Goal: Task Accomplishment & Management: Manage account settings

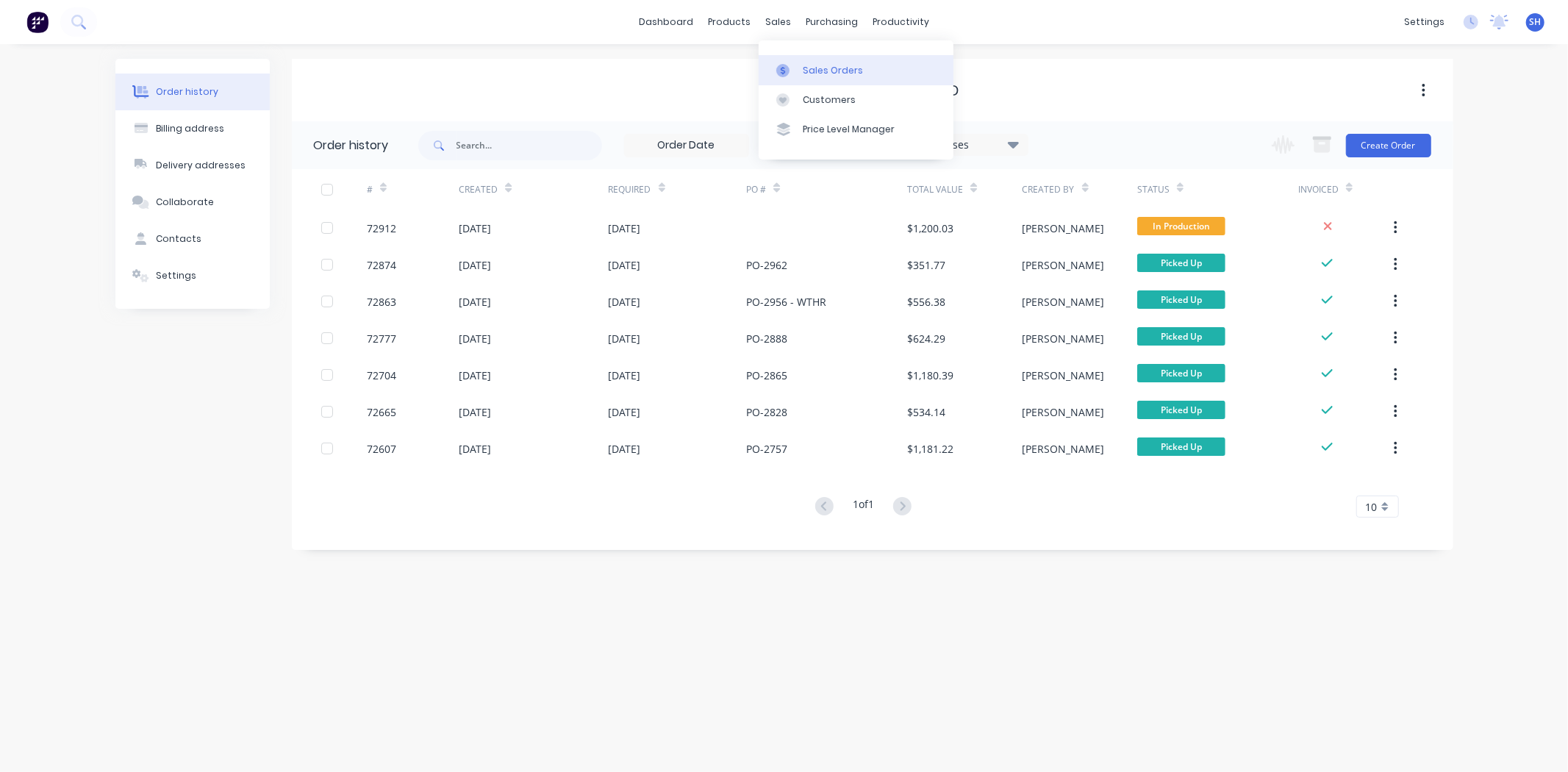
click at [817, 74] on div "Sales Orders" at bounding box center [833, 71] width 60 height 13
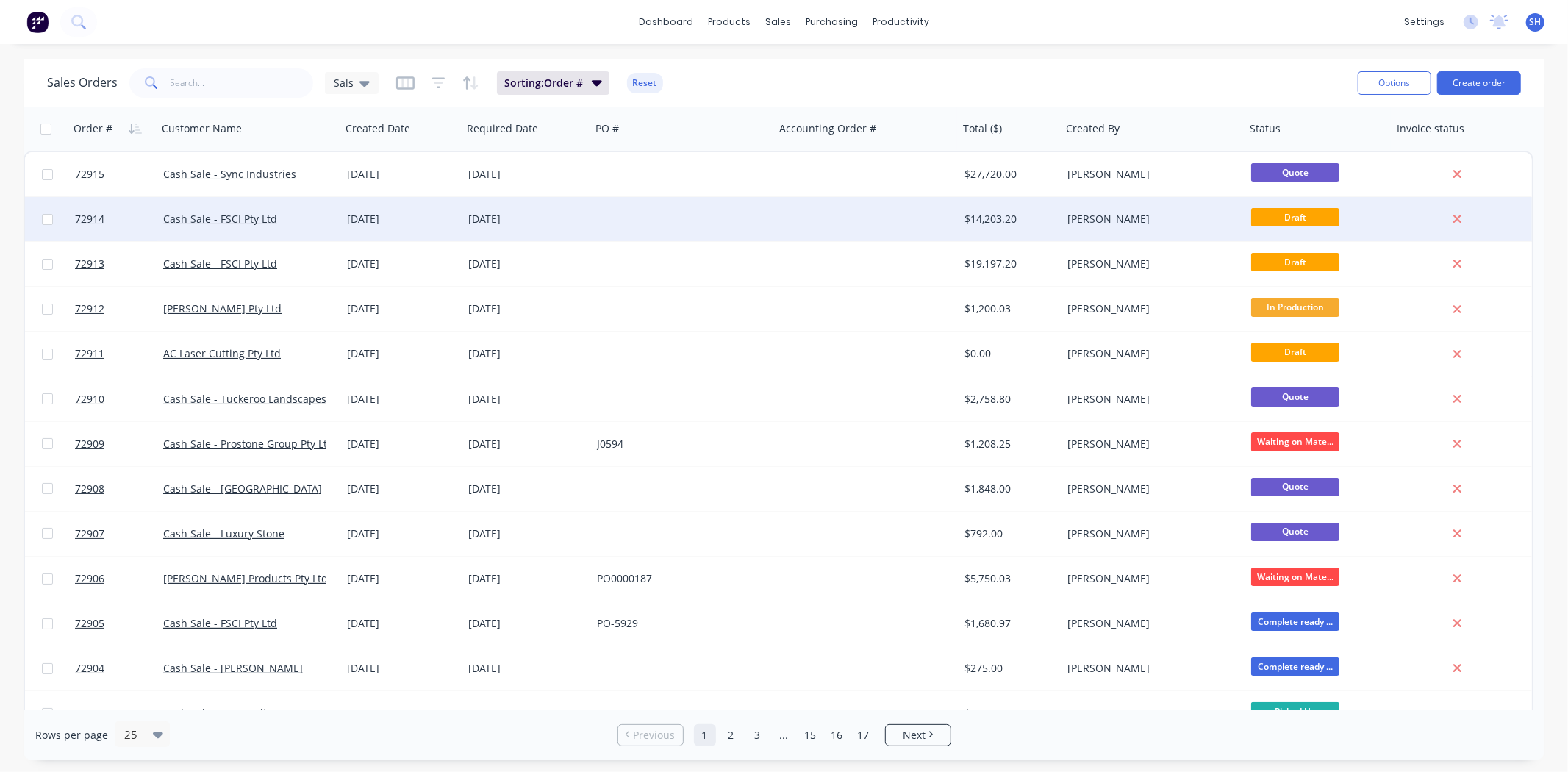
click at [640, 225] on div at bounding box center [683, 219] width 184 height 44
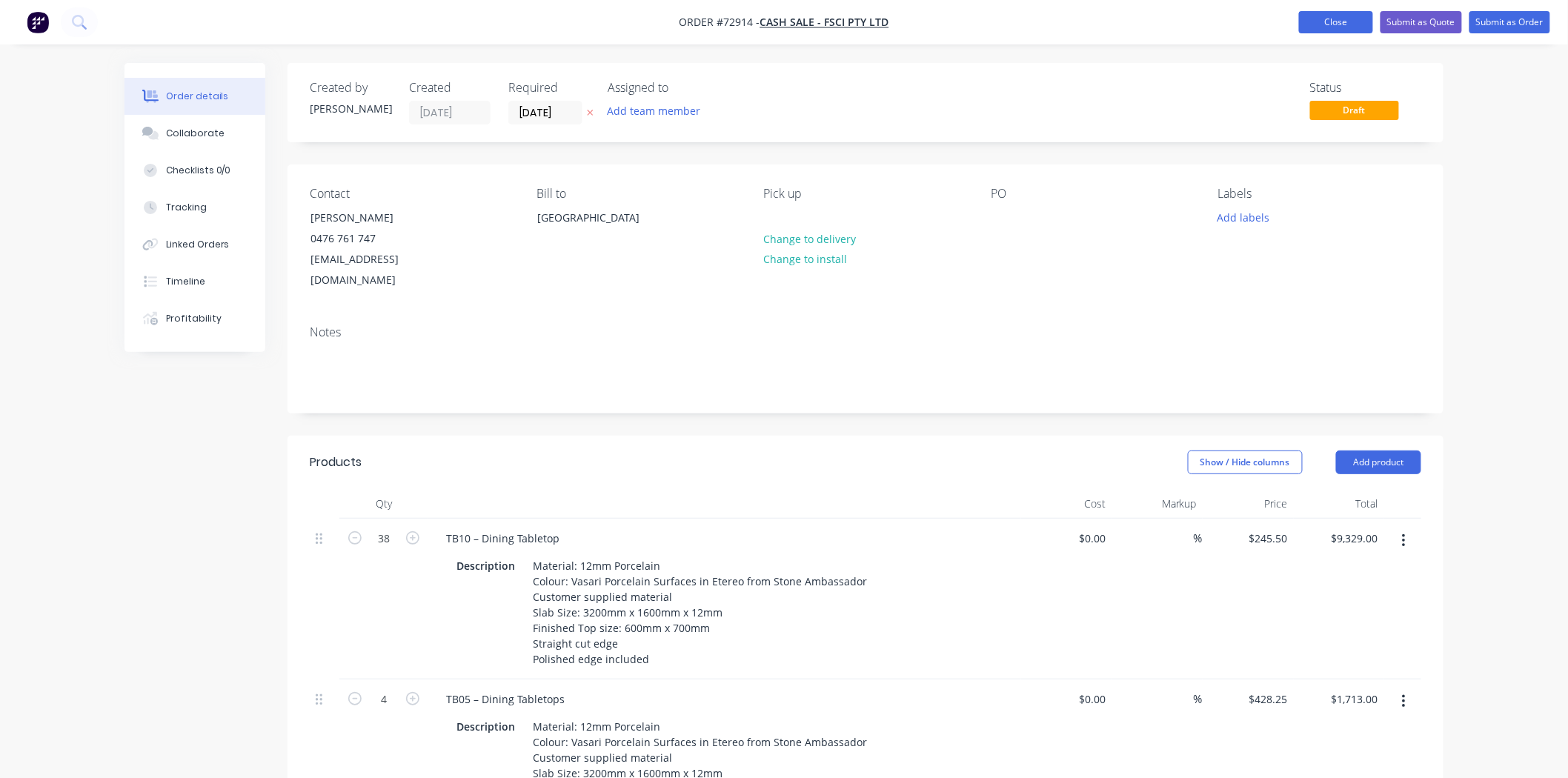
click at [1322, 21] on button "Close" at bounding box center [1336, 22] width 74 height 22
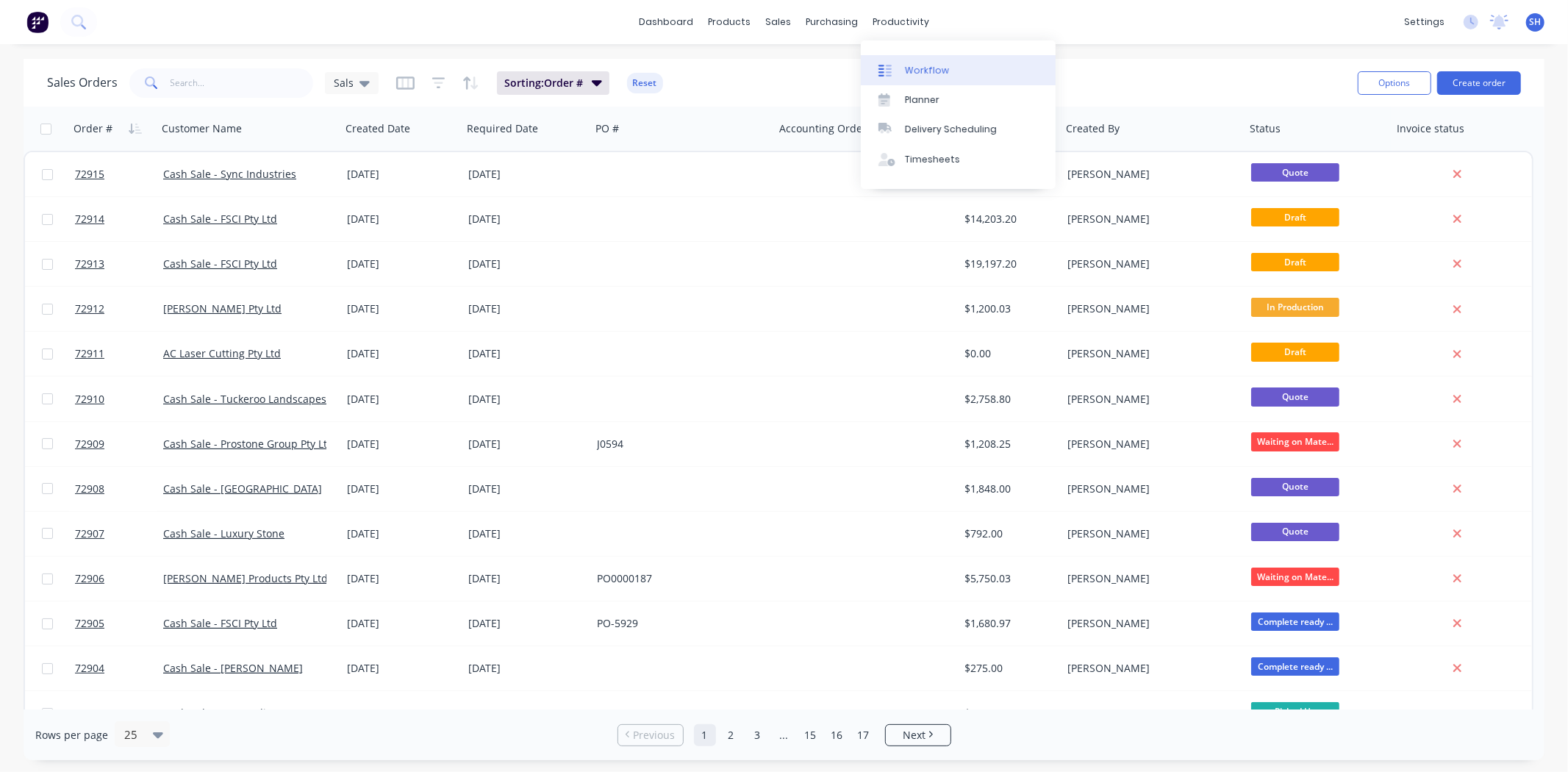
click at [919, 70] on div "Workflow" at bounding box center [927, 71] width 44 height 13
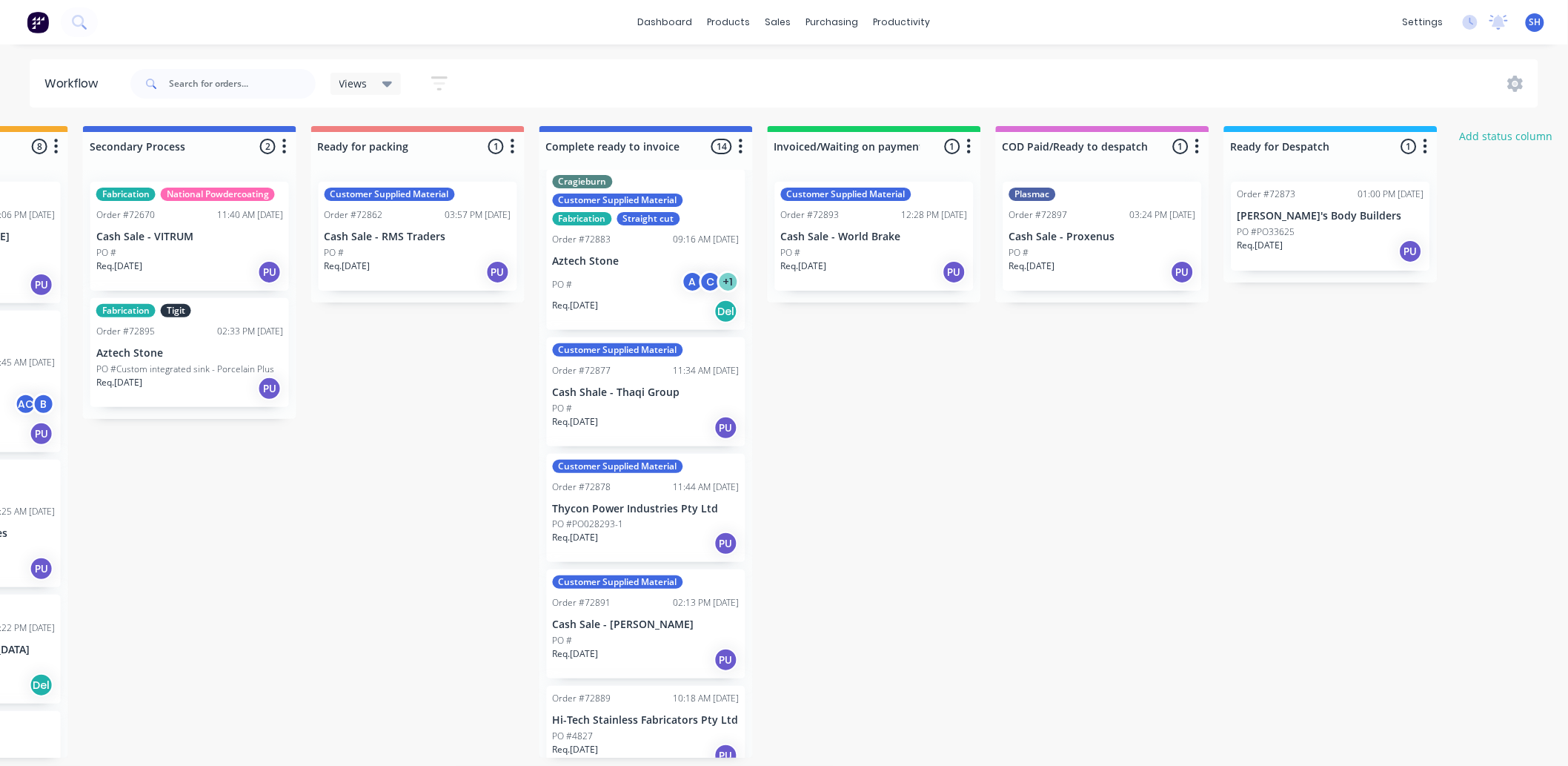
scroll to position [741, 0]
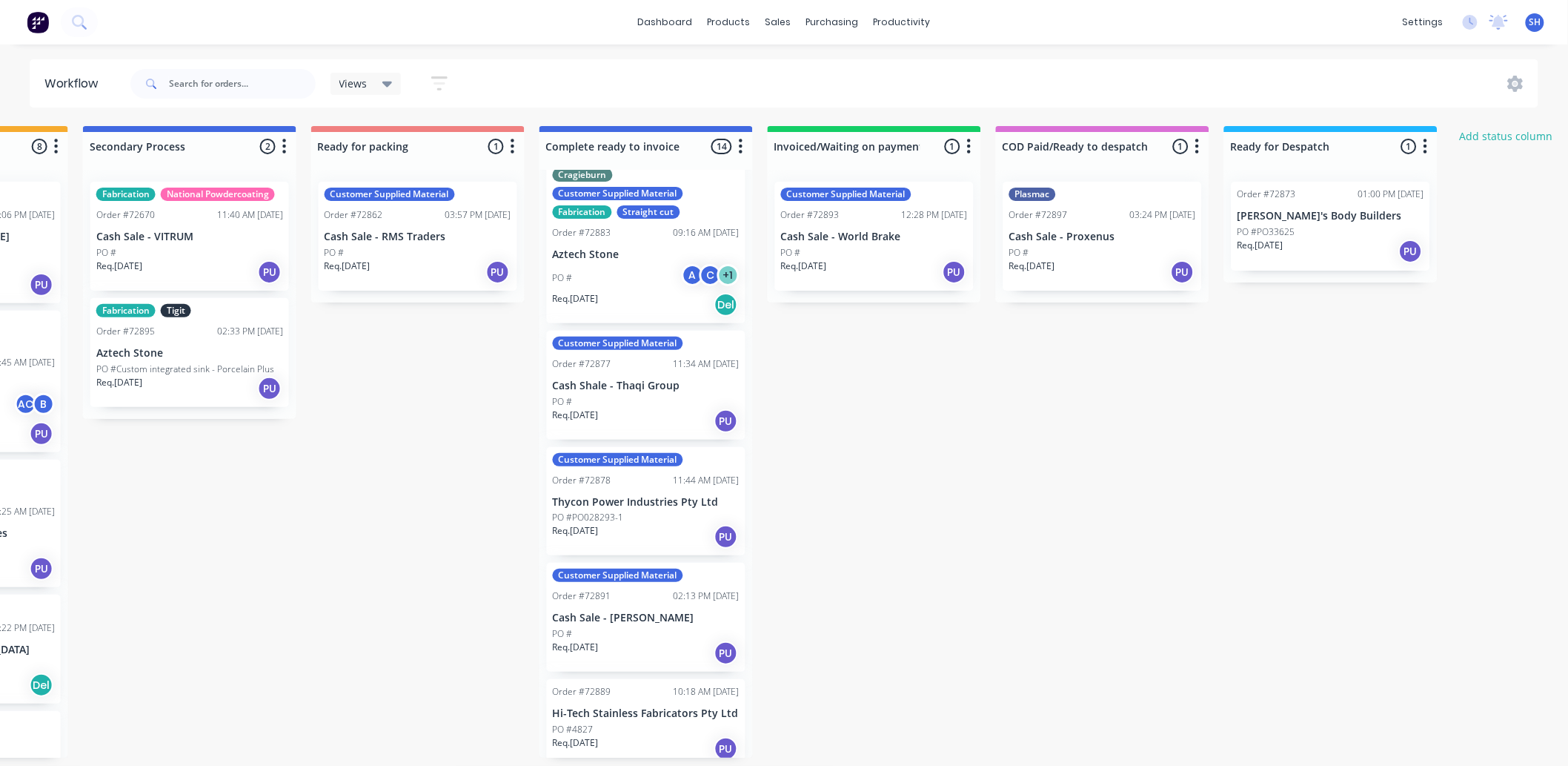
click at [617, 420] on div "Req. [DATE] PU" at bounding box center [646, 420] width 186 height 25
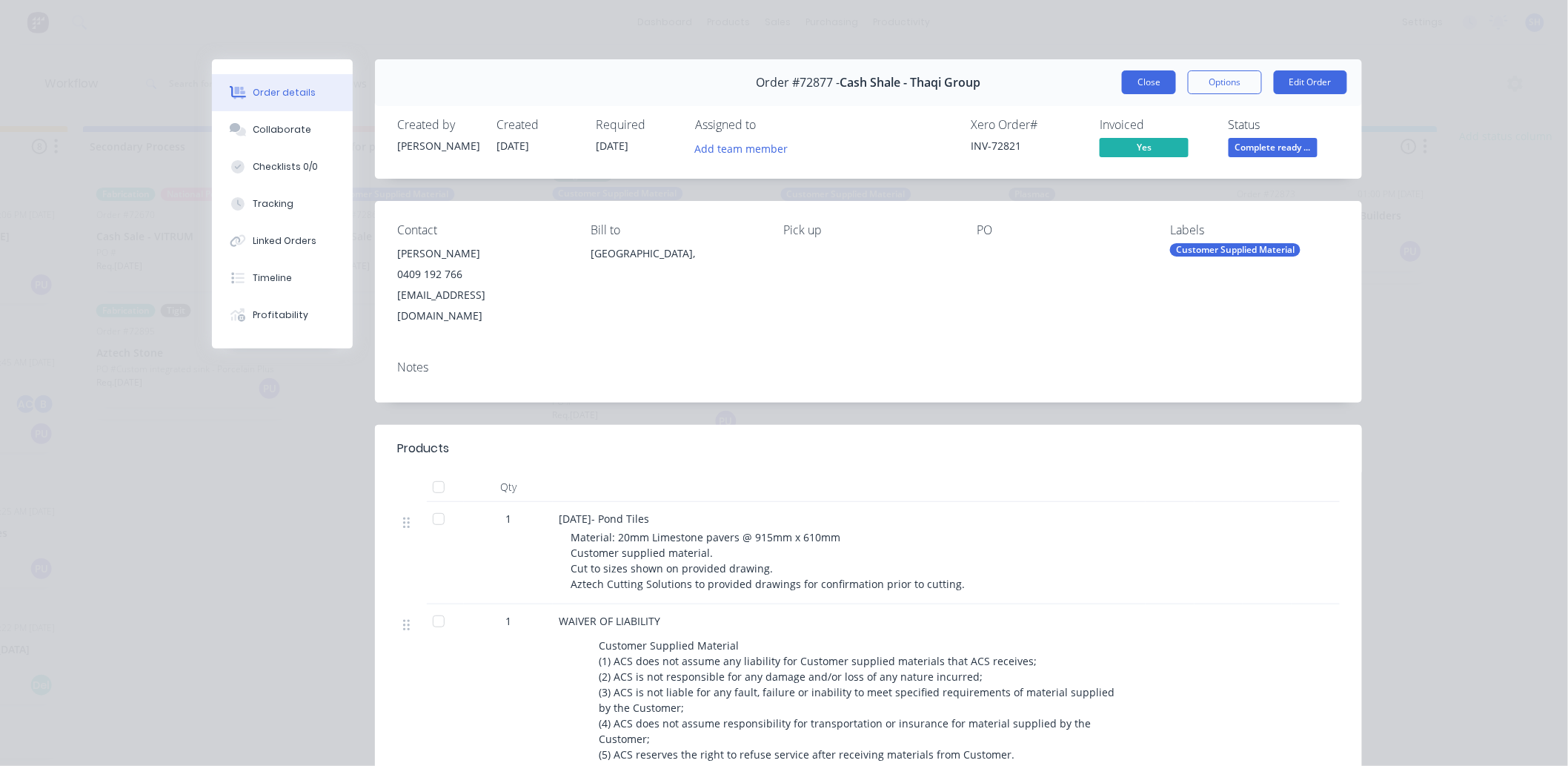
click at [1144, 89] on button "Close" at bounding box center [1150, 82] width 54 height 24
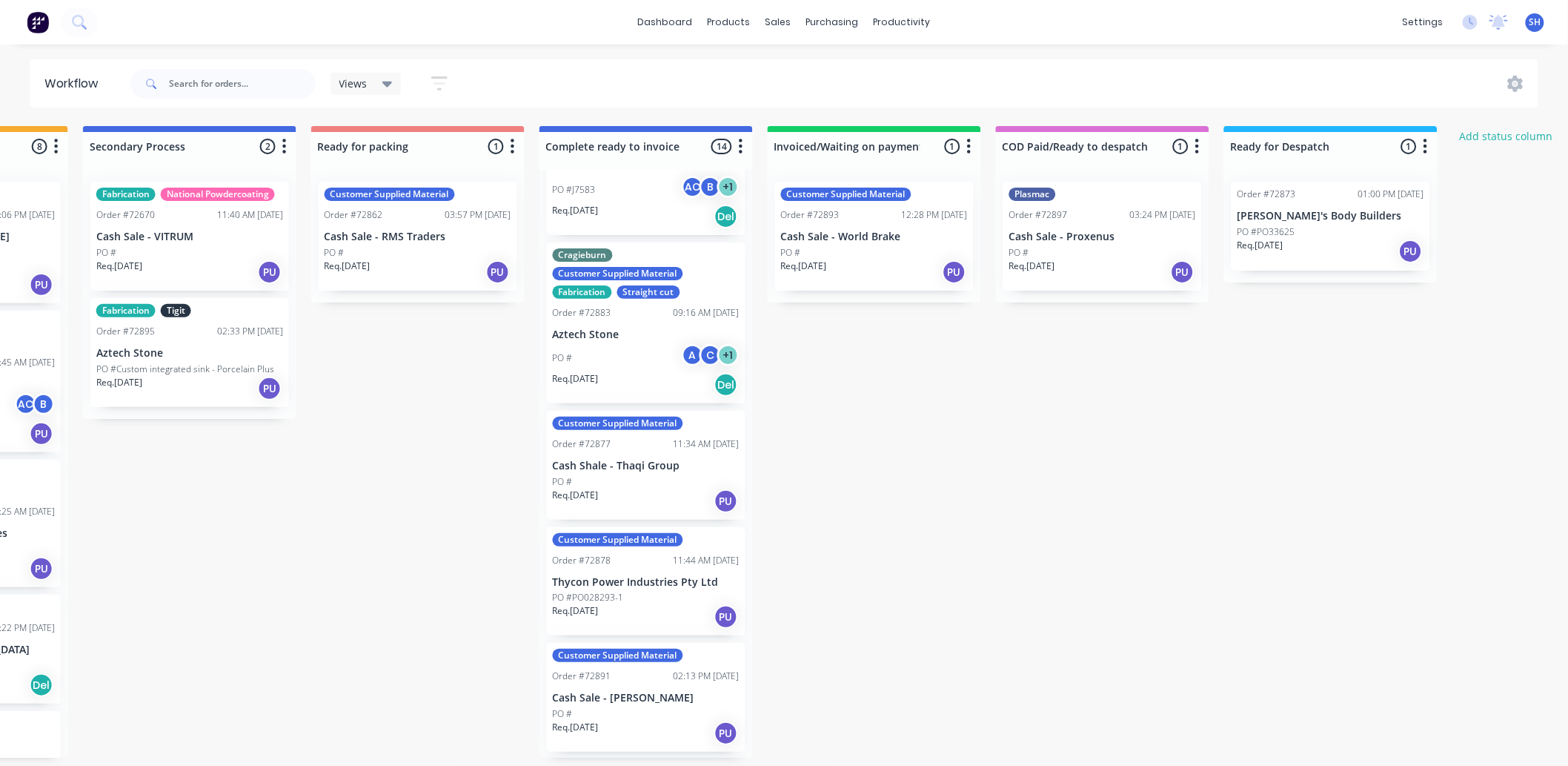
scroll to position [659, 0]
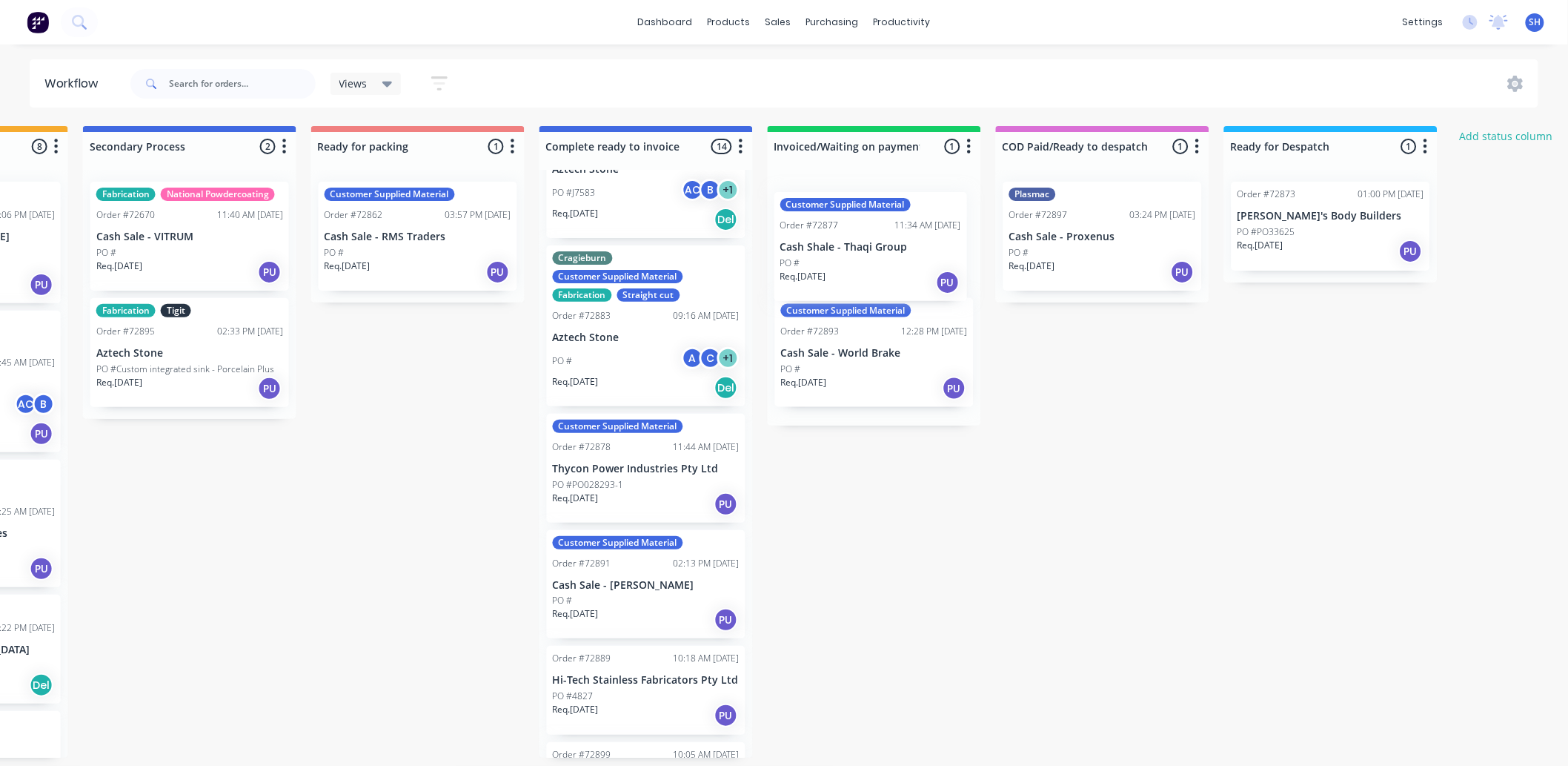
drag, startPoint x: 649, startPoint y: 480, endPoint x: 882, endPoint y: 250, distance: 327.4
click at [882, 250] on div "Submitted 1 Status colour #273444 hex #273444 Save Cancel Summaries Total order…" at bounding box center [470, 441] width 2686 height 632
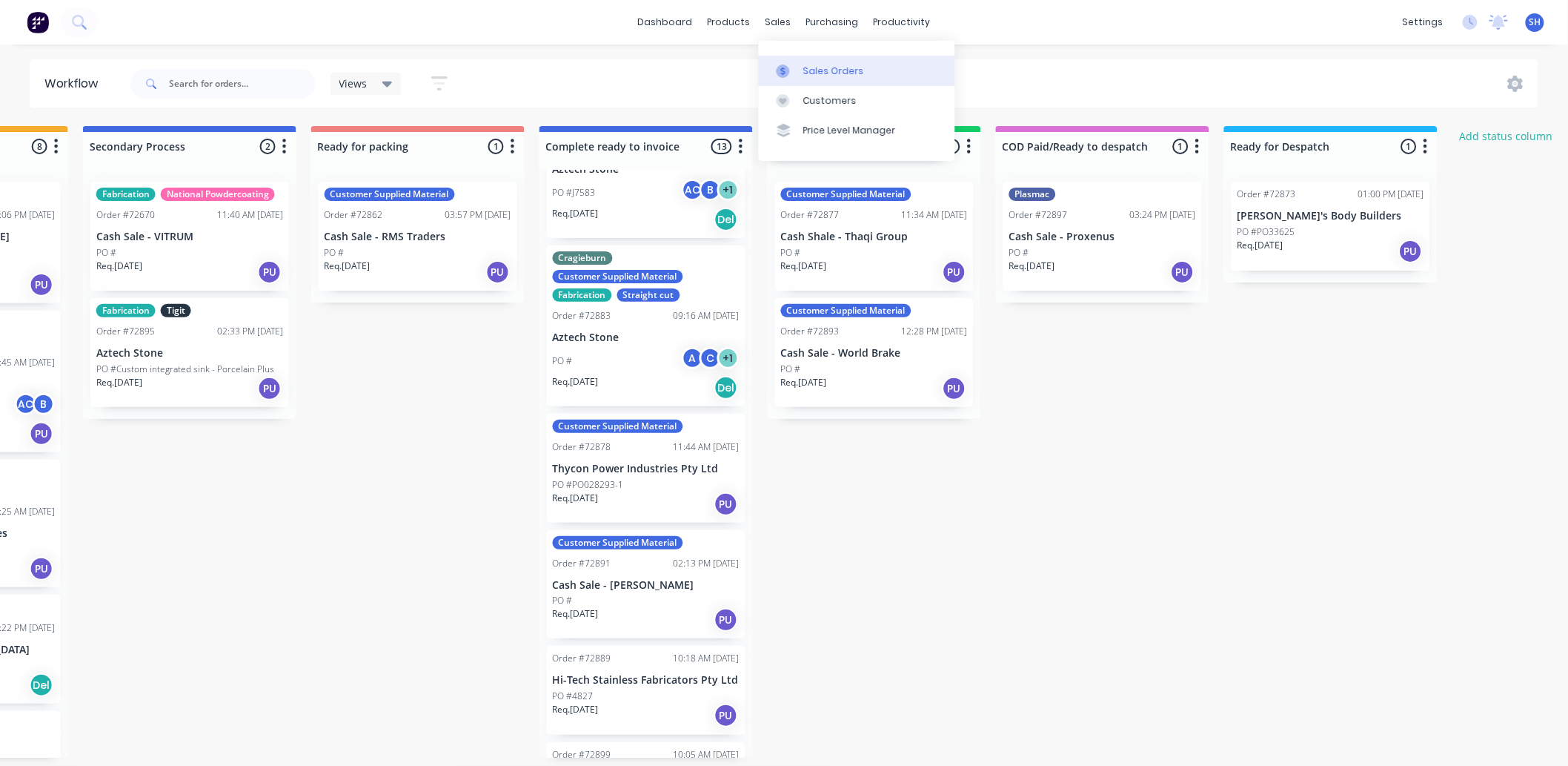
click at [810, 70] on div "Sales Orders" at bounding box center [834, 71] width 61 height 14
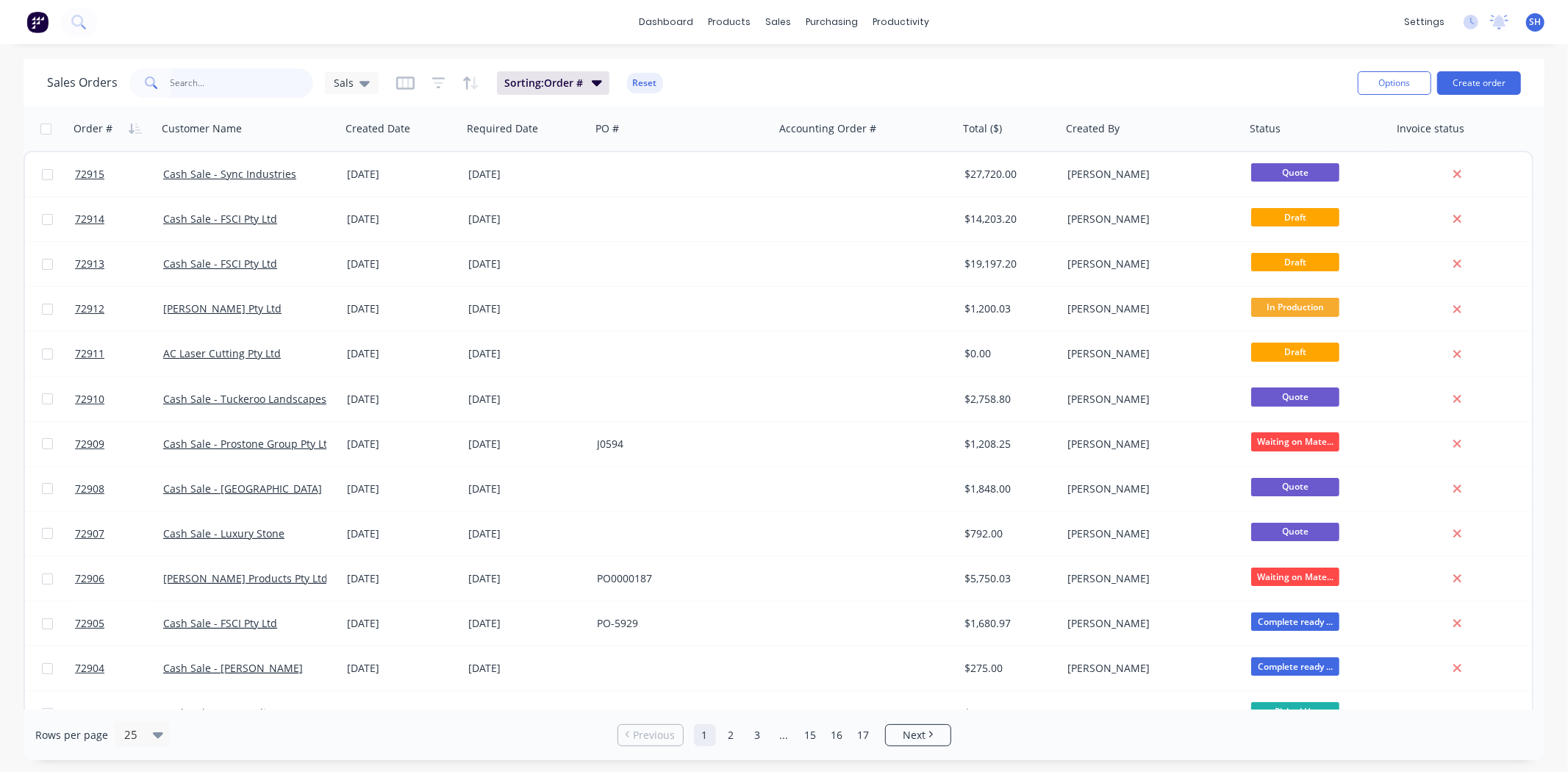
click at [204, 86] on input "text" at bounding box center [242, 83] width 144 height 29
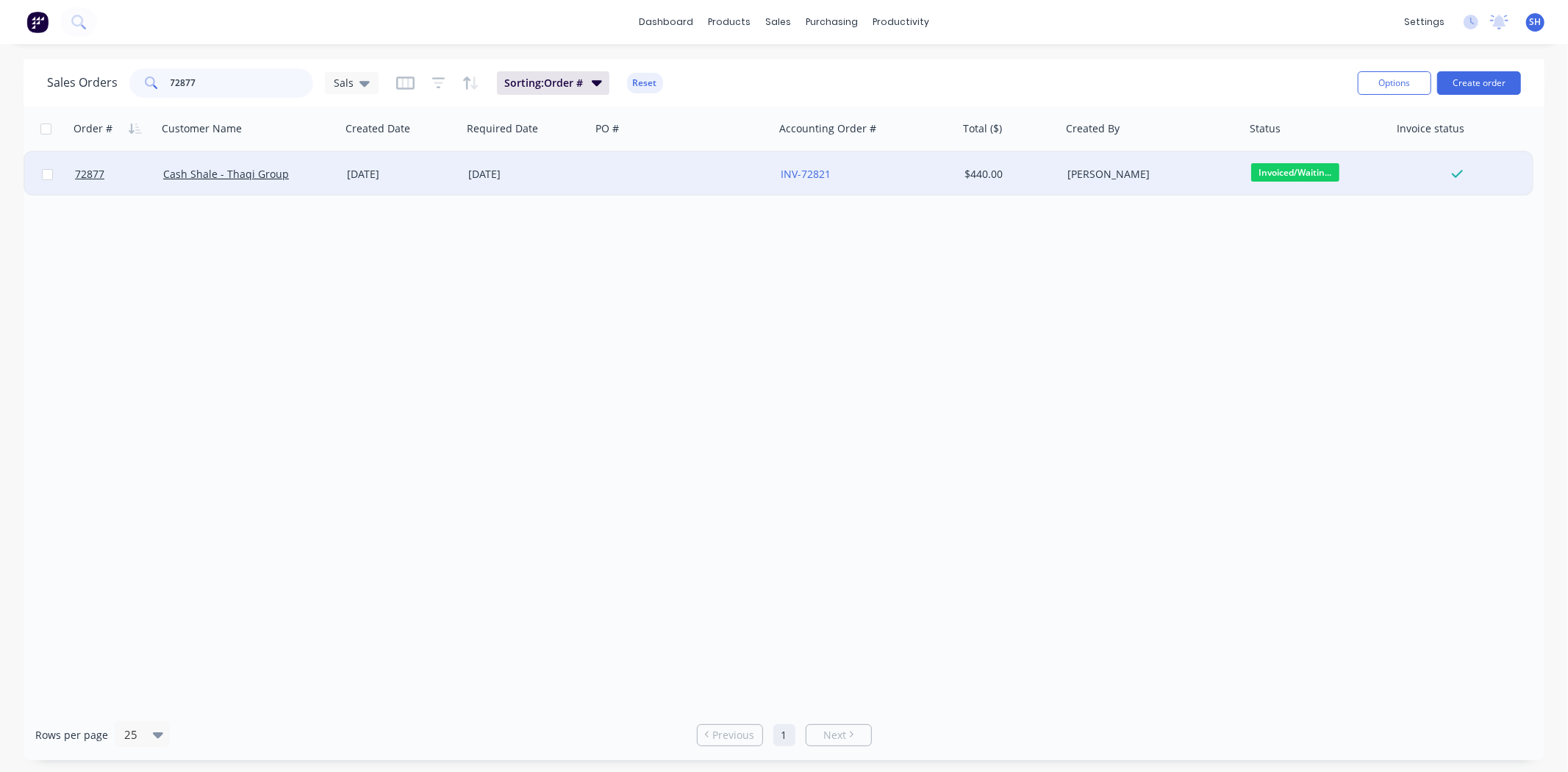
type input "72877"
click at [521, 175] on div "[DATE]" at bounding box center [526, 174] width 117 height 15
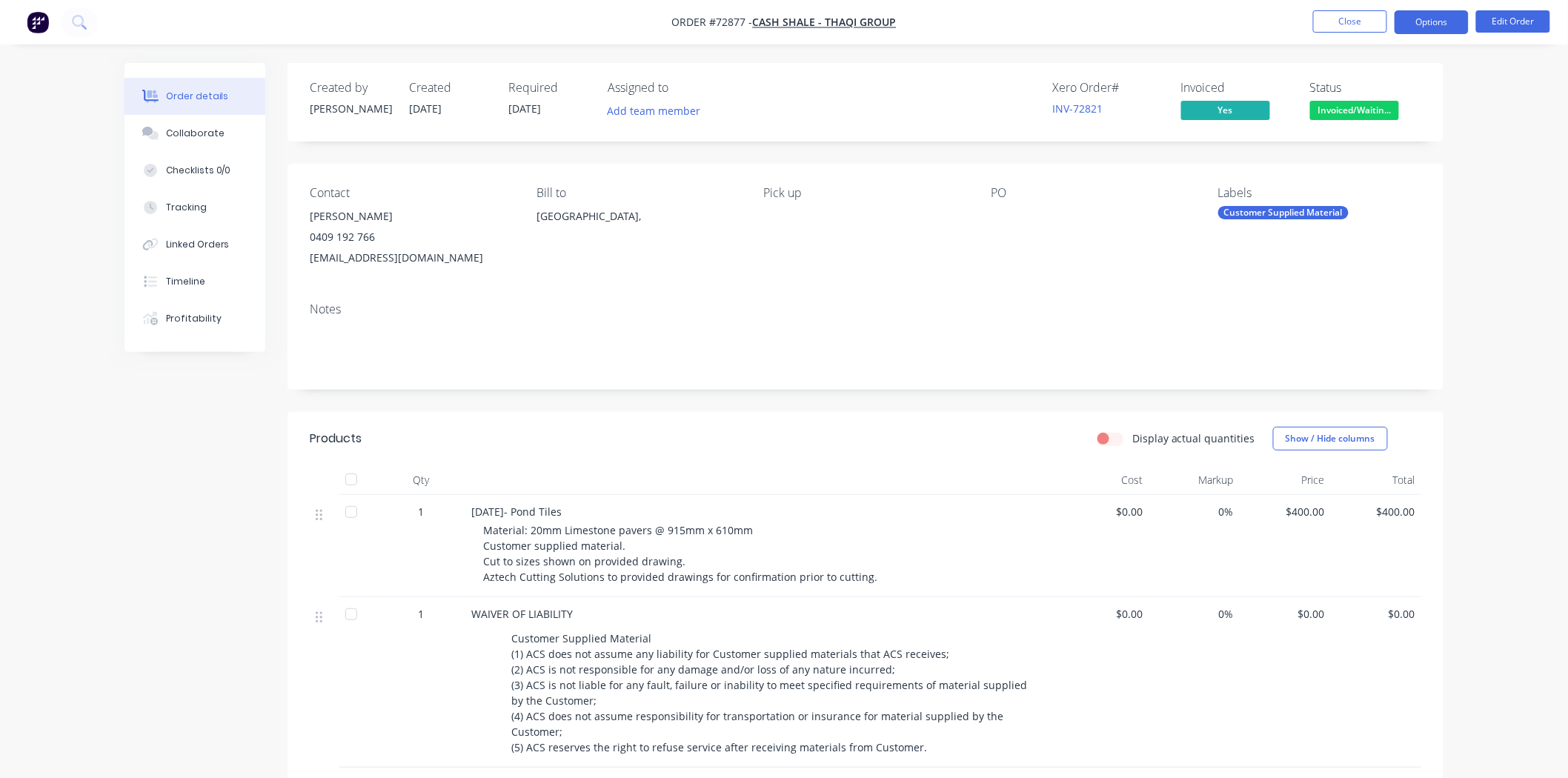
click at [1436, 25] on button "Options" at bounding box center [1432, 22] width 74 height 24
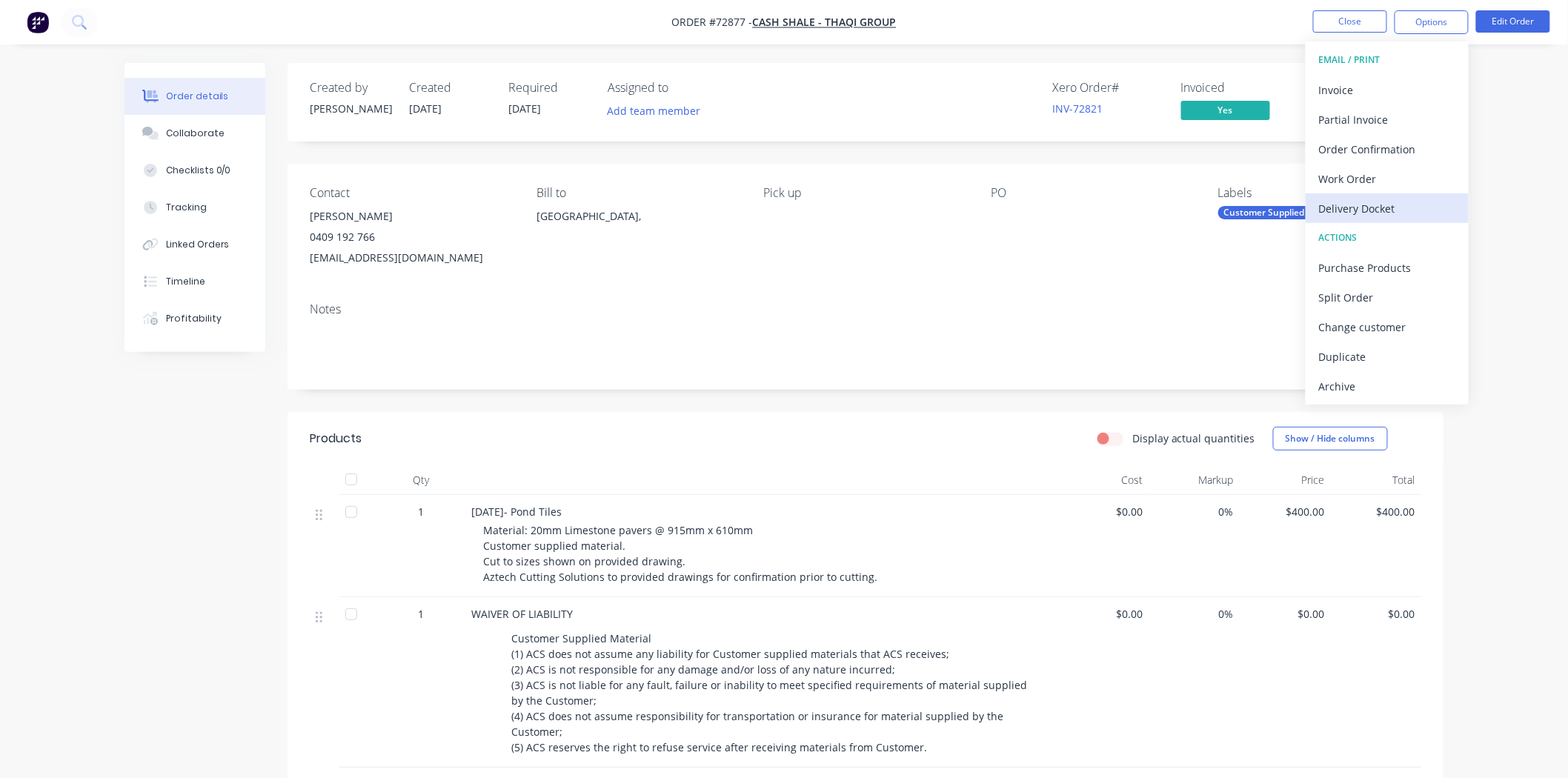
click at [1378, 202] on div "Delivery Docket" at bounding box center [1387, 208] width 136 height 22
click at [1362, 146] on div "Without pricing" at bounding box center [1387, 149] width 136 height 22
click at [1335, 23] on button "Close" at bounding box center [1350, 22] width 74 height 22
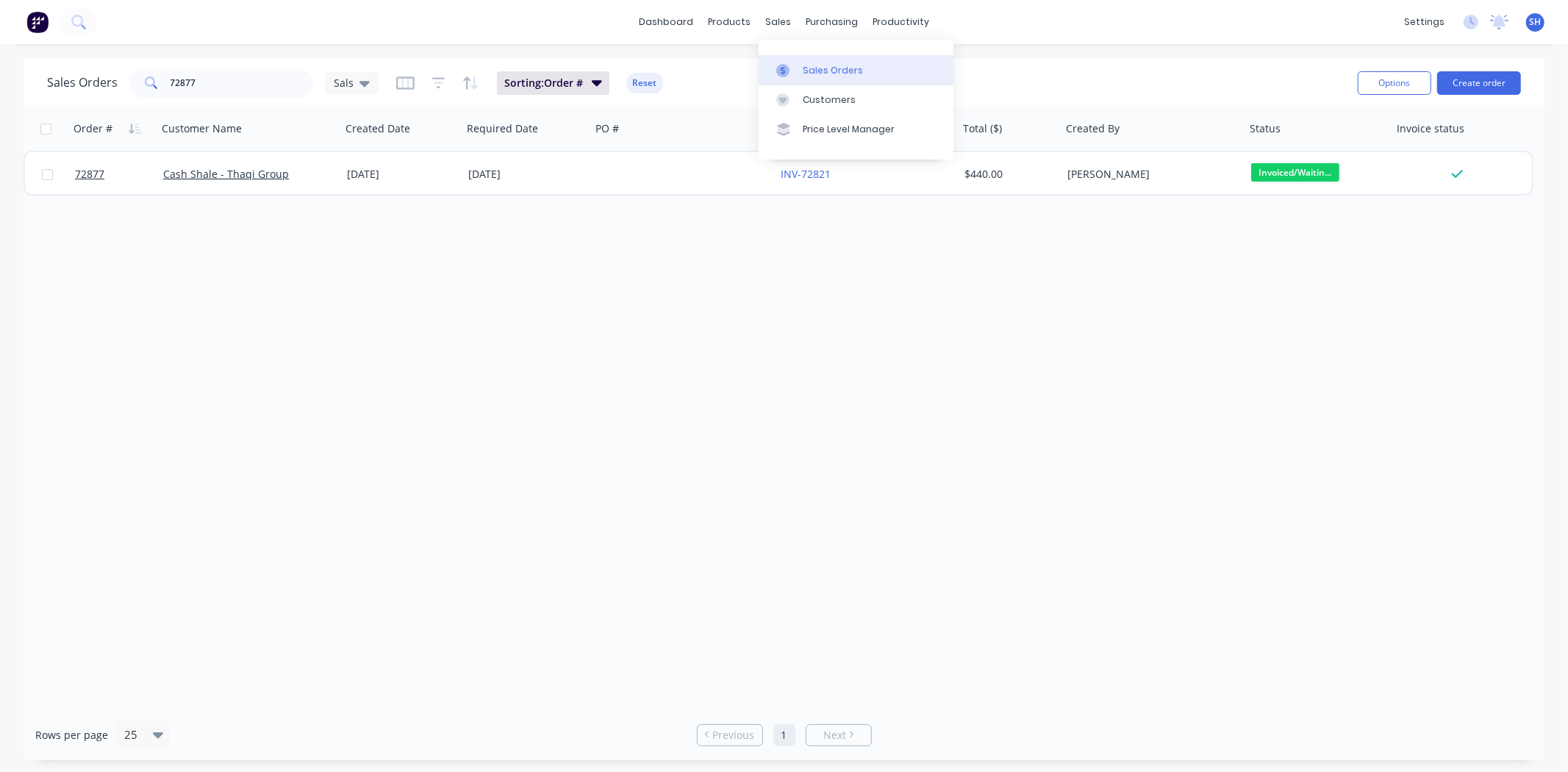
click at [794, 55] on link "Sales Orders" at bounding box center [856, 69] width 195 height 29
drag, startPoint x: 222, startPoint y: 90, endPoint x: 162, endPoint y: 88, distance: 60.0
click at [165, 88] on div "72877" at bounding box center [221, 83] width 184 height 29
drag, startPoint x: 223, startPoint y: 83, endPoint x: 159, endPoint y: 85, distance: 64.0
click at [159, 85] on div "72869" at bounding box center [221, 83] width 184 height 29
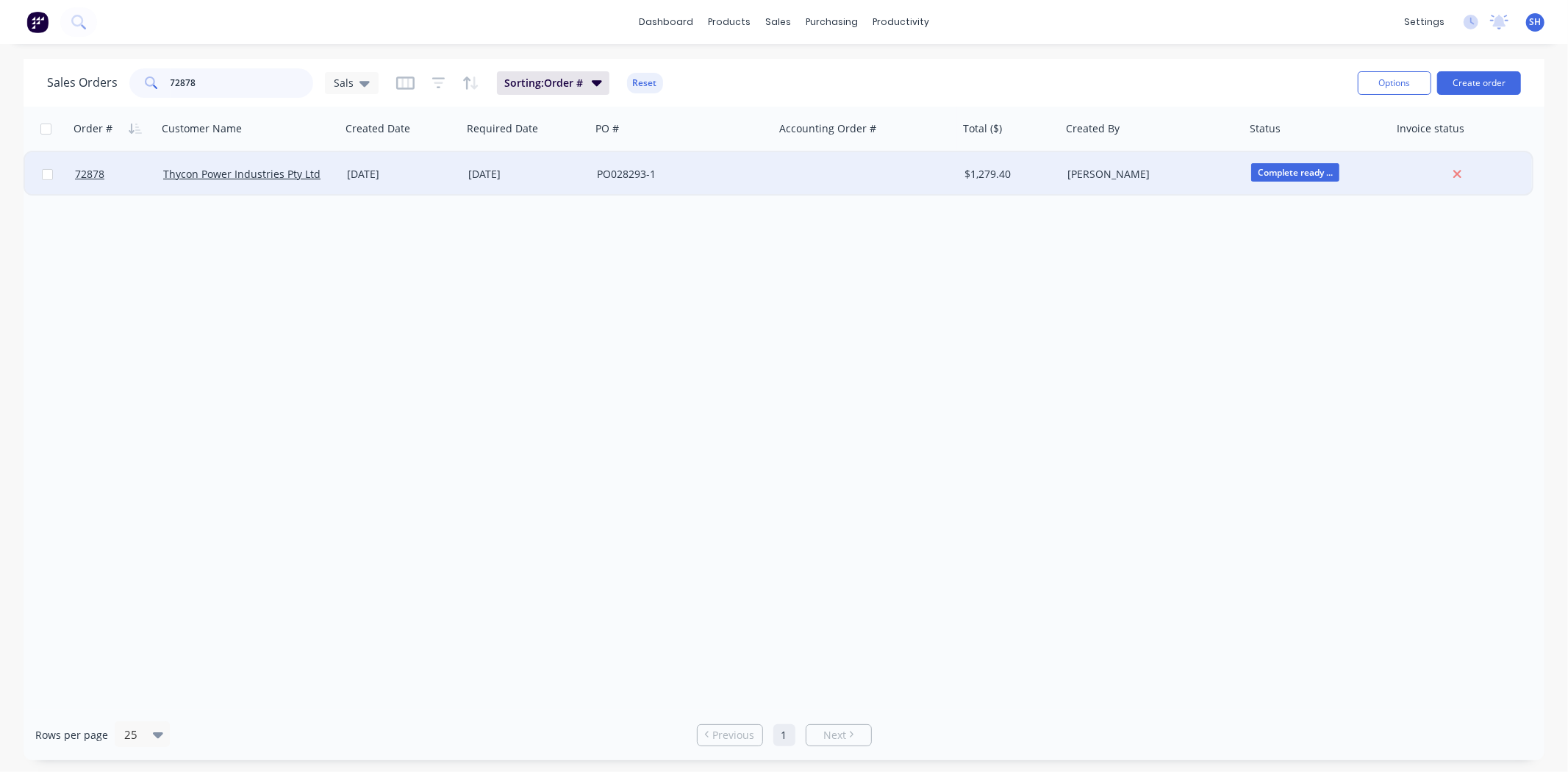
type input "72878"
click at [531, 175] on div "[DATE]" at bounding box center [526, 174] width 117 height 15
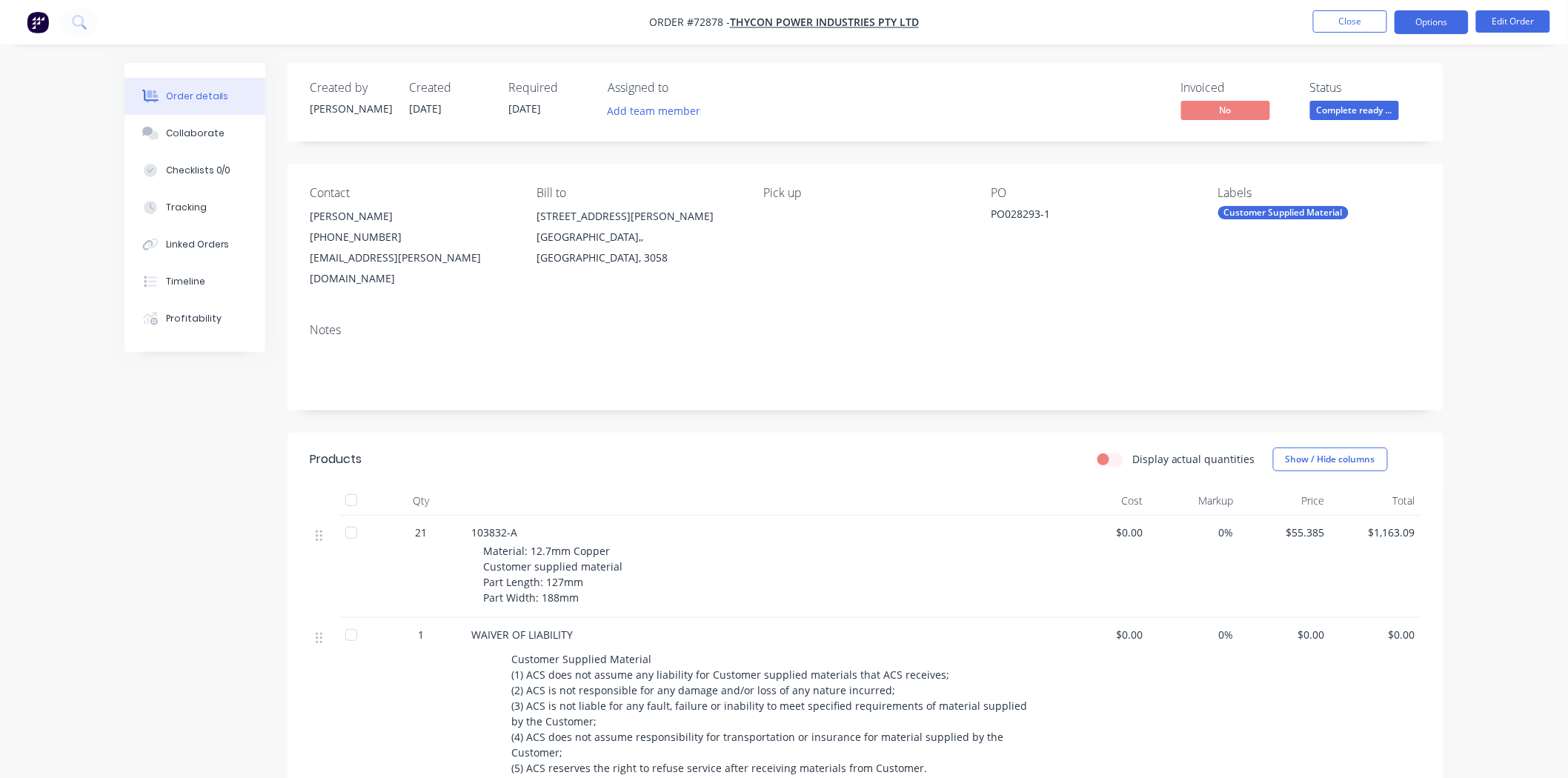
click at [1428, 28] on button "Options" at bounding box center [1432, 22] width 74 height 24
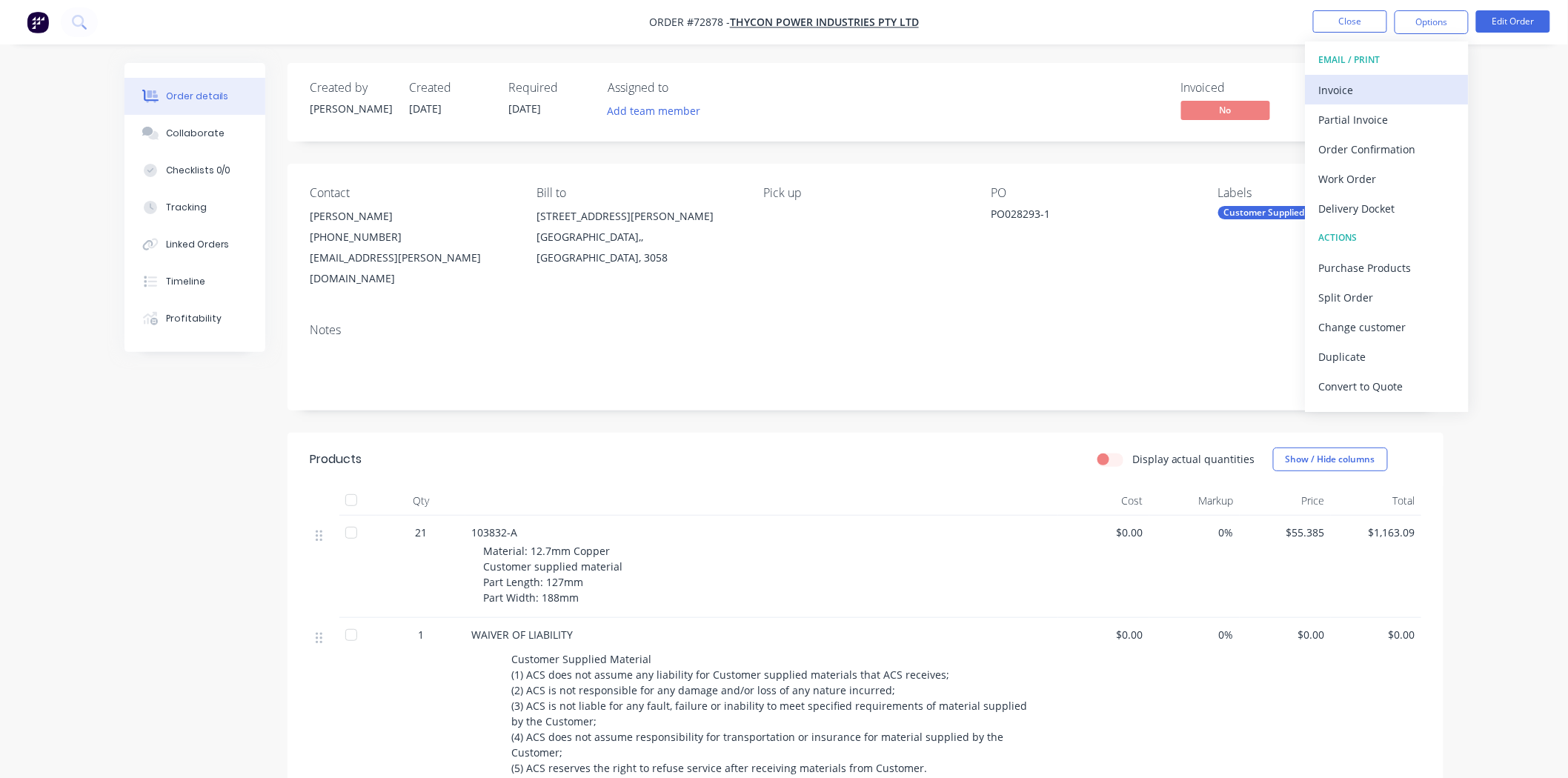
click at [1349, 94] on div "Invoice" at bounding box center [1387, 90] width 136 height 22
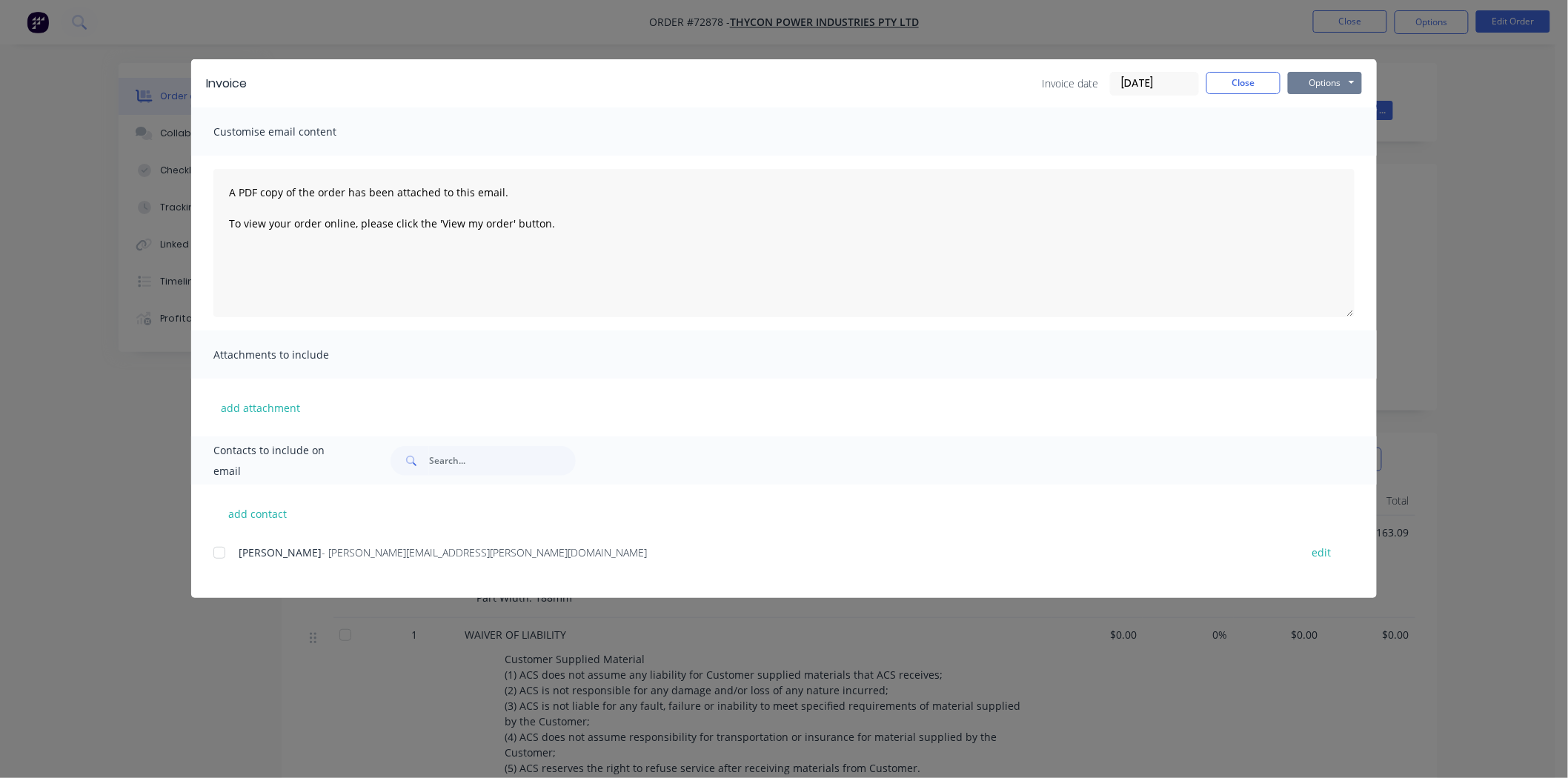
click at [1335, 85] on button "Options" at bounding box center [1325, 83] width 74 height 22
click at [1321, 130] on button "Print" at bounding box center [1335, 134] width 95 height 25
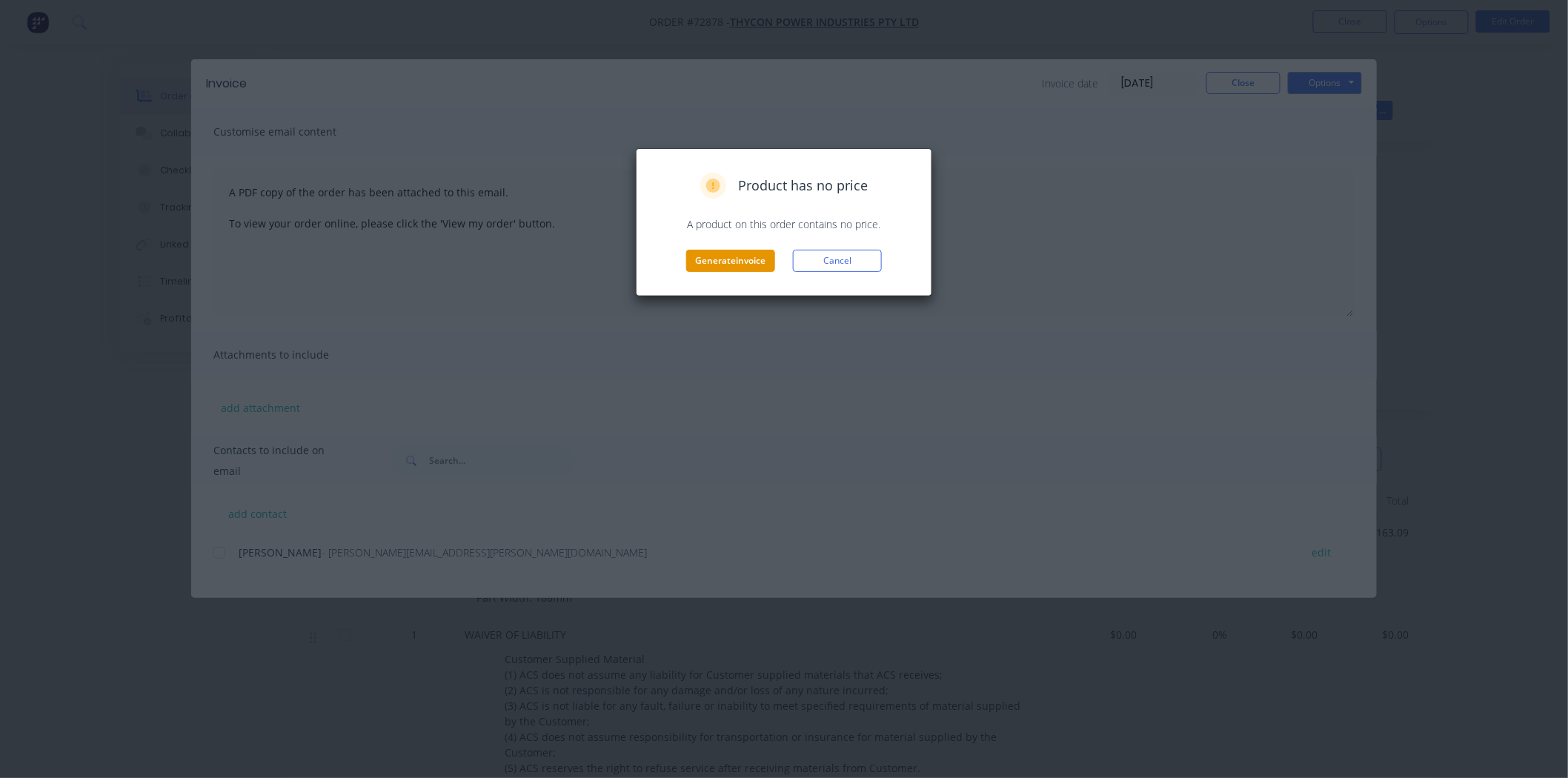
click at [745, 256] on button "Generate invoice" at bounding box center [730, 261] width 89 height 22
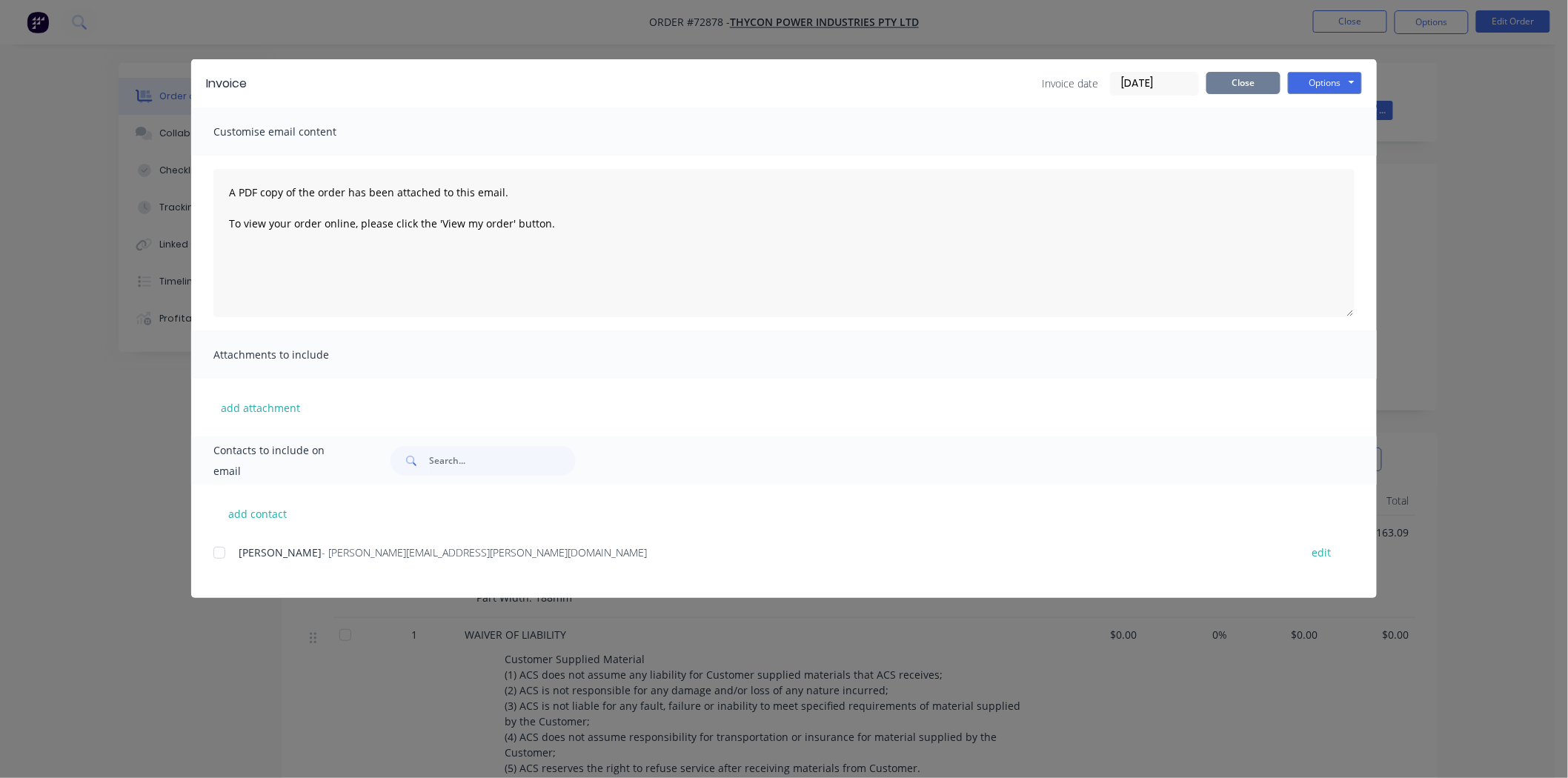
click at [1240, 84] on button "Close" at bounding box center [1243, 83] width 74 height 22
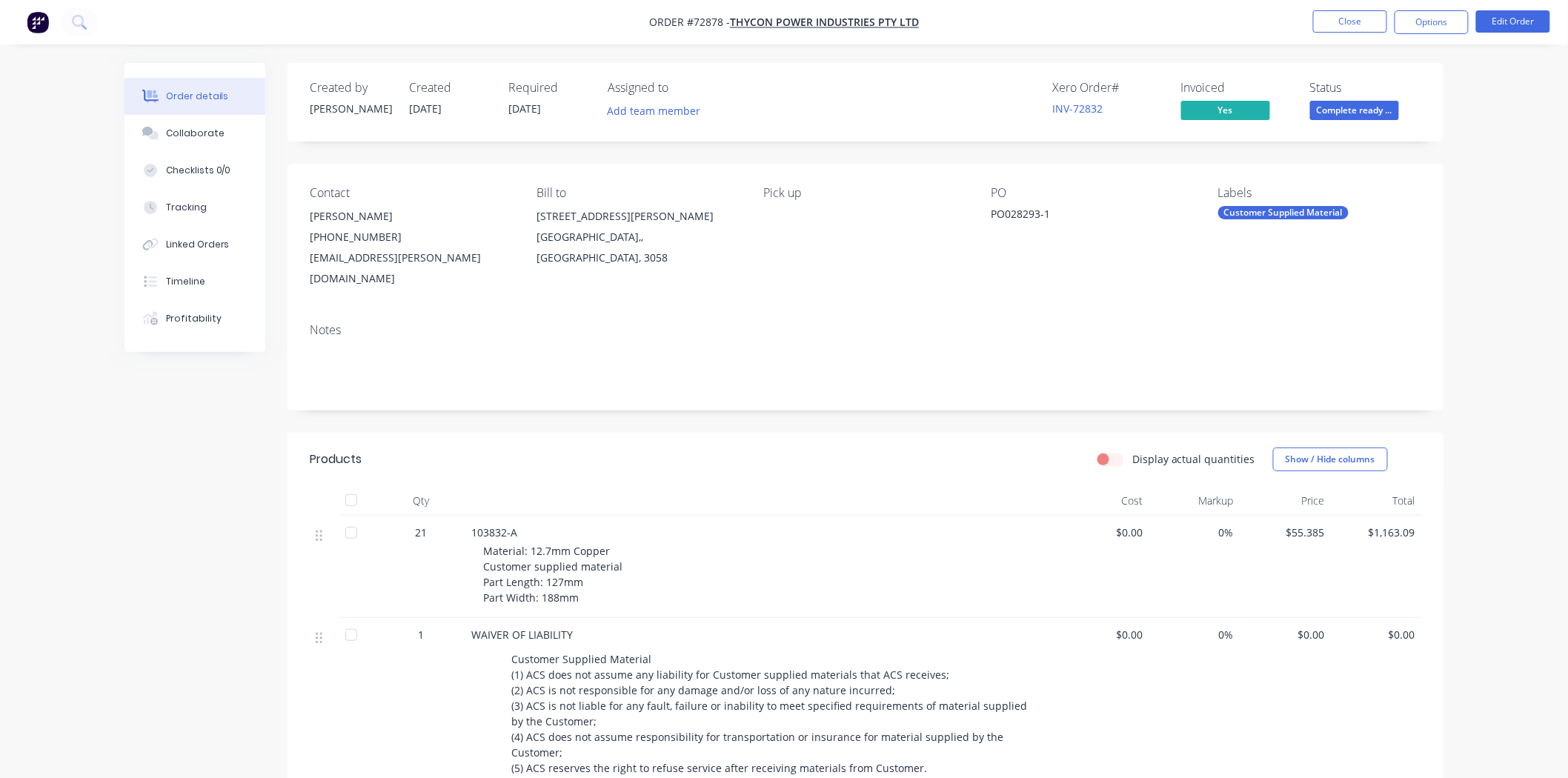
drag, startPoint x: 382, startPoint y: 220, endPoint x: 314, endPoint y: 220, distance: 68.0
click at [314, 220] on div "Mario Garreffa" at bounding box center [411, 217] width 203 height 21
copy div "Mario Garreffa"
drag, startPoint x: 468, startPoint y: 265, endPoint x: 310, endPoint y: 265, distance: 158.0
click at [310, 265] on div "mario.garreffa@thycon.com.au" at bounding box center [411, 268] width 203 height 42
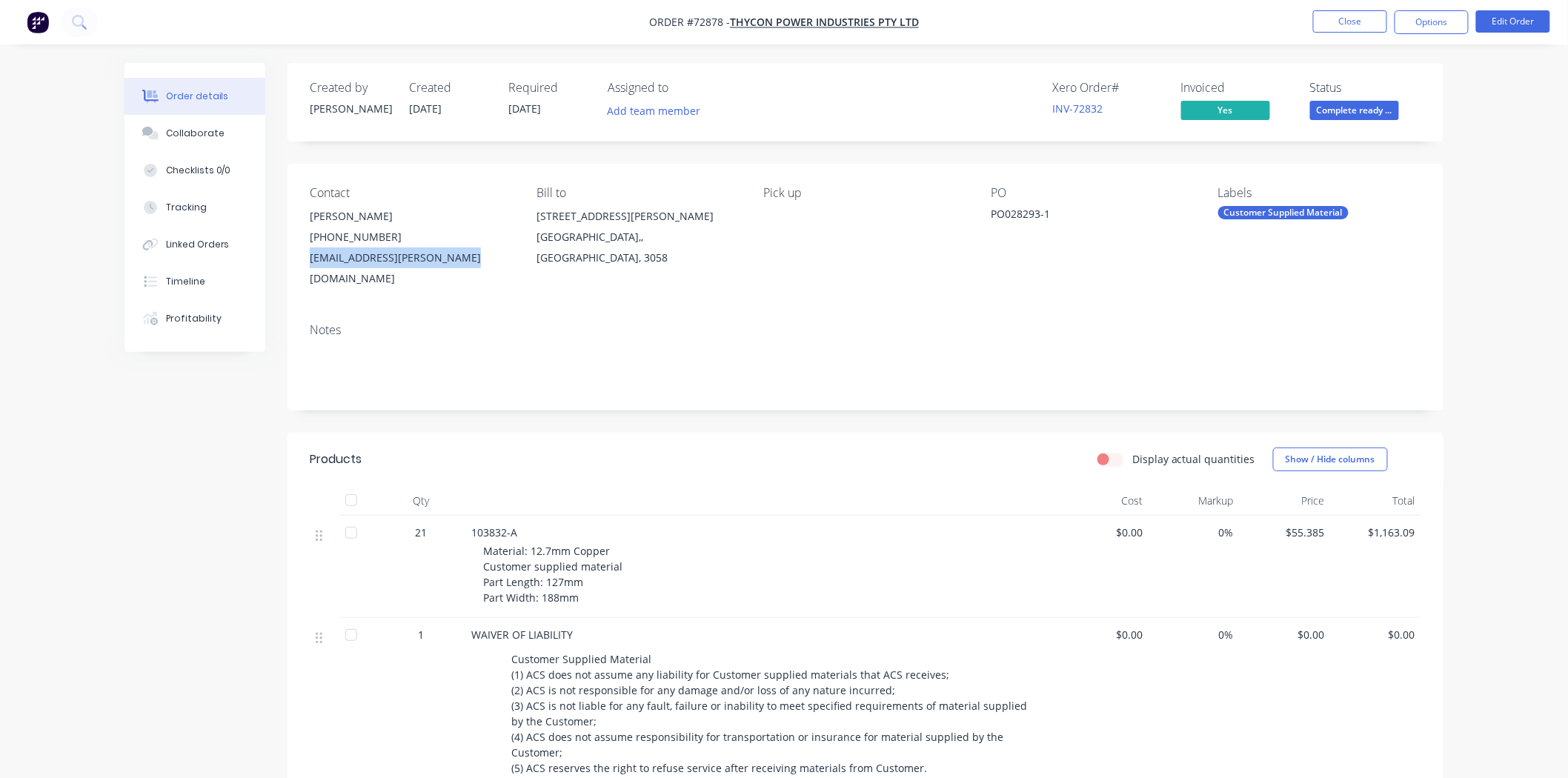
copy div "mario.garreffa@thycon.com.au"
drag, startPoint x: 374, startPoint y: 237, endPoint x: 308, endPoint y: 239, distance: 66.0
click at [308, 239] on div "Contact Mario Garreffa (03) 9319 9000 mario.garreffa@thycon.com.au Bill to 20 A…" at bounding box center [865, 237] width 1156 height 147
copy div "(03) 9319 9000"
click at [1358, 21] on button "Close" at bounding box center [1350, 22] width 74 height 22
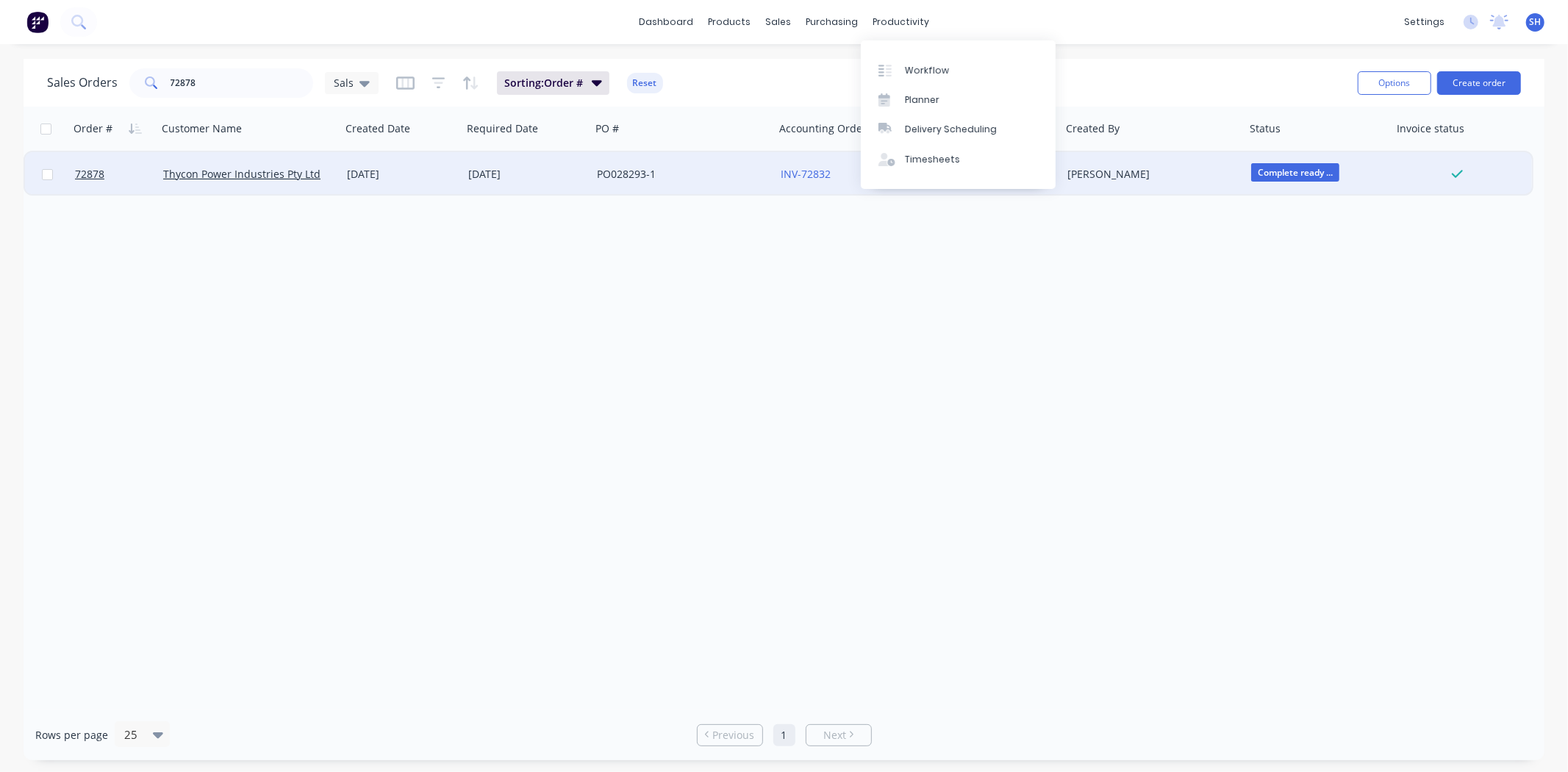
click at [648, 186] on div "PO028293-1" at bounding box center [683, 175] width 184 height 44
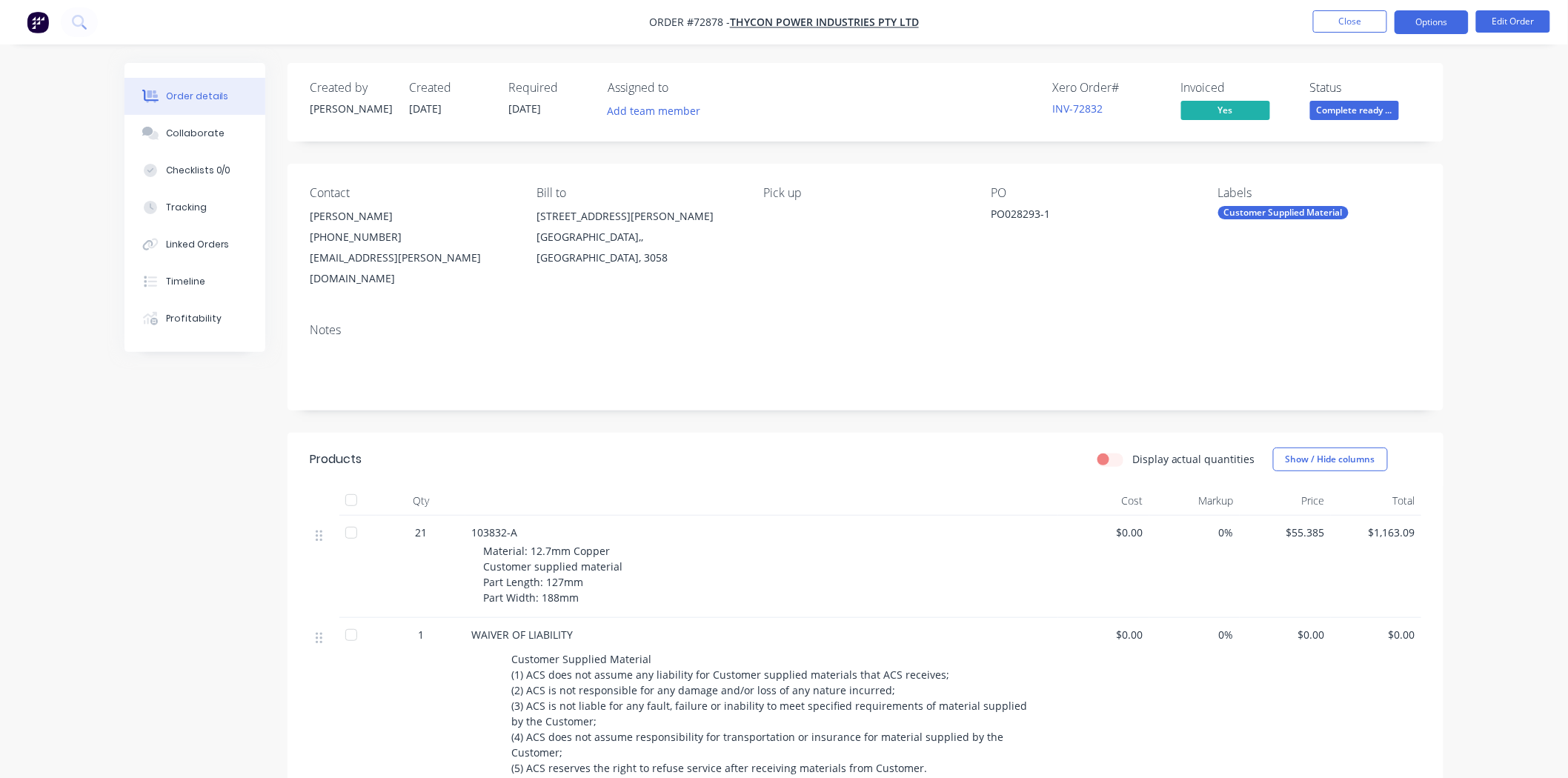
click at [1417, 24] on button "Options" at bounding box center [1432, 22] width 74 height 24
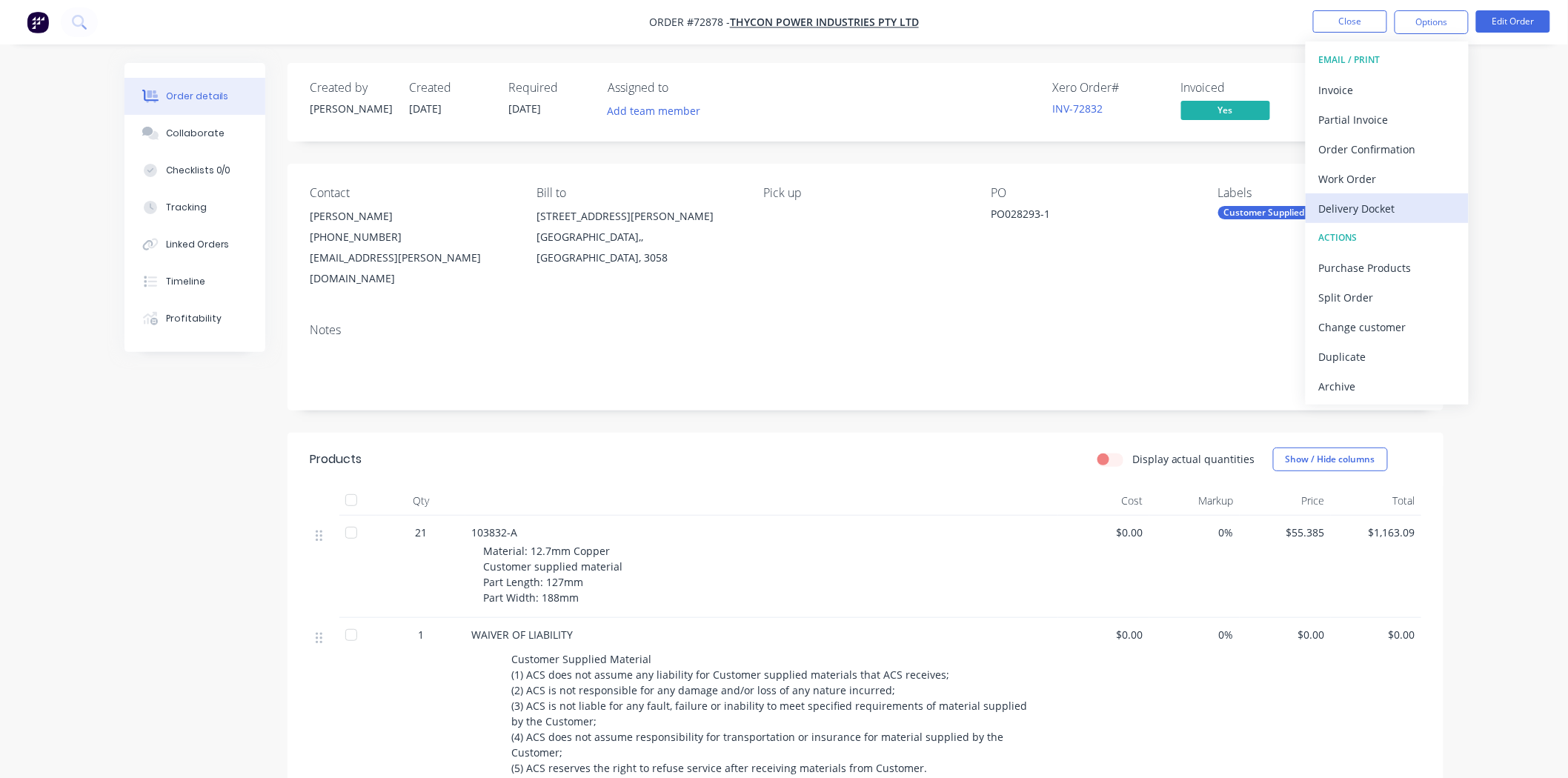
click at [1386, 194] on button "Delivery Docket" at bounding box center [1387, 208] width 163 height 30
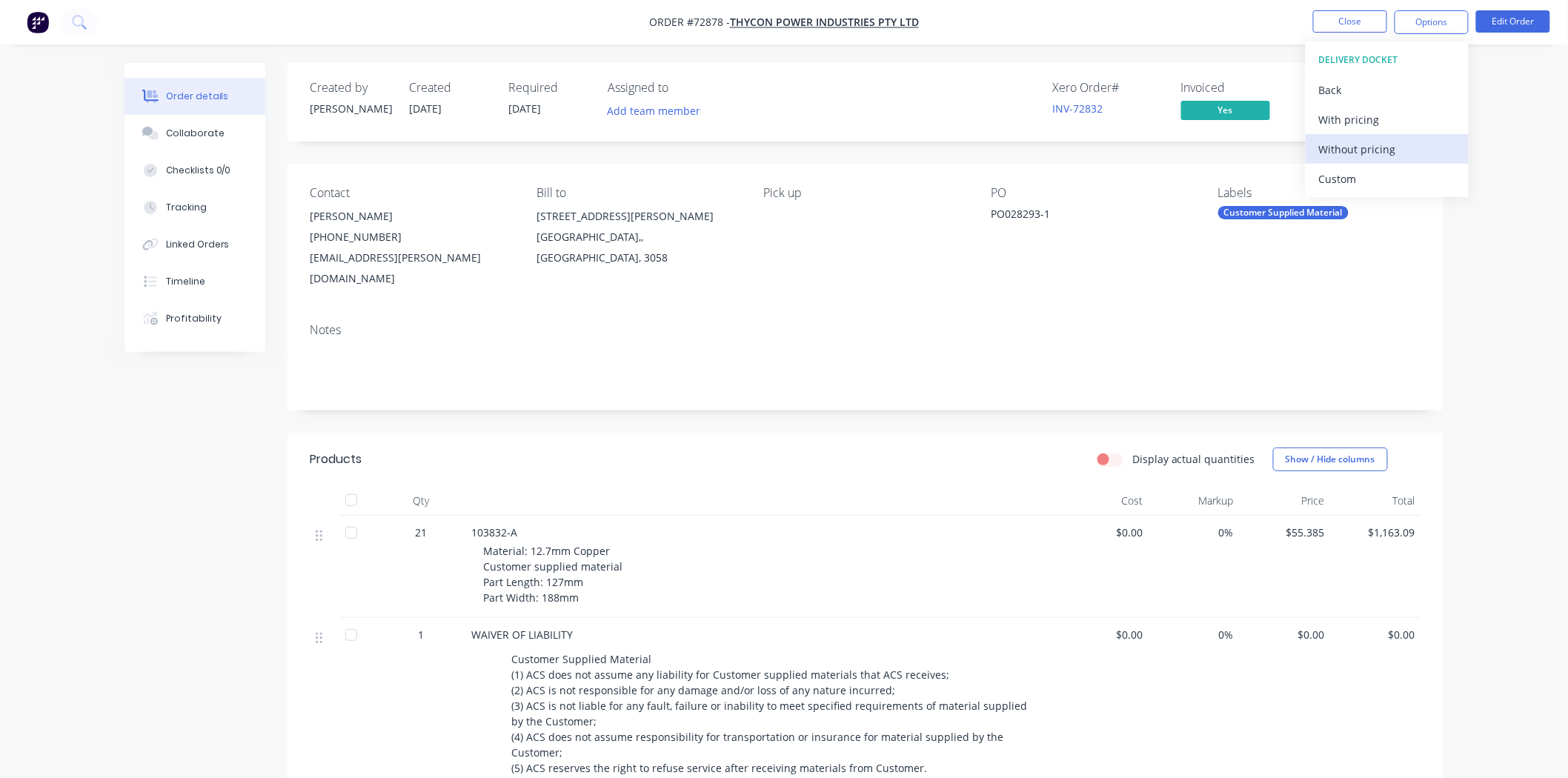
click at [1366, 150] on div "Without pricing" at bounding box center [1387, 149] width 136 height 22
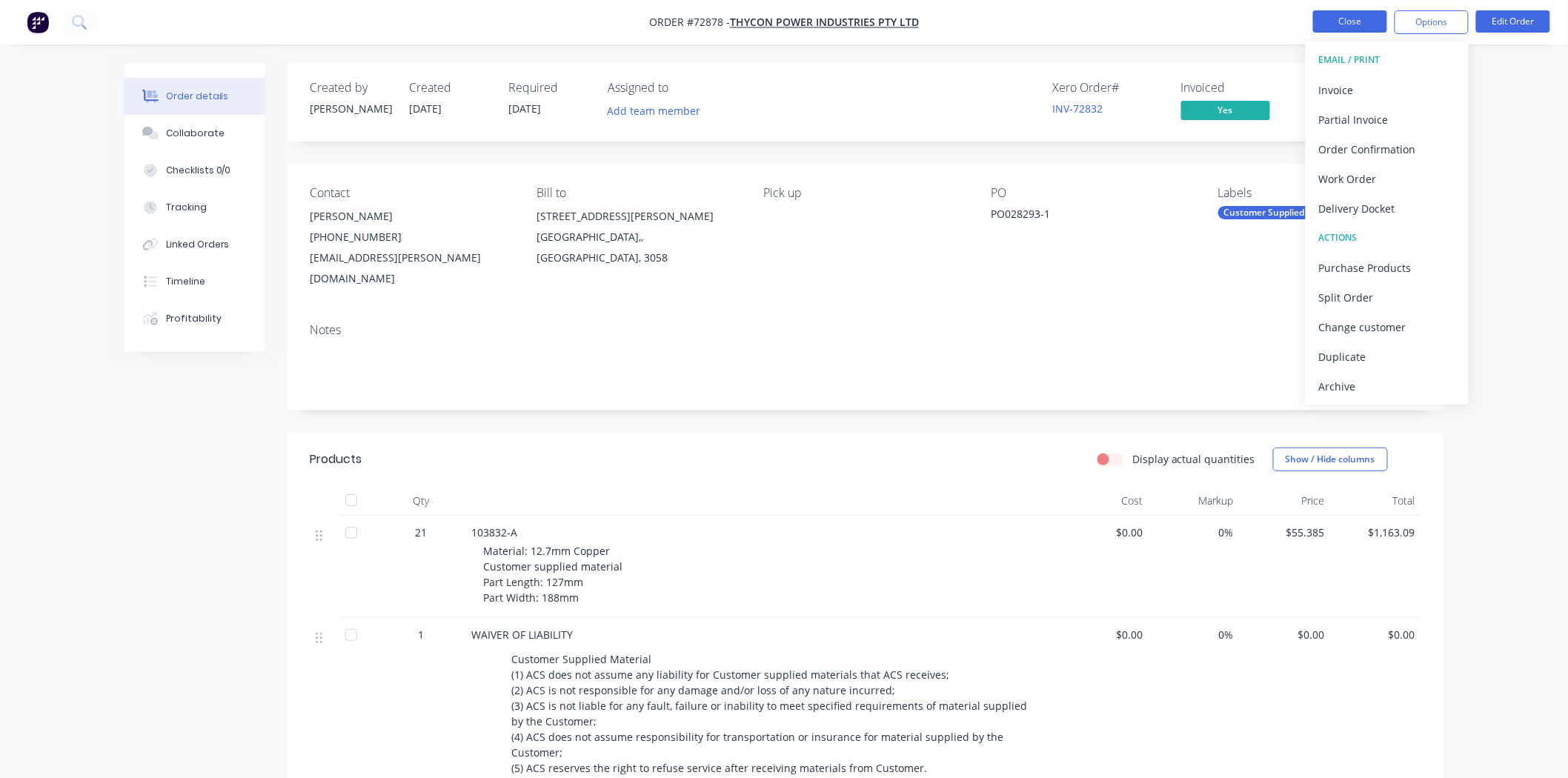
click at [1333, 26] on button "Close" at bounding box center [1350, 22] width 74 height 22
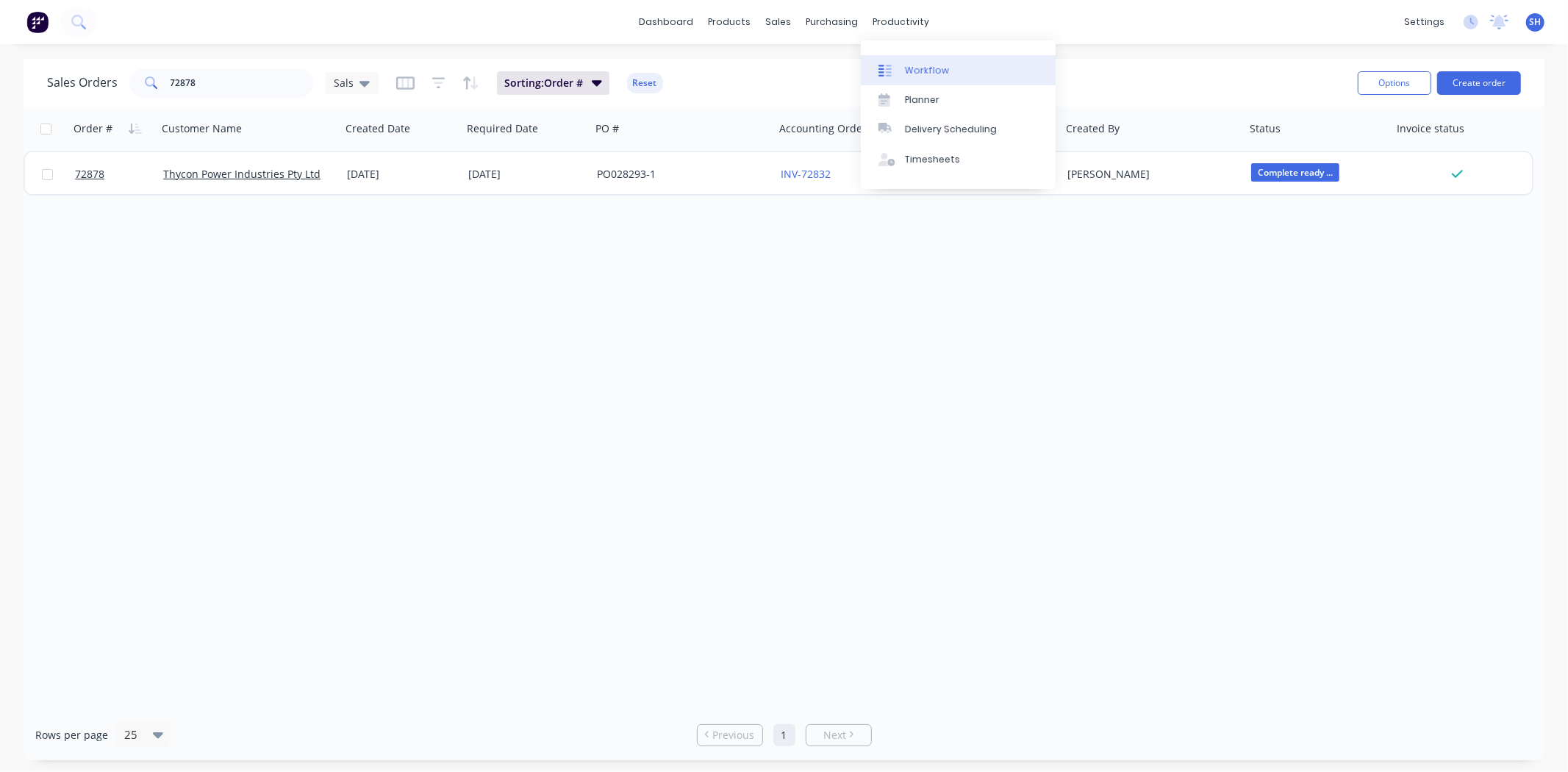
click at [924, 60] on link "Workflow" at bounding box center [959, 69] width 195 height 29
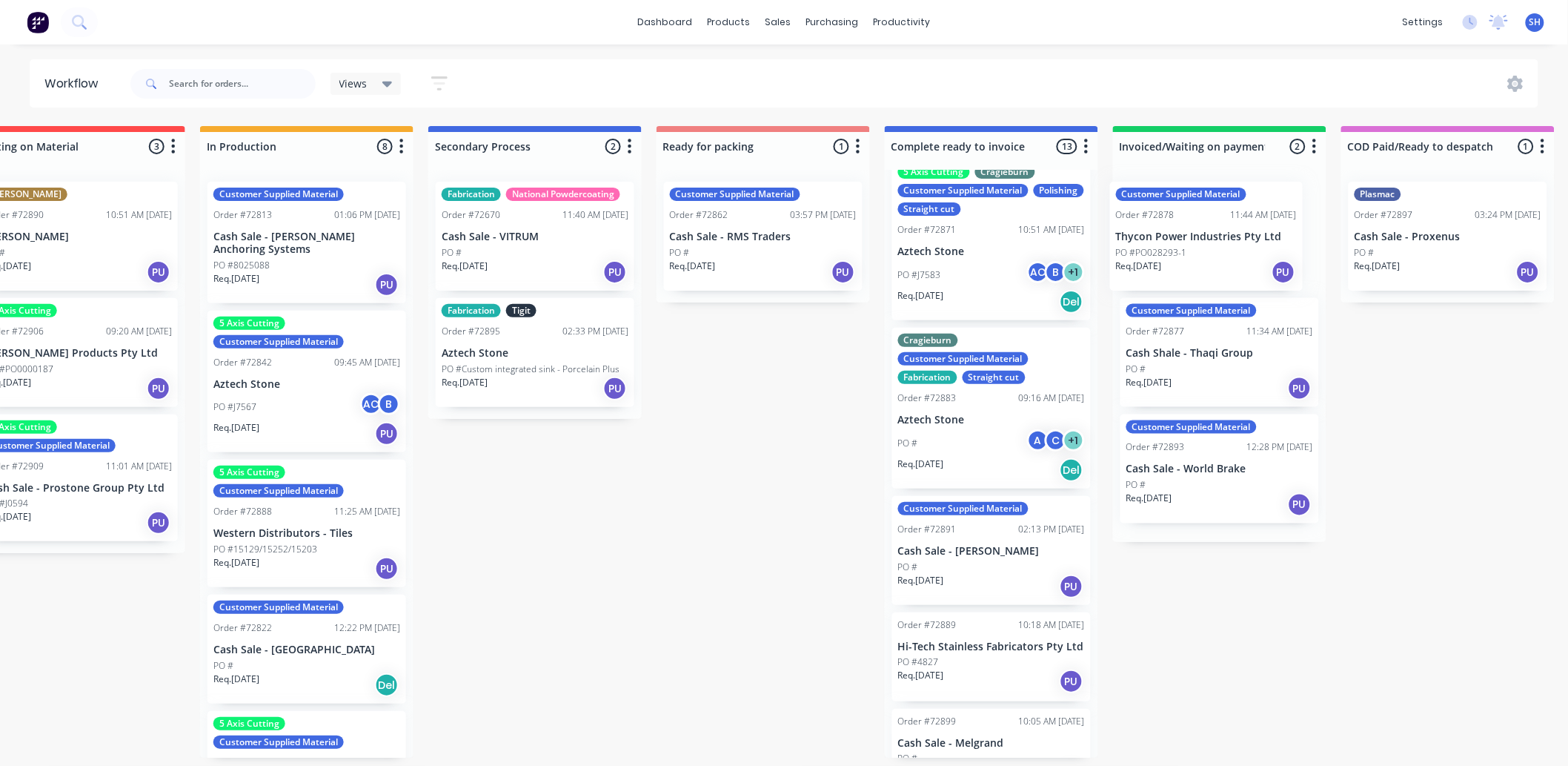
scroll to position [0, 523]
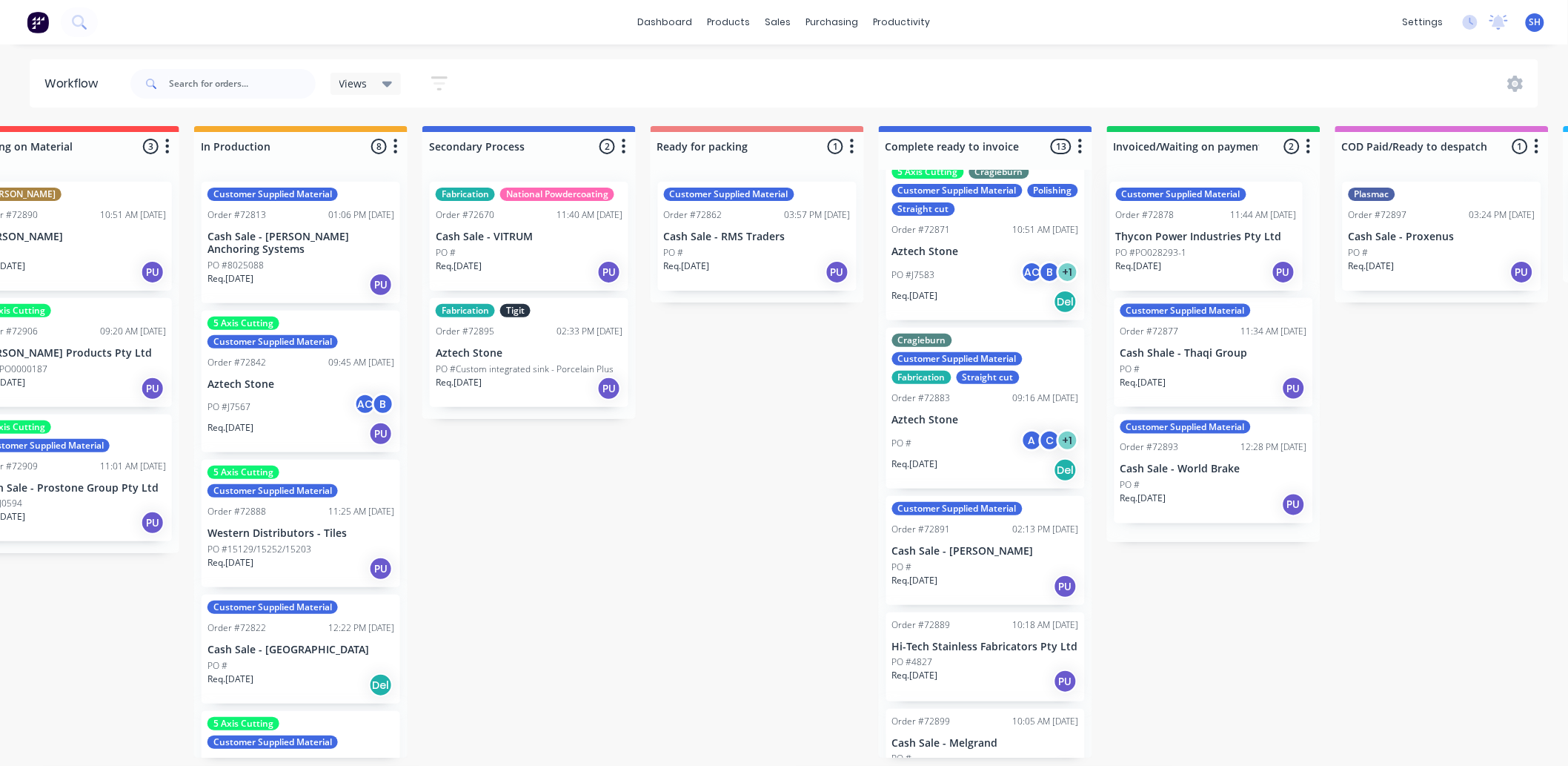
drag, startPoint x: 977, startPoint y: 580, endPoint x: 1190, endPoint y: 252, distance: 391.1
click at [1190, 252] on div "Submitted 1 Status colour #273444 hex #273444 Save Cancel Summaries Total order…" at bounding box center [810, 441] width 2686 height 632
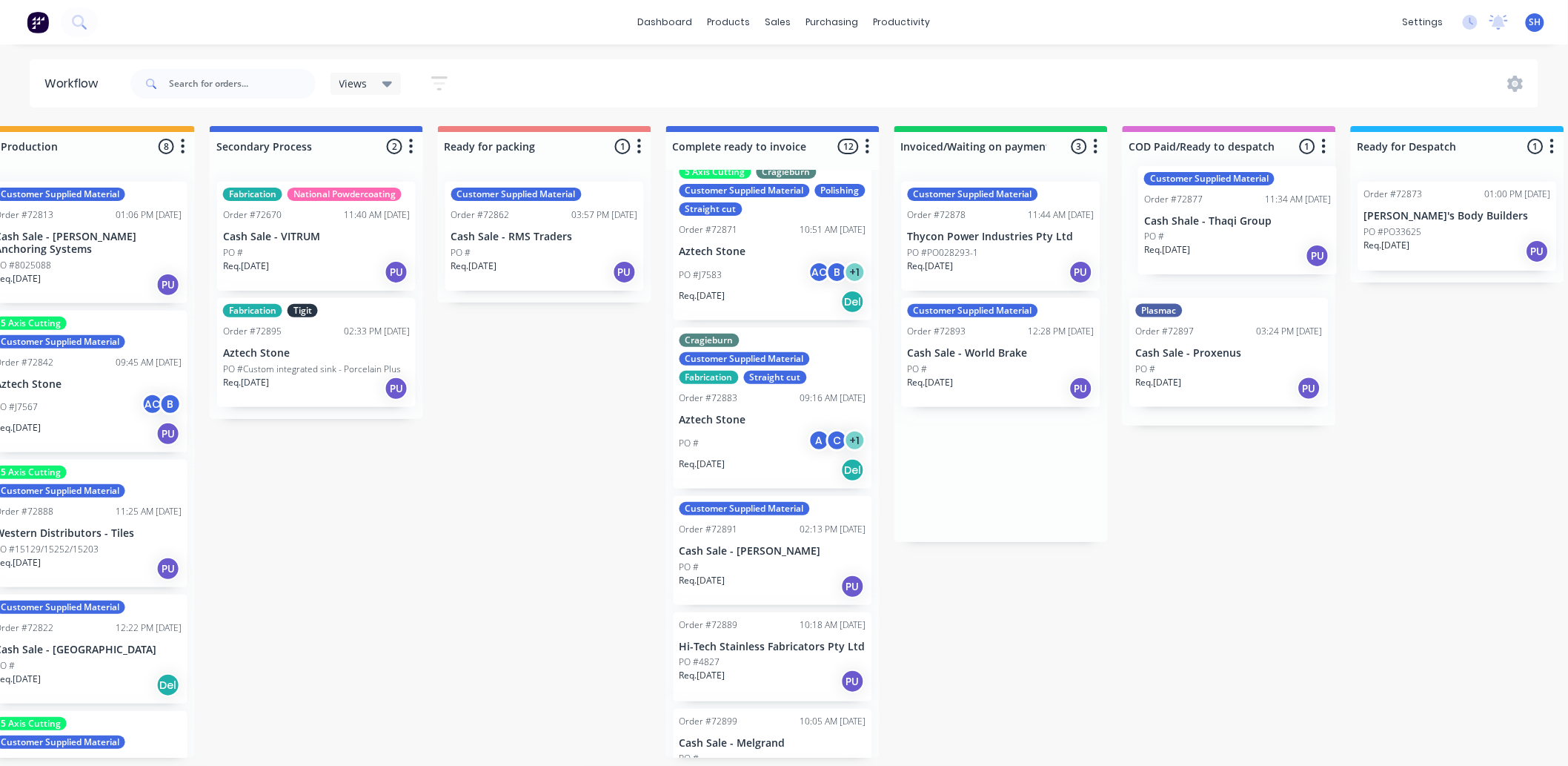
scroll to position [0, 747]
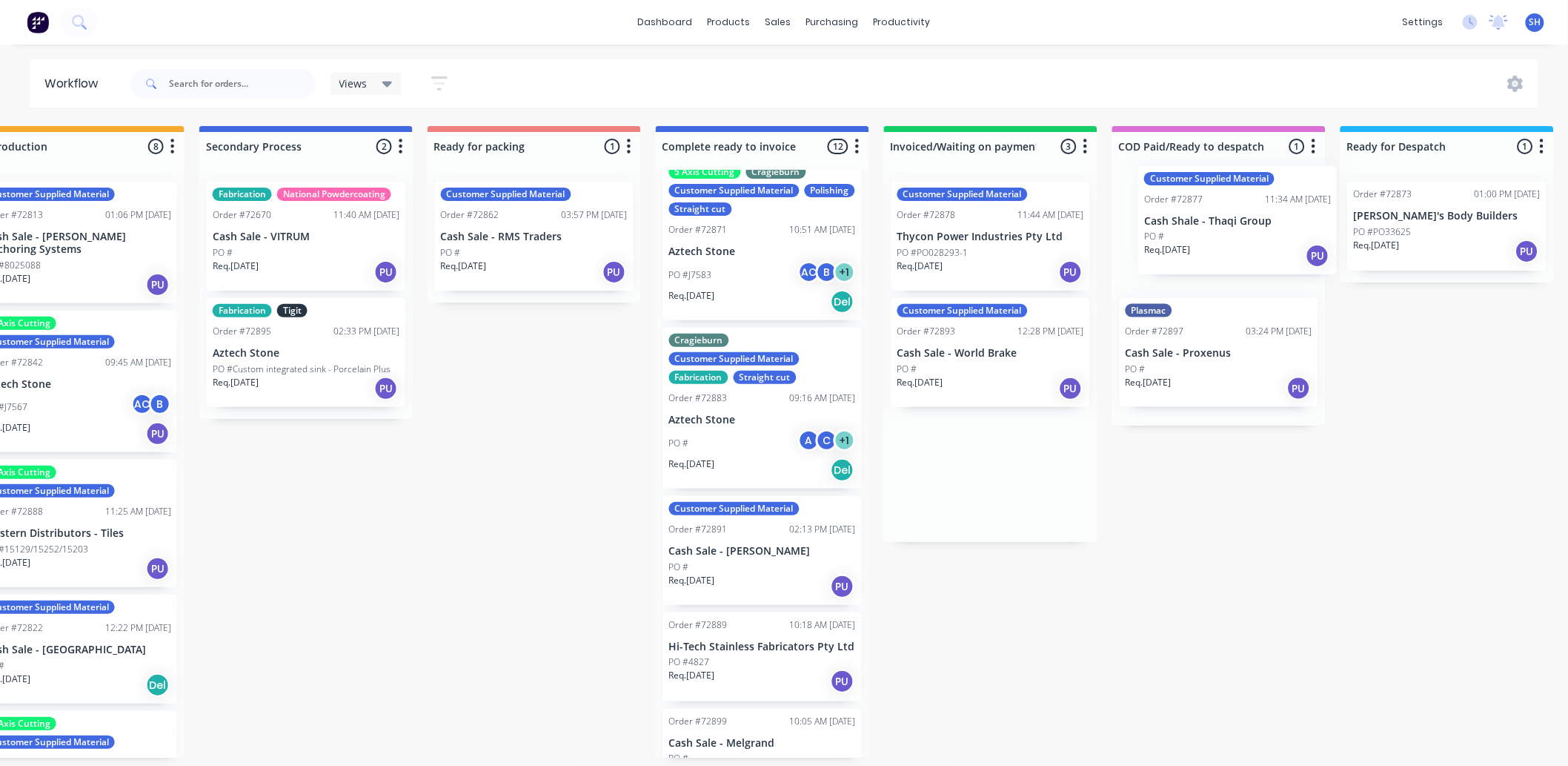
drag, startPoint x: 1219, startPoint y: 360, endPoint x: 1238, endPoint y: 228, distance: 133.4
click at [1243, 228] on div "Submitted 1 Status colour #273444 hex #273444 Save Cancel Summaries Total order…" at bounding box center [586, 441] width 2686 height 632
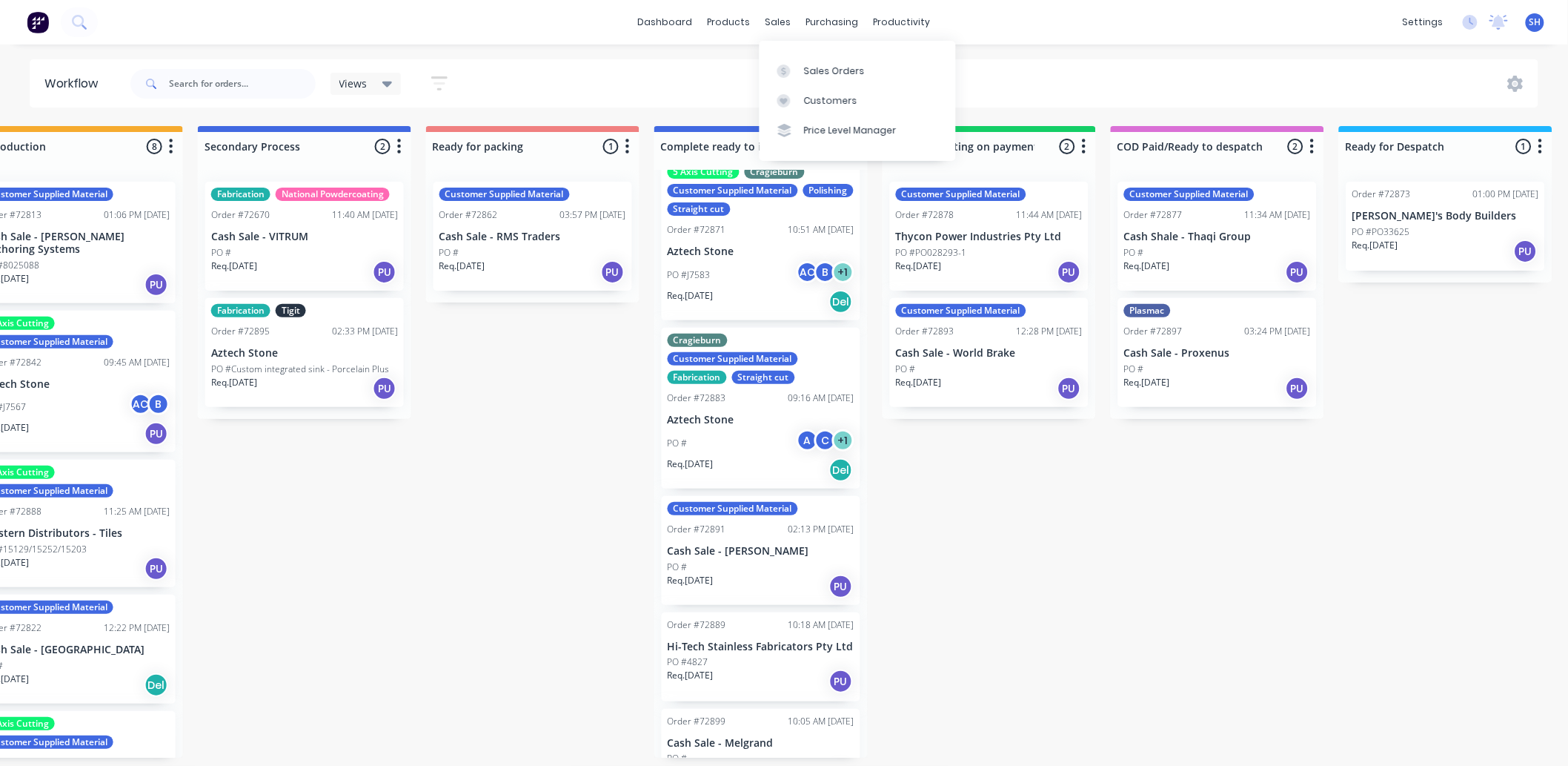
click at [565, 504] on div "Submitted 1 Status colour #273444 hex #273444 Save Cancel Summaries Total order…" at bounding box center [585, 441] width 2686 height 632
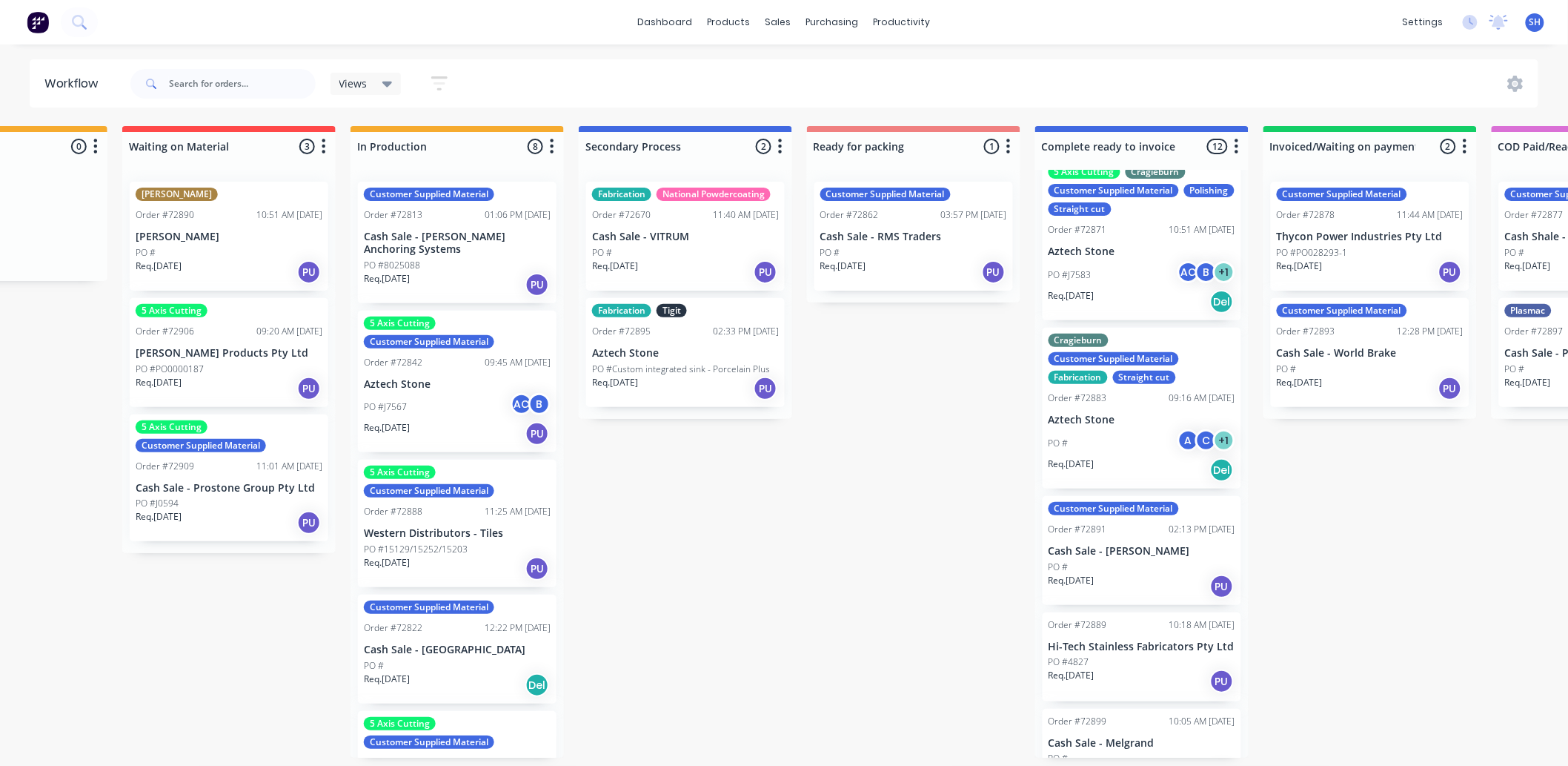
scroll to position [0, 364]
click at [438, 644] on p "Cash Sale - Museum of Old and New Art" at bounding box center [459, 650] width 186 height 13
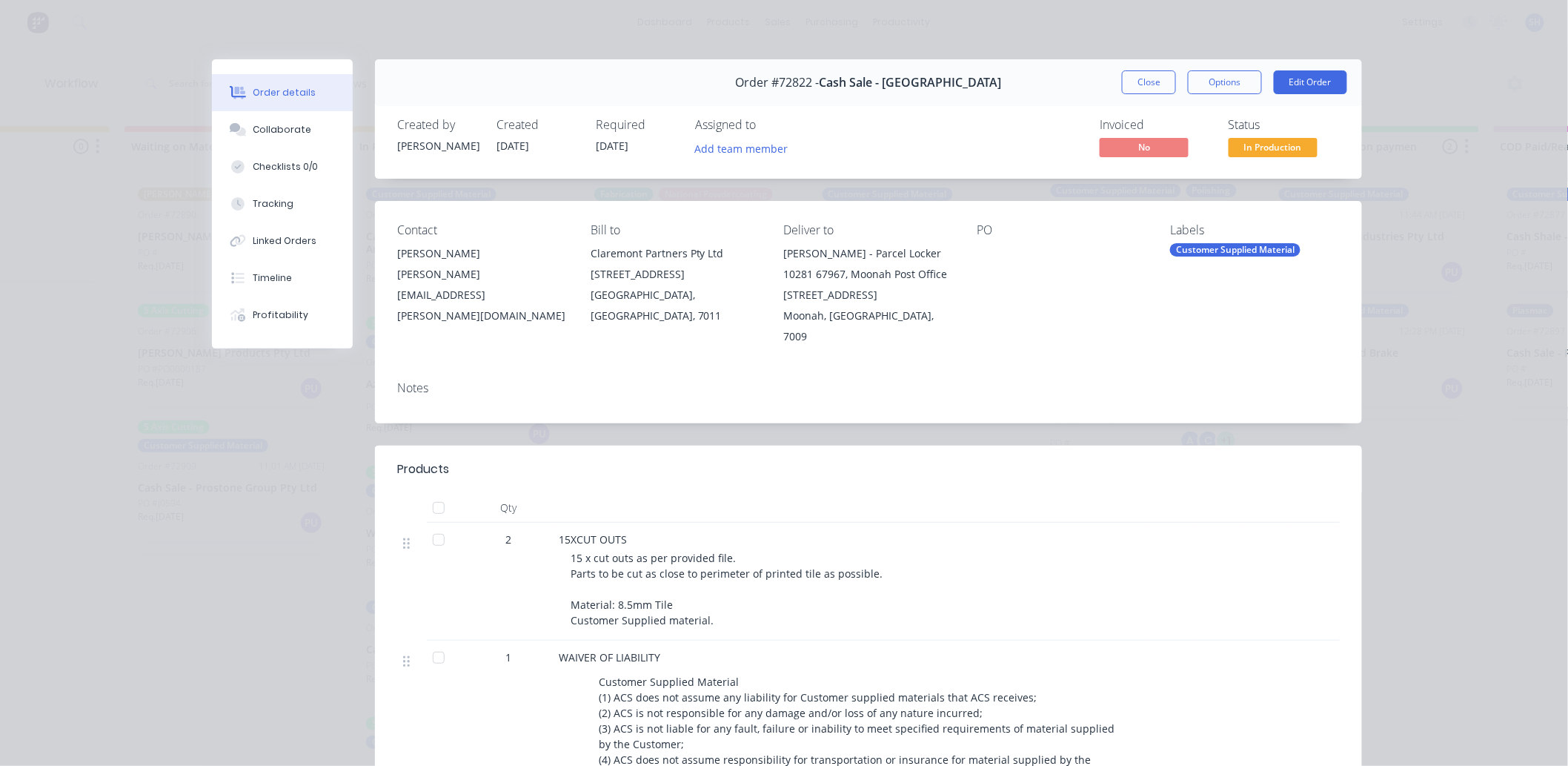
click at [833, 278] on div "MONA - Parcel Locker 10281 67967, Moonah Post Office 66 Main Road" at bounding box center [869, 275] width 170 height 62
click at [853, 75] on span "Cash Sale - Museum of Old and New Art" at bounding box center [911, 82] width 182 height 14
click at [1139, 87] on button "Close" at bounding box center [1150, 82] width 54 height 24
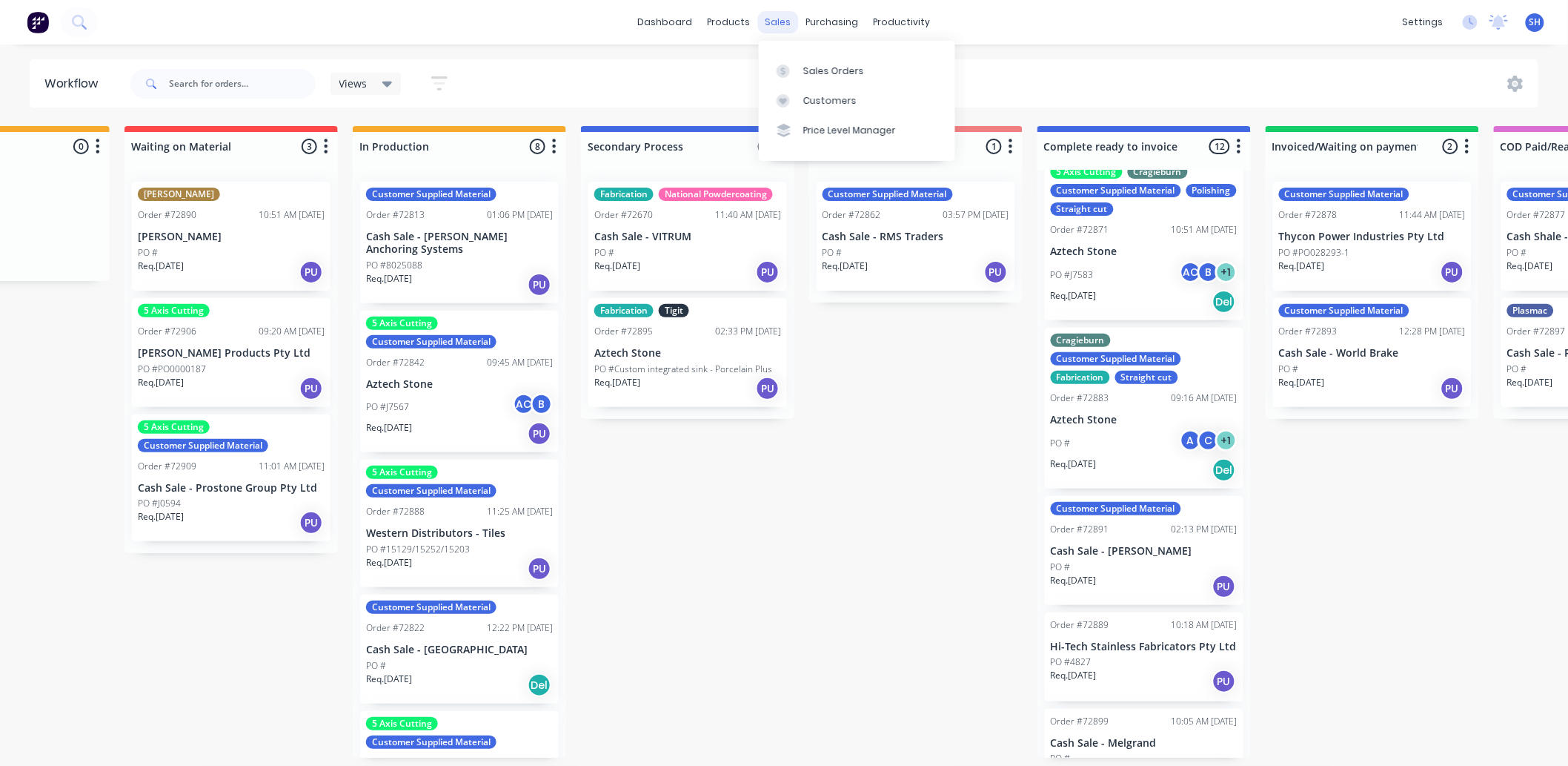
click at [779, 23] on div "sales" at bounding box center [778, 22] width 41 height 22
click at [802, 72] on link "Sales Orders" at bounding box center [858, 70] width 197 height 30
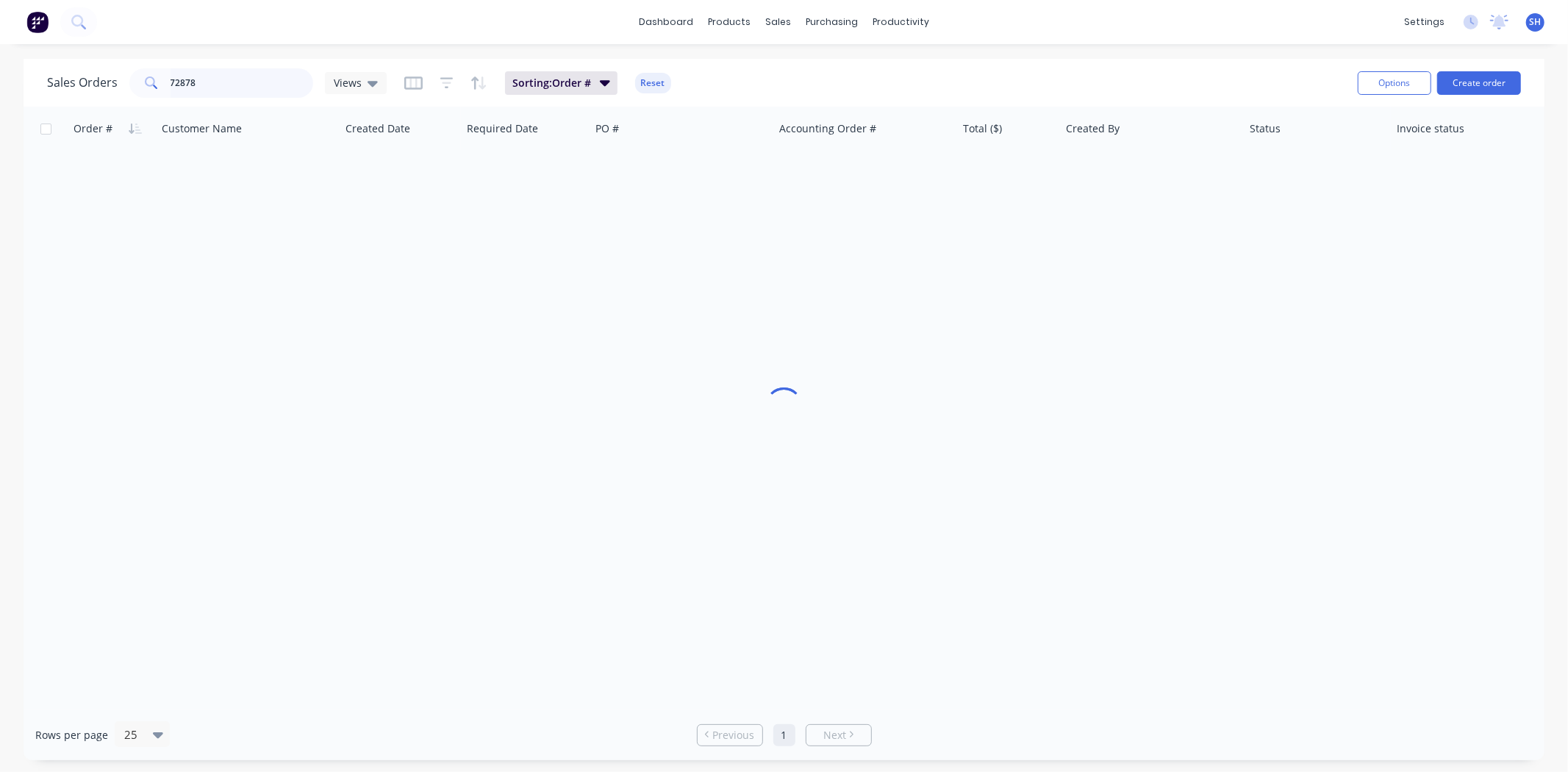
click at [233, 86] on input "72878" at bounding box center [242, 83] width 144 height 29
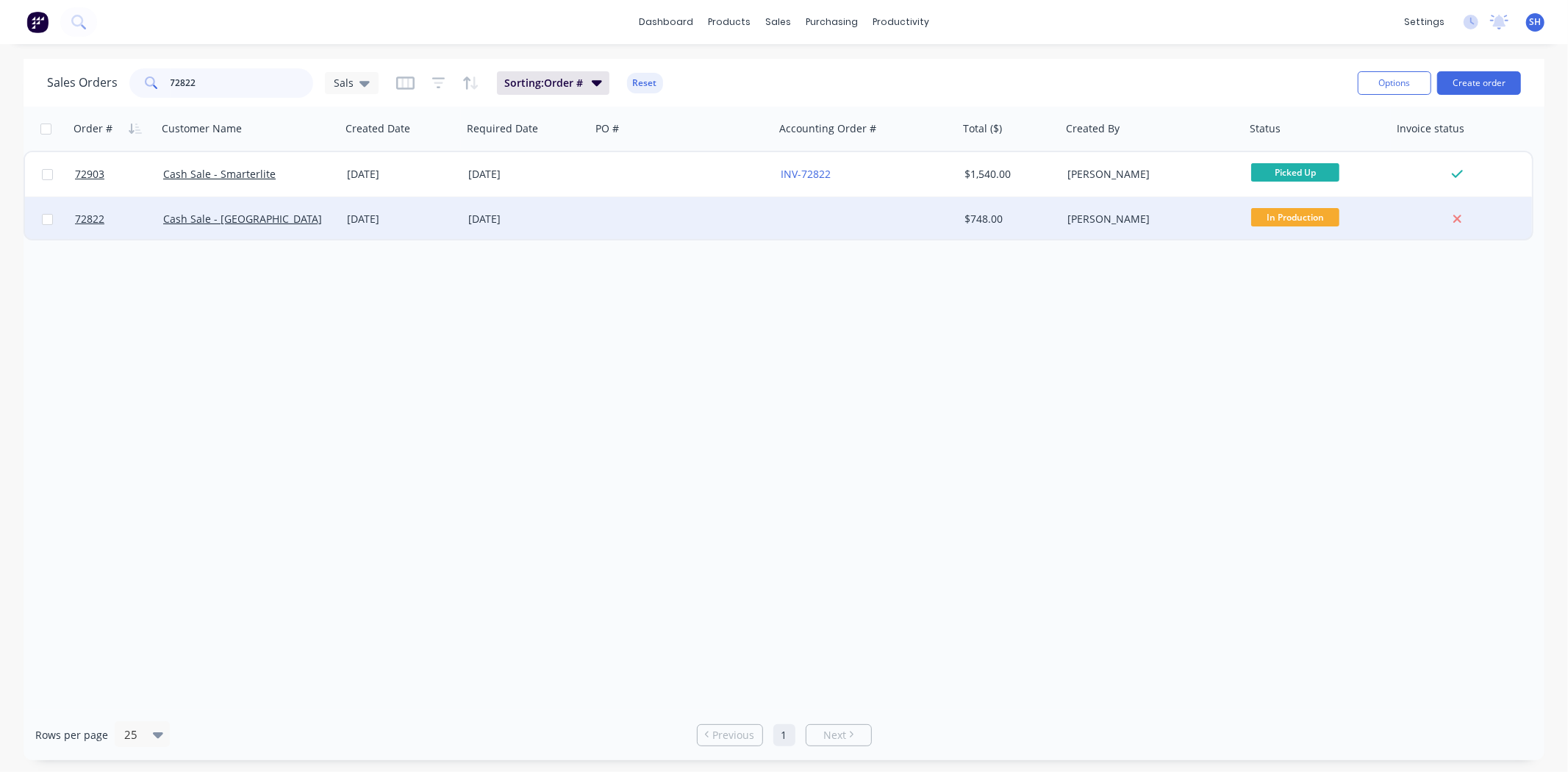
type input "72822"
click at [388, 217] on div "[DATE]" at bounding box center [402, 219] width 110 height 15
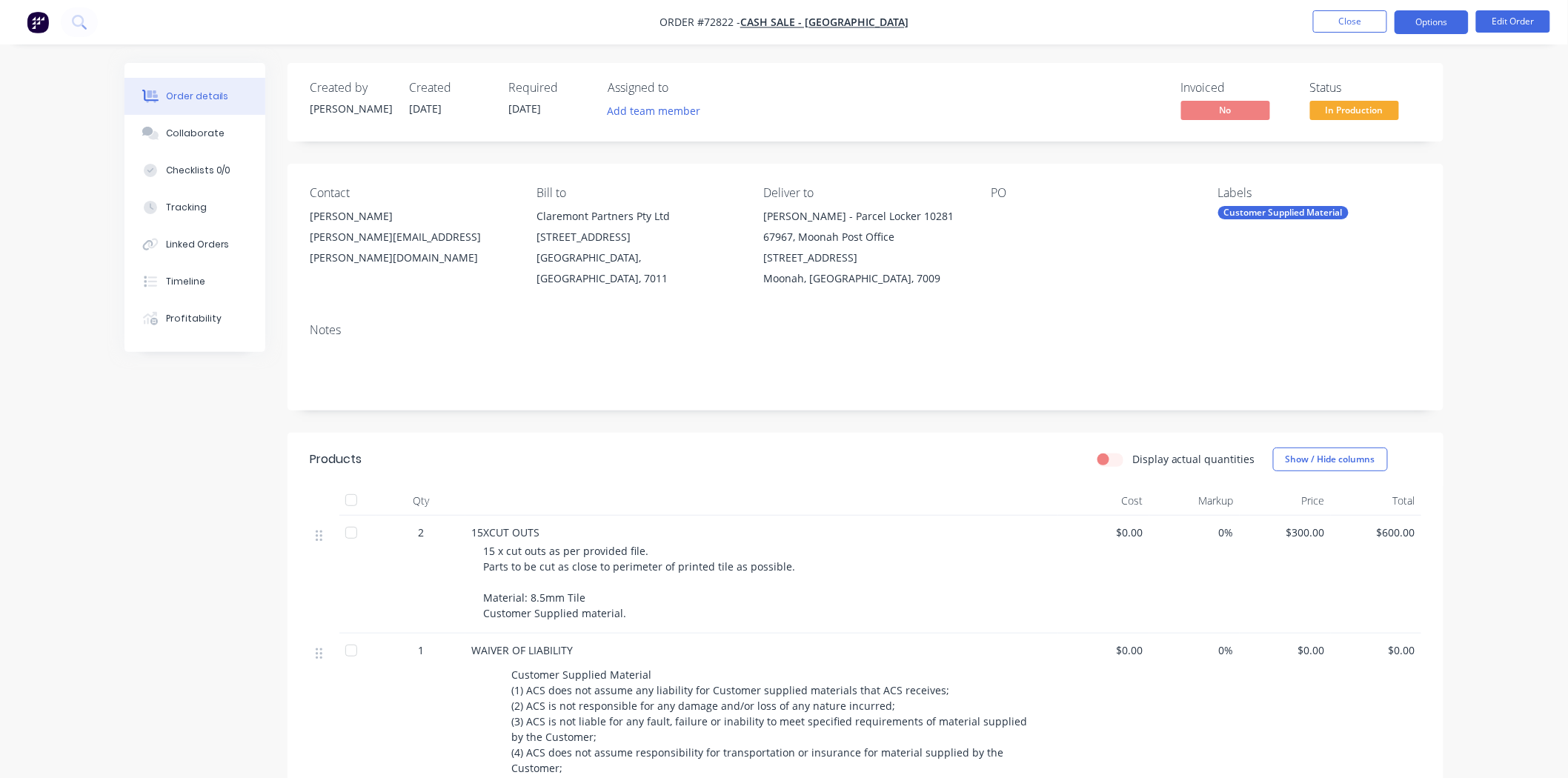
click at [1432, 18] on button "Options" at bounding box center [1432, 22] width 74 height 24
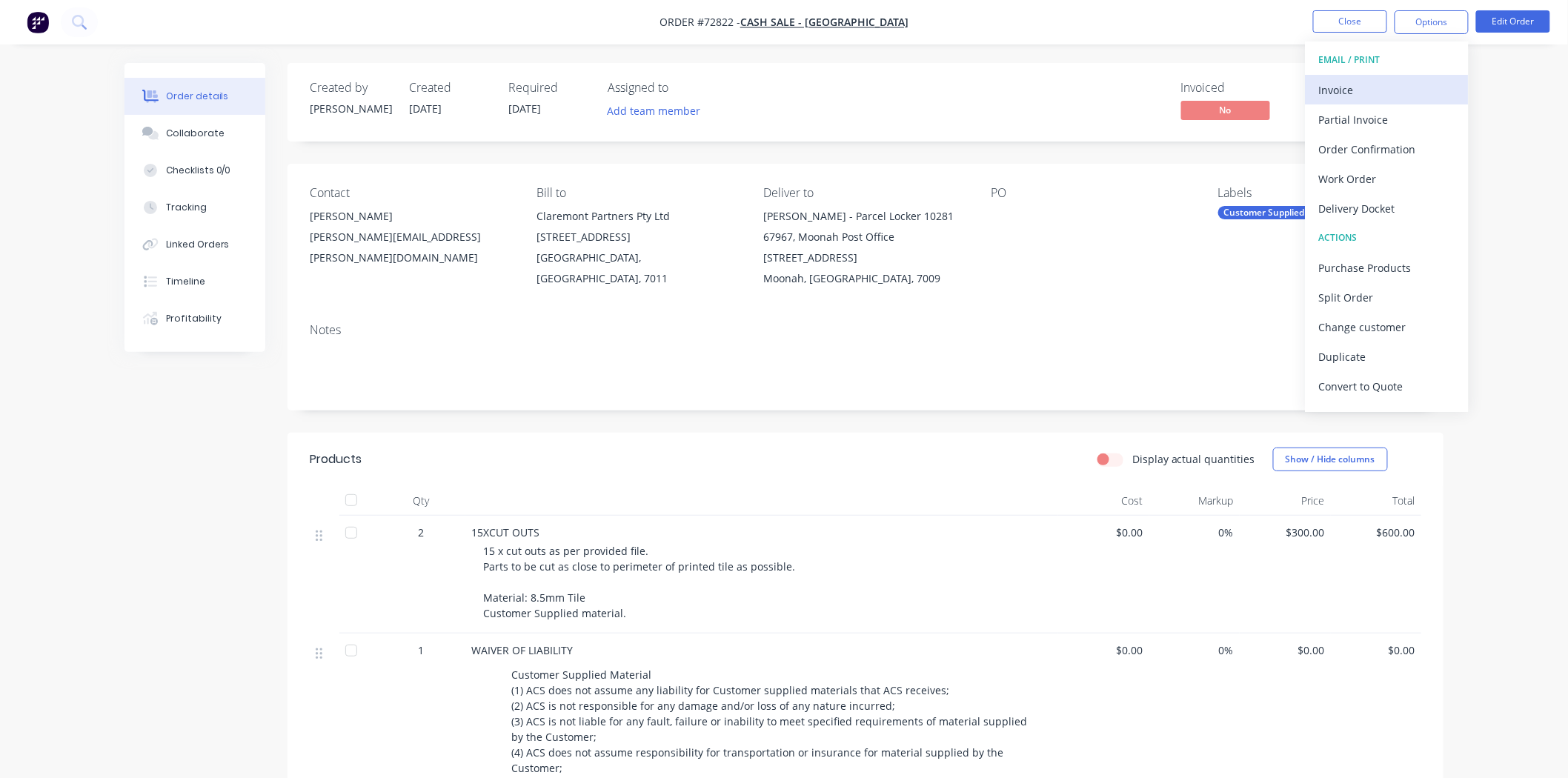
click at [1332, 85] on div "Invoice" at bounding box center [1387, 90] width 136 height 22
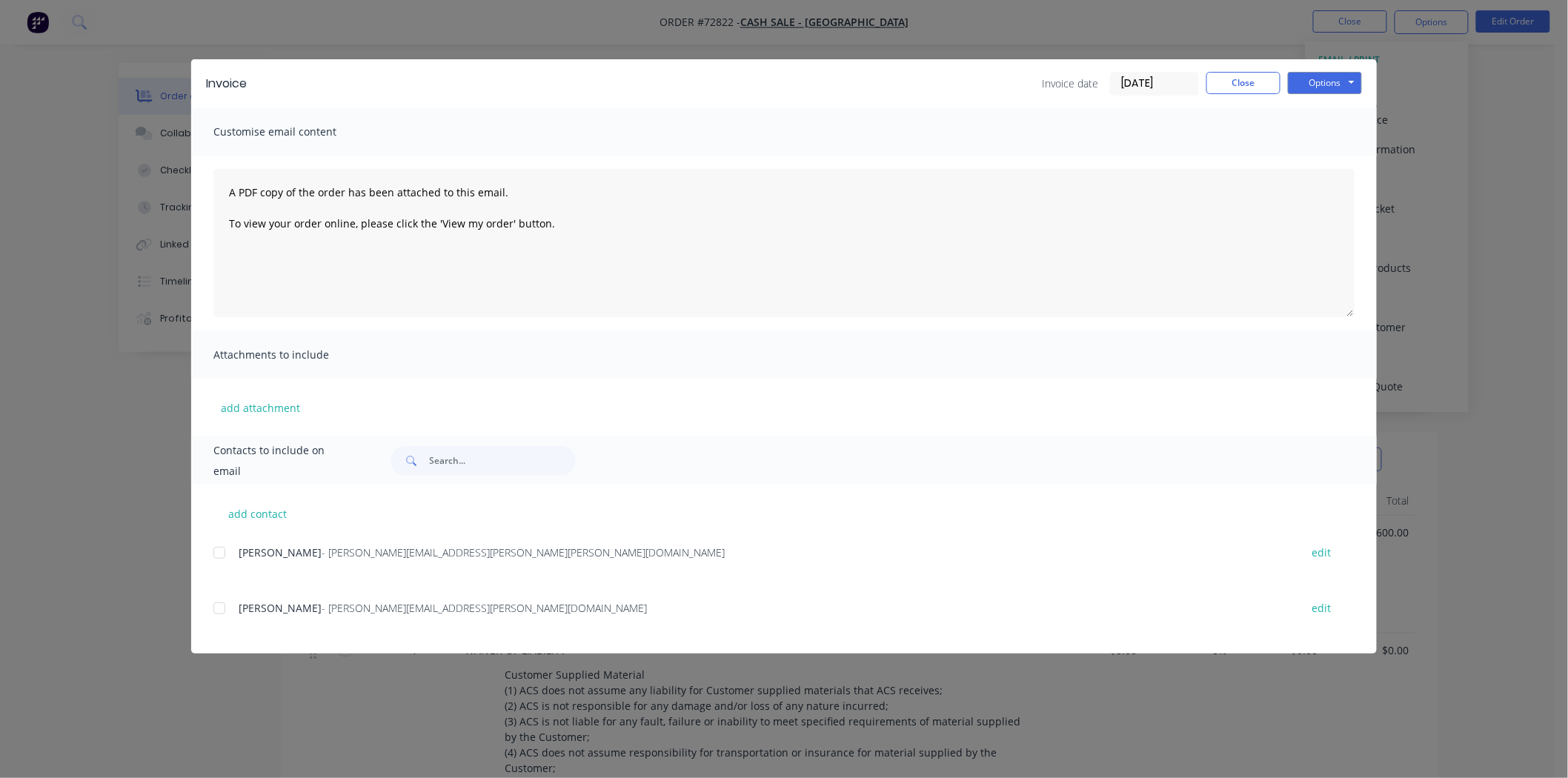
click at [1342, 94] on div "Options Preview Print Email" at bounding box center [1325, 84] width 74 height 24
click at [1314, 97] on div "Invoice Invoice date 23/09/25 Close Options Preview Print Email" at bounding box center [784, 83] width 1186 height 48
click at [1314, 85] on button "Options" at bounding box center [1325, 83] width 74 height 22
click at [1314, 126] on button "Print" at bounding box center [1335, 134] width 95 height 25
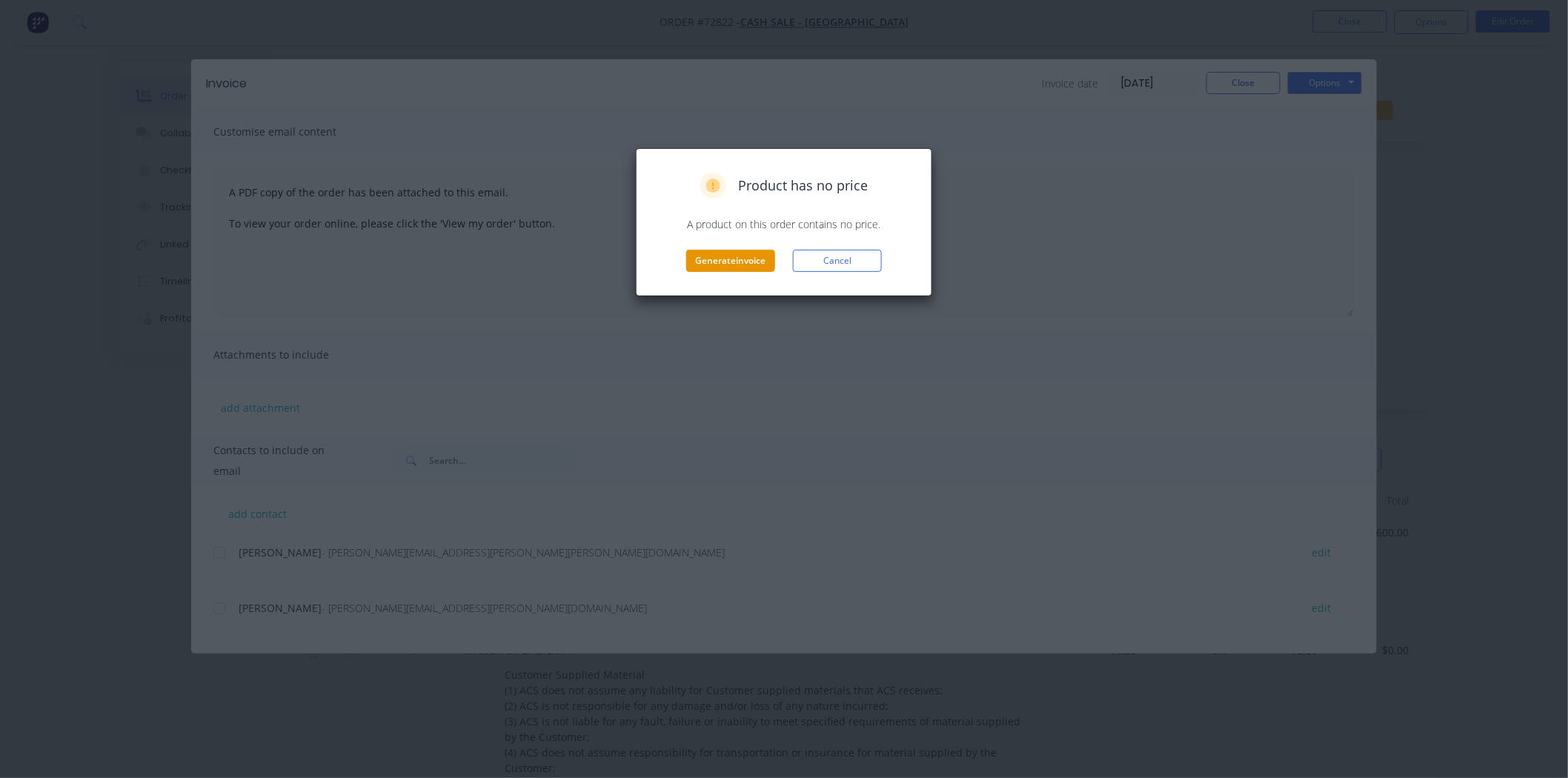
click at [756, 259] on button "Generate invoice" at bounding box center [730, 261] width 89 height 22
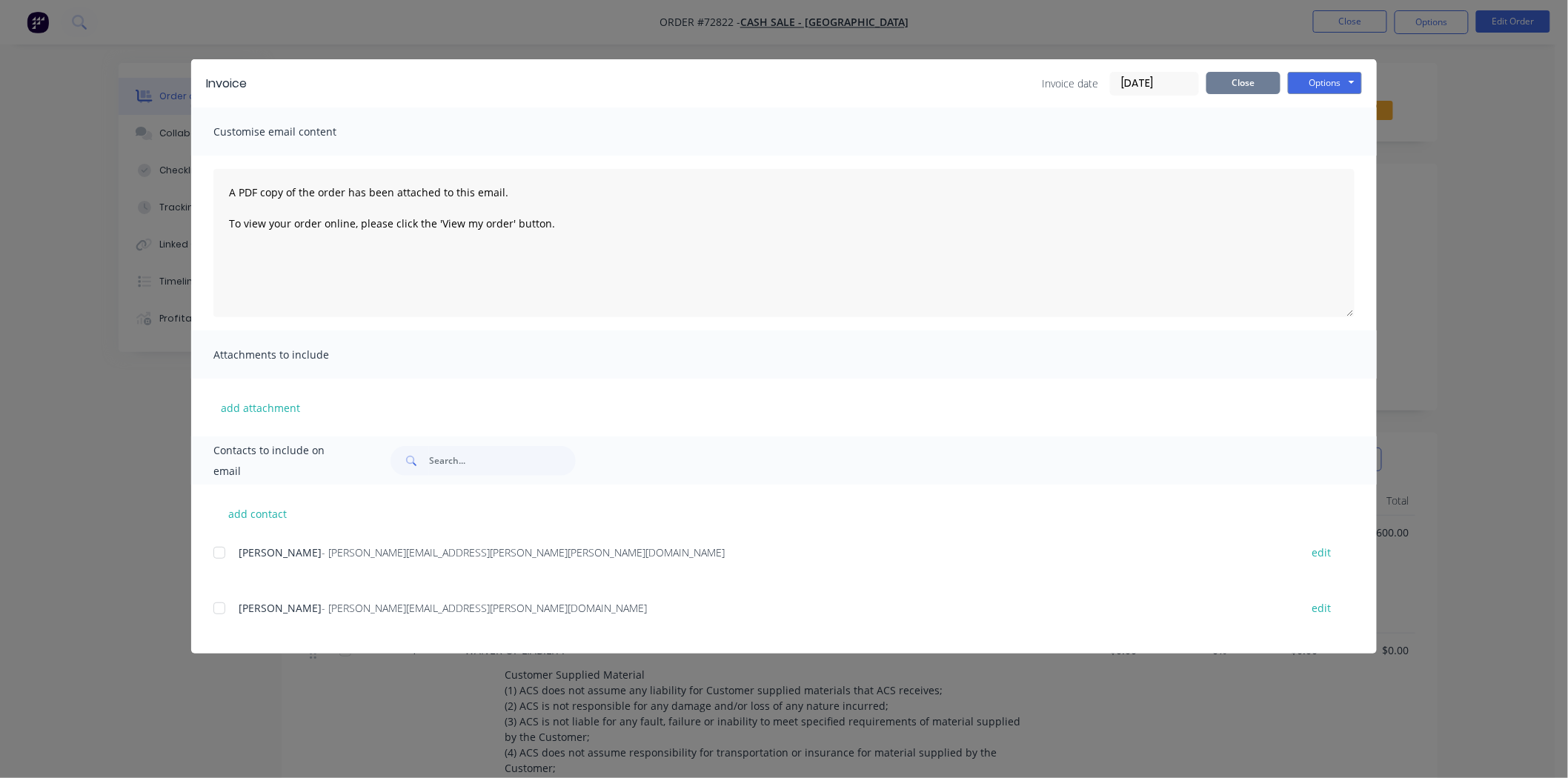
click at [1220, 82] on button "Close" at bounding box center [1243, 83] width 74 height 22
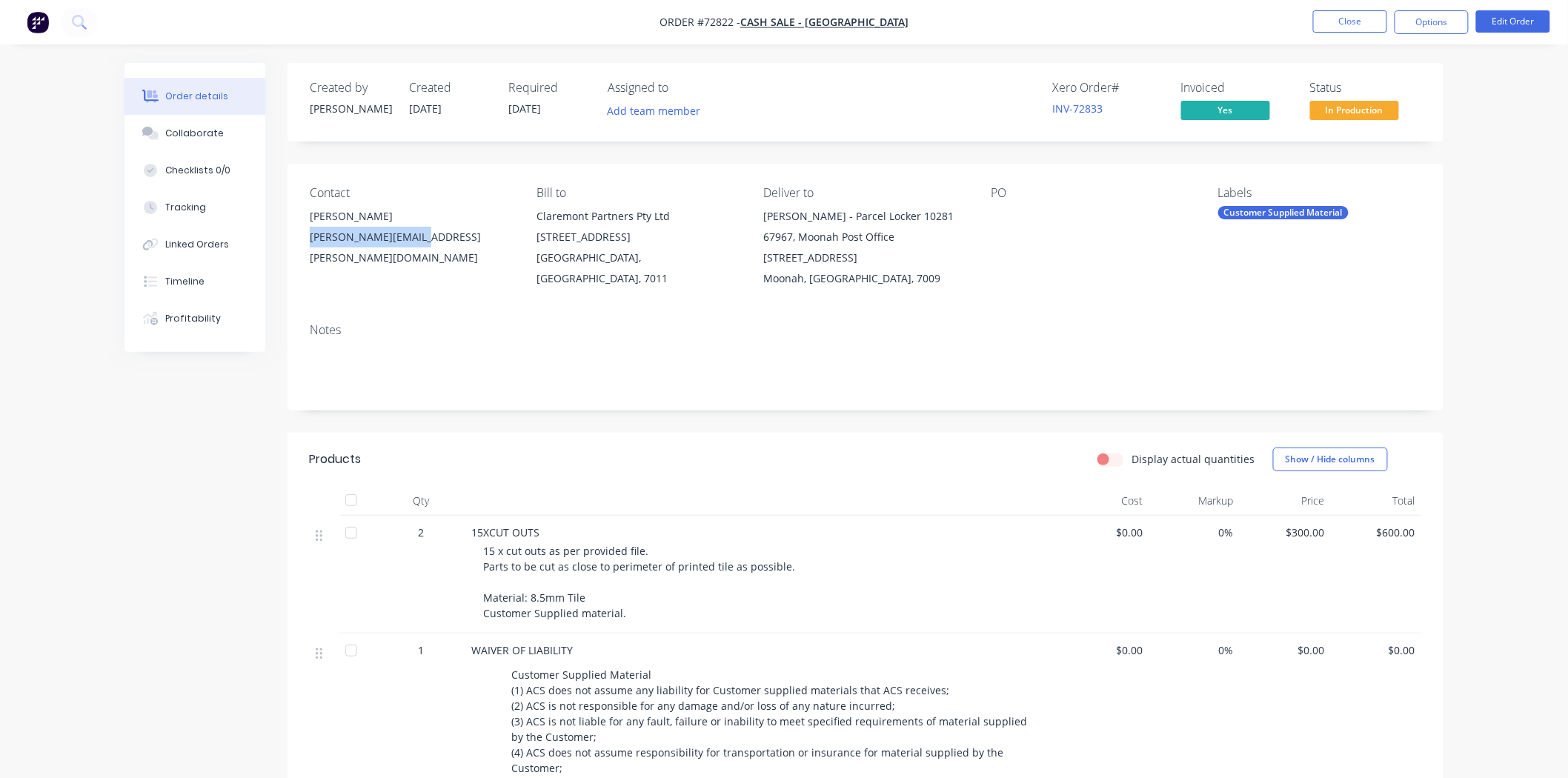
drag, startPoint x: 434, startPoint y: 241, endPoint x: 294, endPoint y: 241, distance: 140.0
click at [294, 241] on div "Contact Robyn Oh robyn.oh@mona.net.au Bill to Claremont Partners Pty Ltd 655 Ma…" at bounding box center [865, 237] width 1156 height 147
copy div "robyn.oh@mona.net.au"
click at [1331, 16] on button "Close" at bounding box center [1350, 22] width 74 height 22
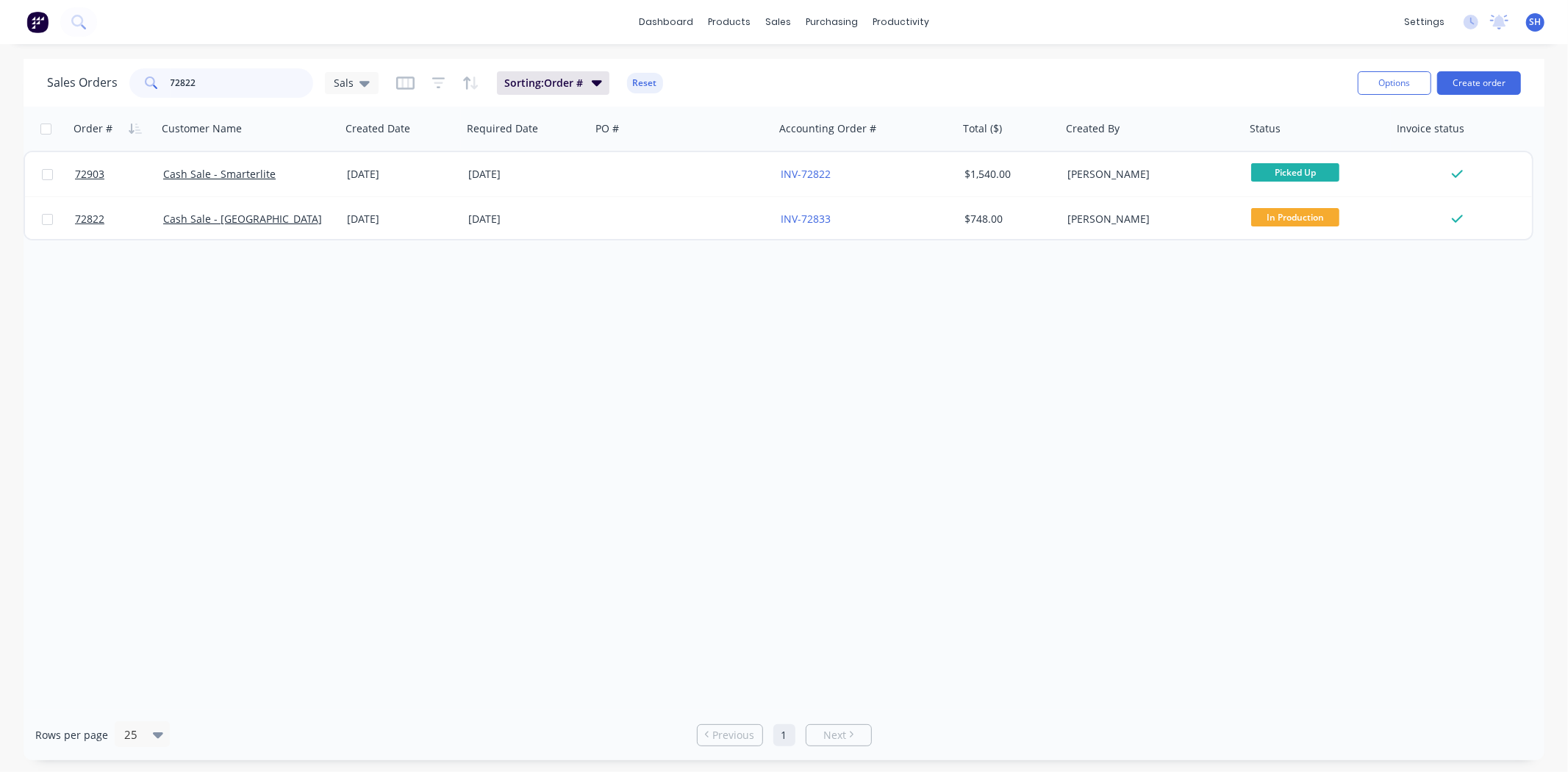
drag, startPoint x: 214, startPoint y: 81, endPoint x: 156, endPoint y: 91, distance: 58.9
click at [156, 91] on div "72822" at bounding box center [221, 83] width 184 height 29
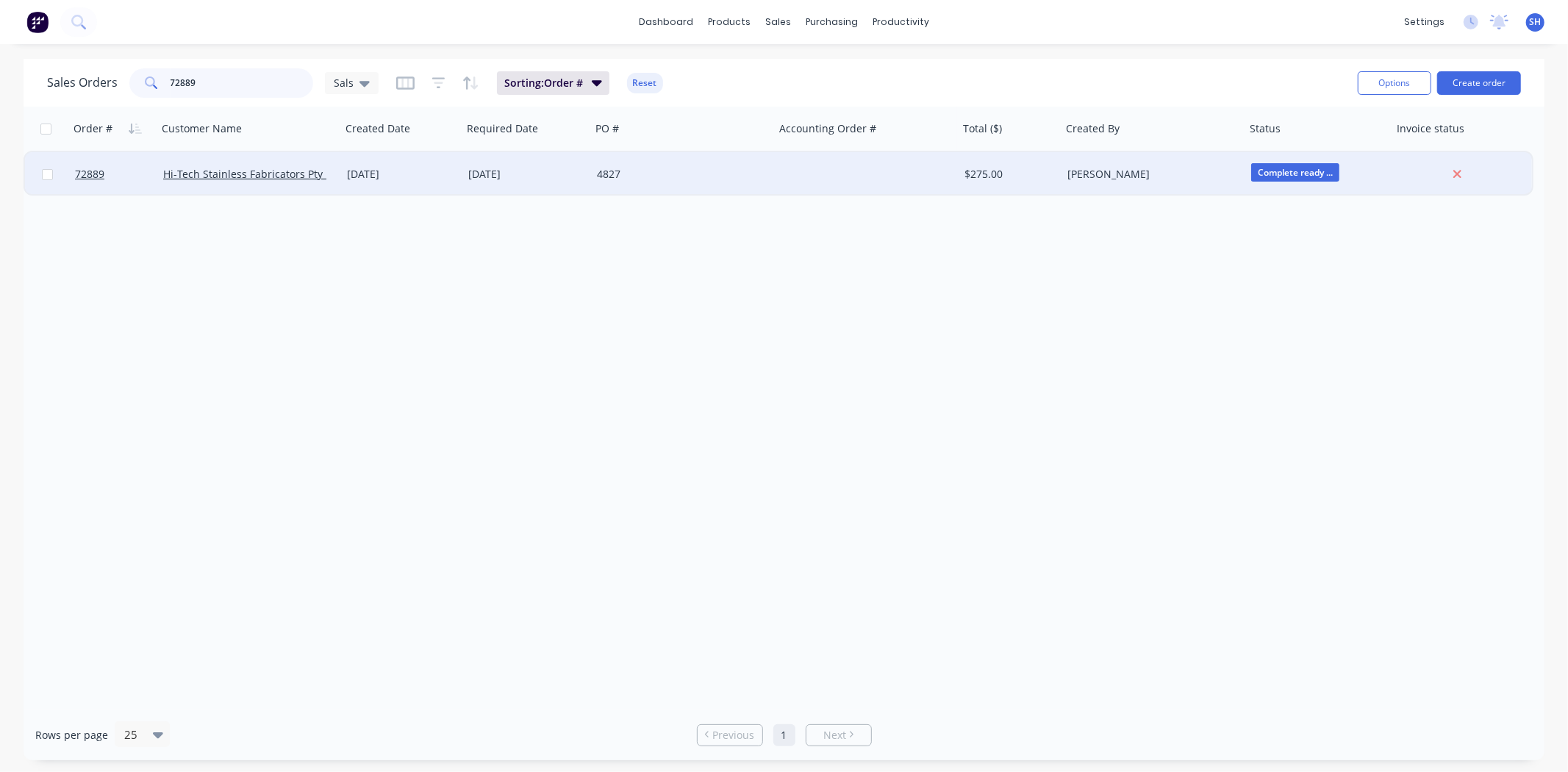
type input "72889"
click at [532, 186] on div "[DATE]" at bounding box center [527, 175] width 129 height 44
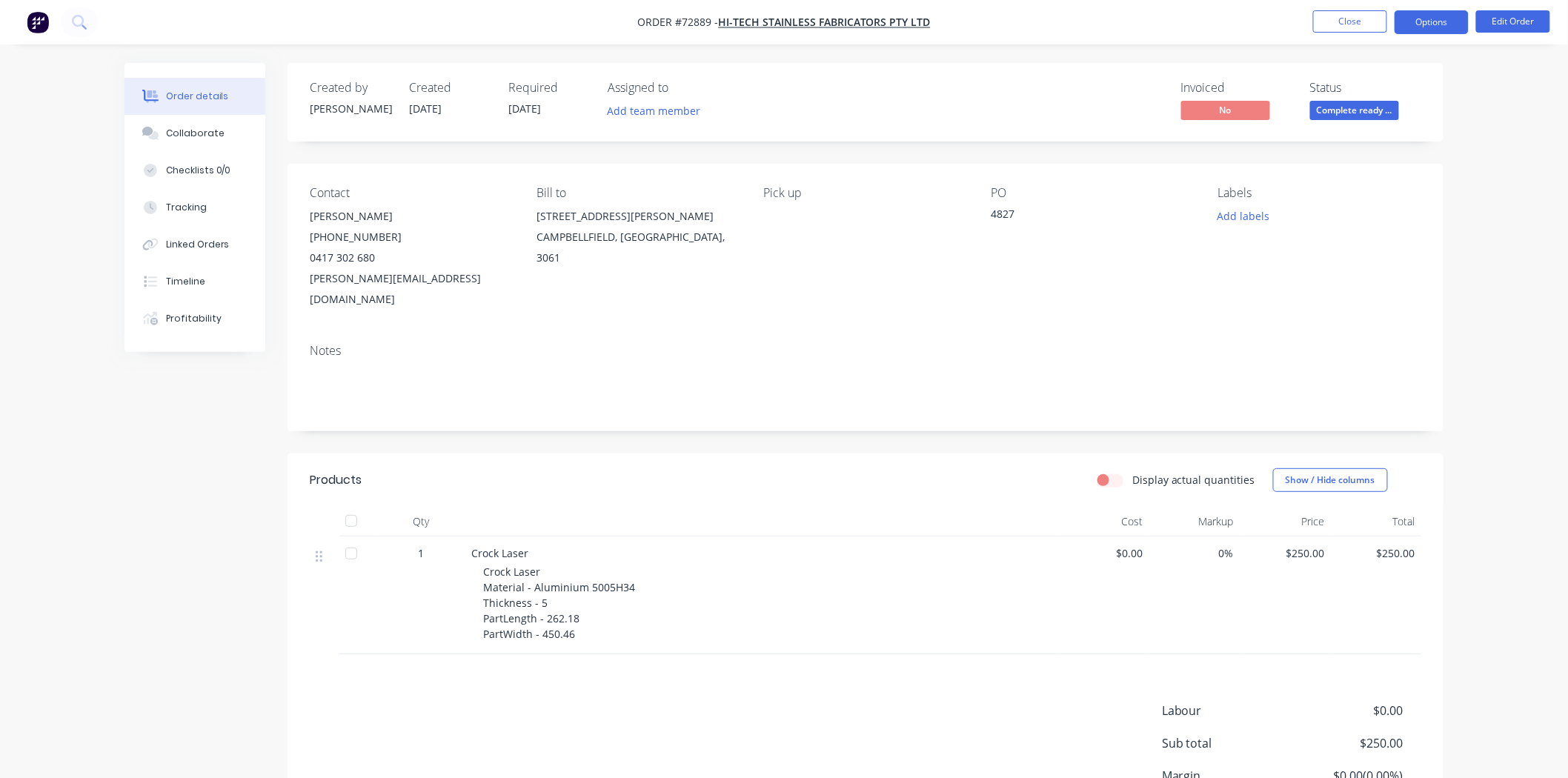
click at [1419, 27] on button "Options" at bounding box center [1432, 22] width 74 height 24
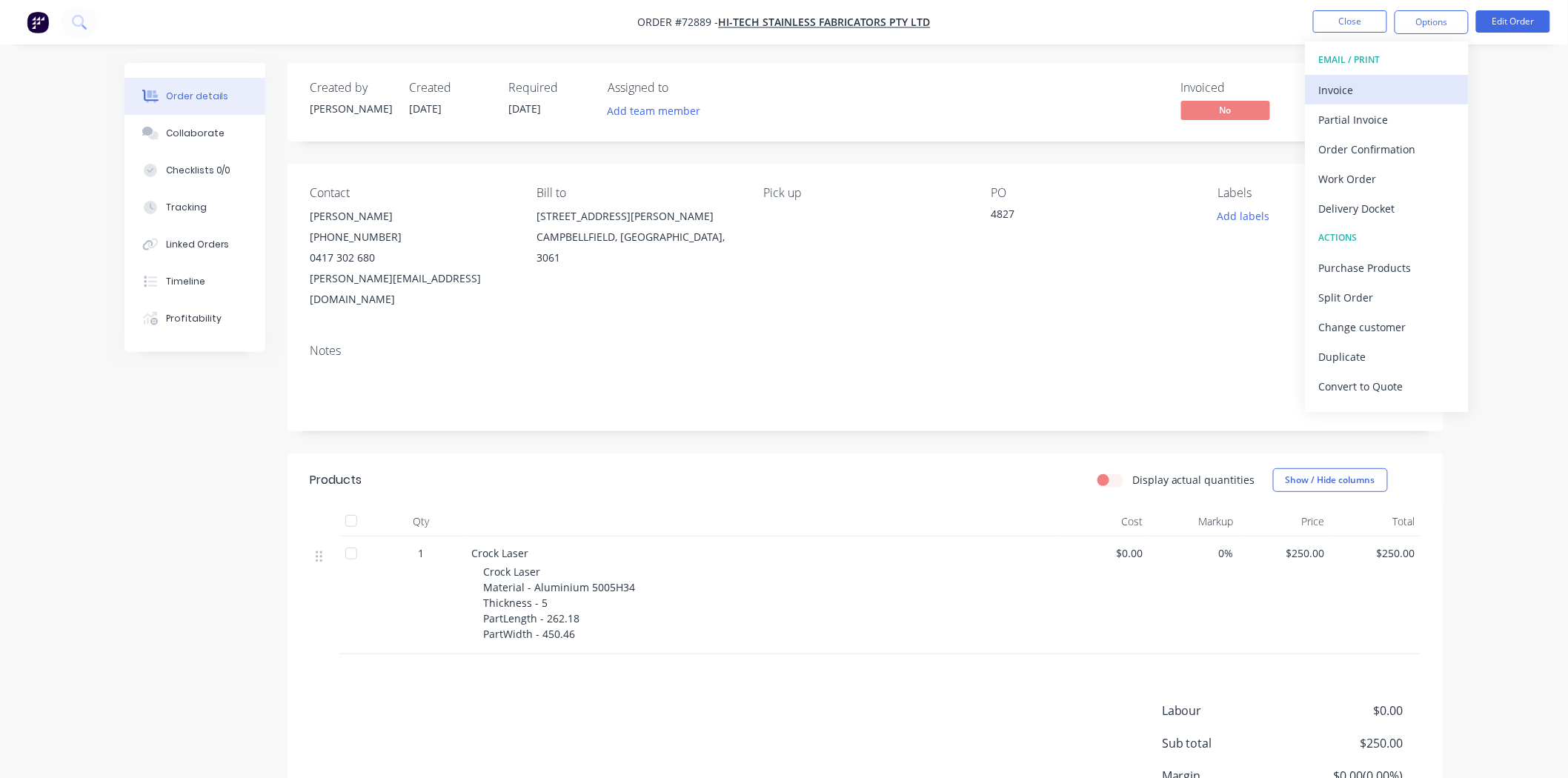
click at [1375, 86] on div "Invoice" at bounding box center [1387, 90] width 136 height 22
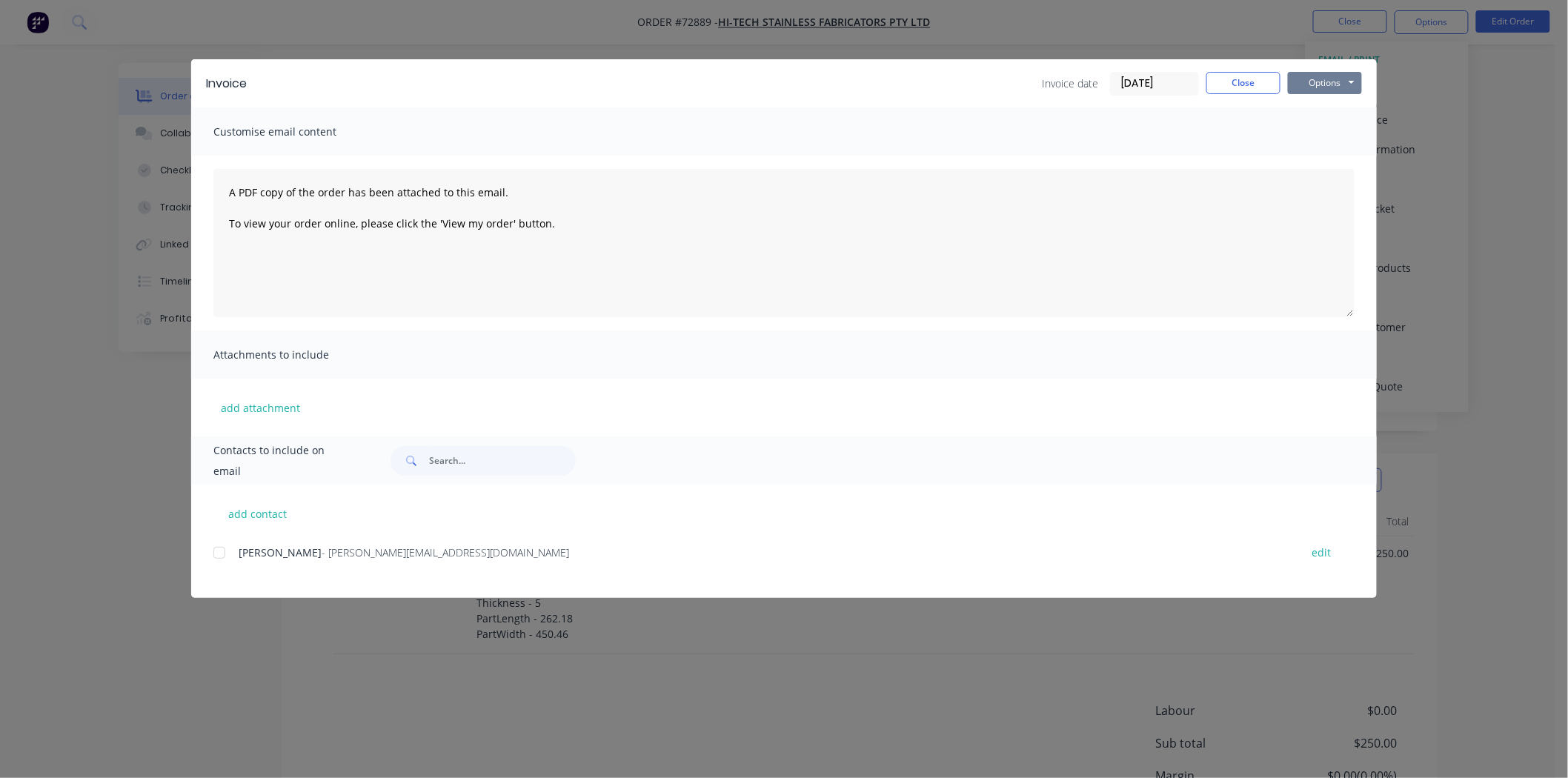
click at [1319, 86] on button "Options" at bounding box center [1325, 83] width 74 height 22
click at [1313, 138] on button "Print" at bounding box center [1335, 134] width 95 height 25
click at [1256, 80] on button "Close" at bounding box center [1243, 83] width 74 height 22
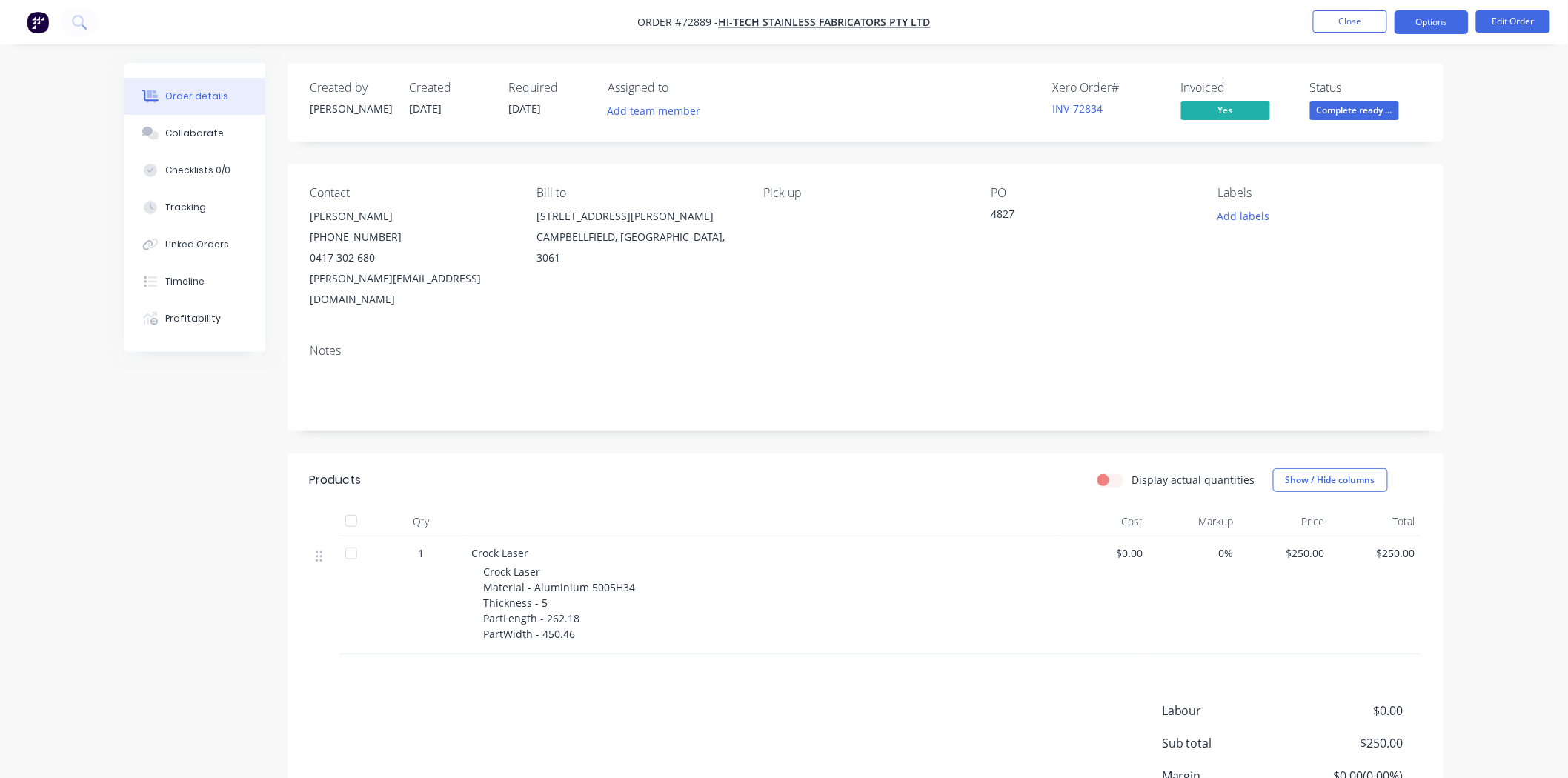
click at [1434, 26] on button "Options" at bounding box center [1432, 22] width 74 height 24
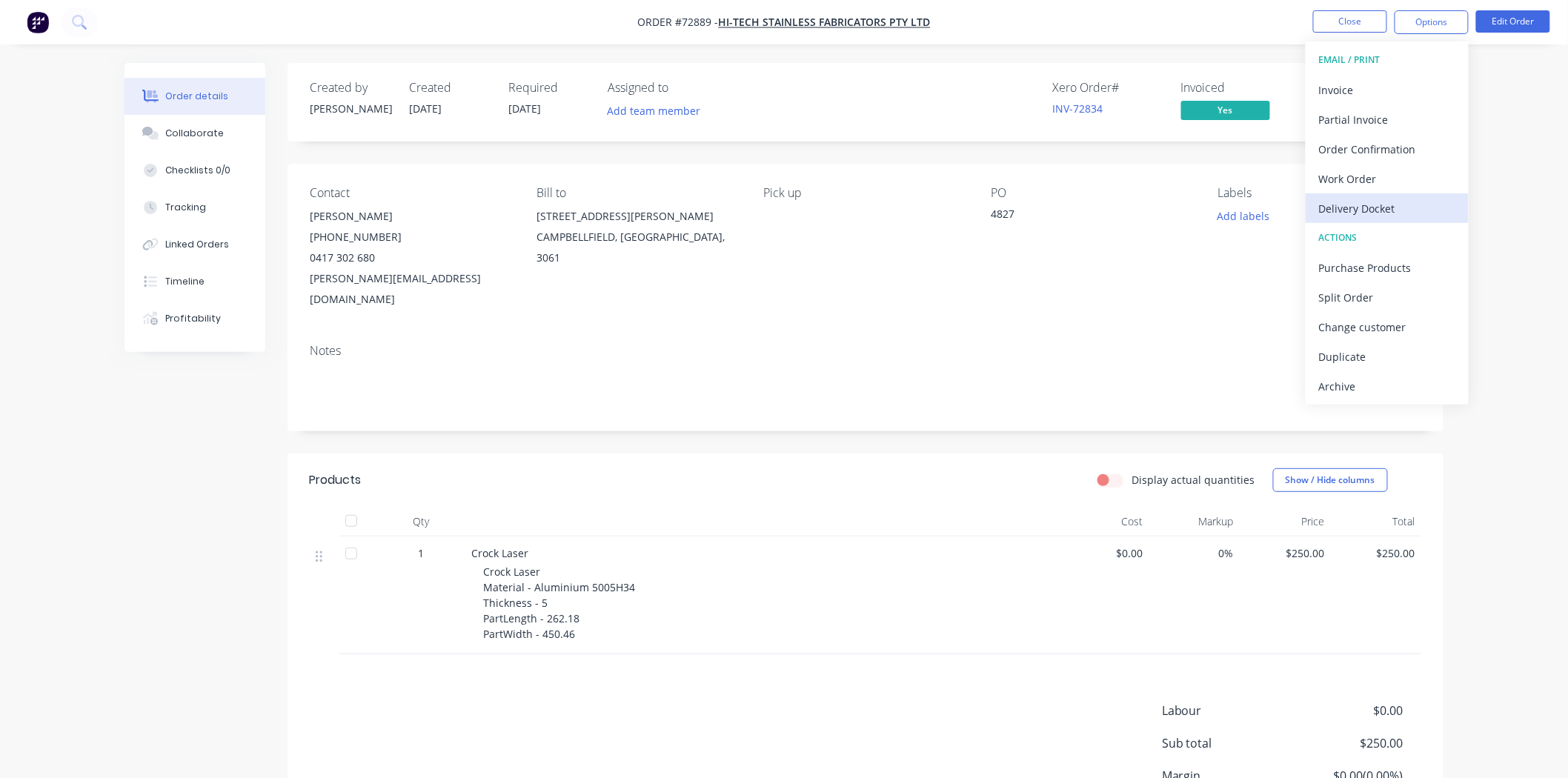
click at [1394, 203] on div "Delivery Docket" at bounding box center [1387, 208] width 136 height 22
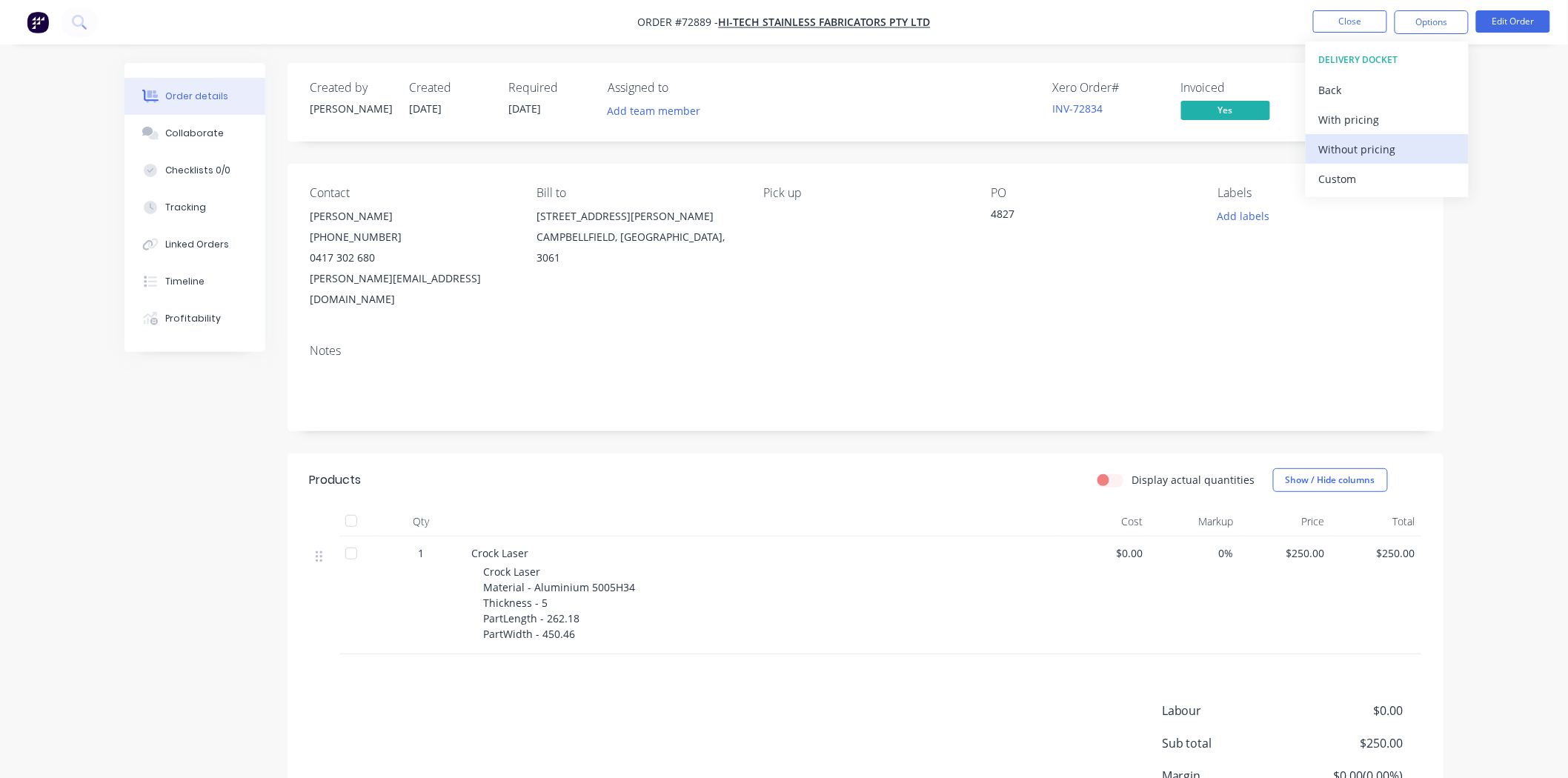
click at [1346, 143] on div "Without pricing" at bounding box center [1387, 149] width 136 height 22
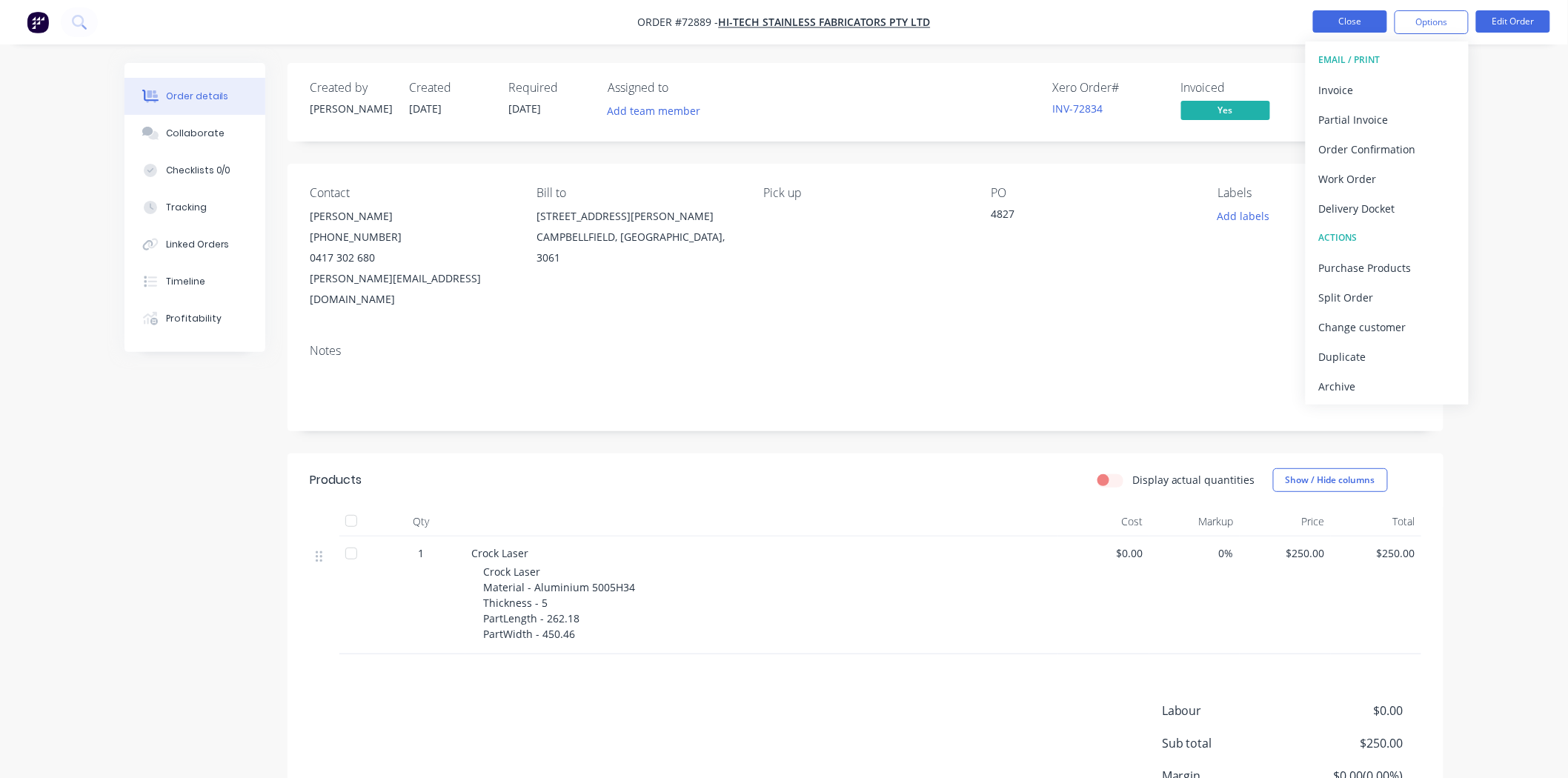
click at [1346, 26] on button "Close" at bounding box center [1350, 22] width 74 height 22
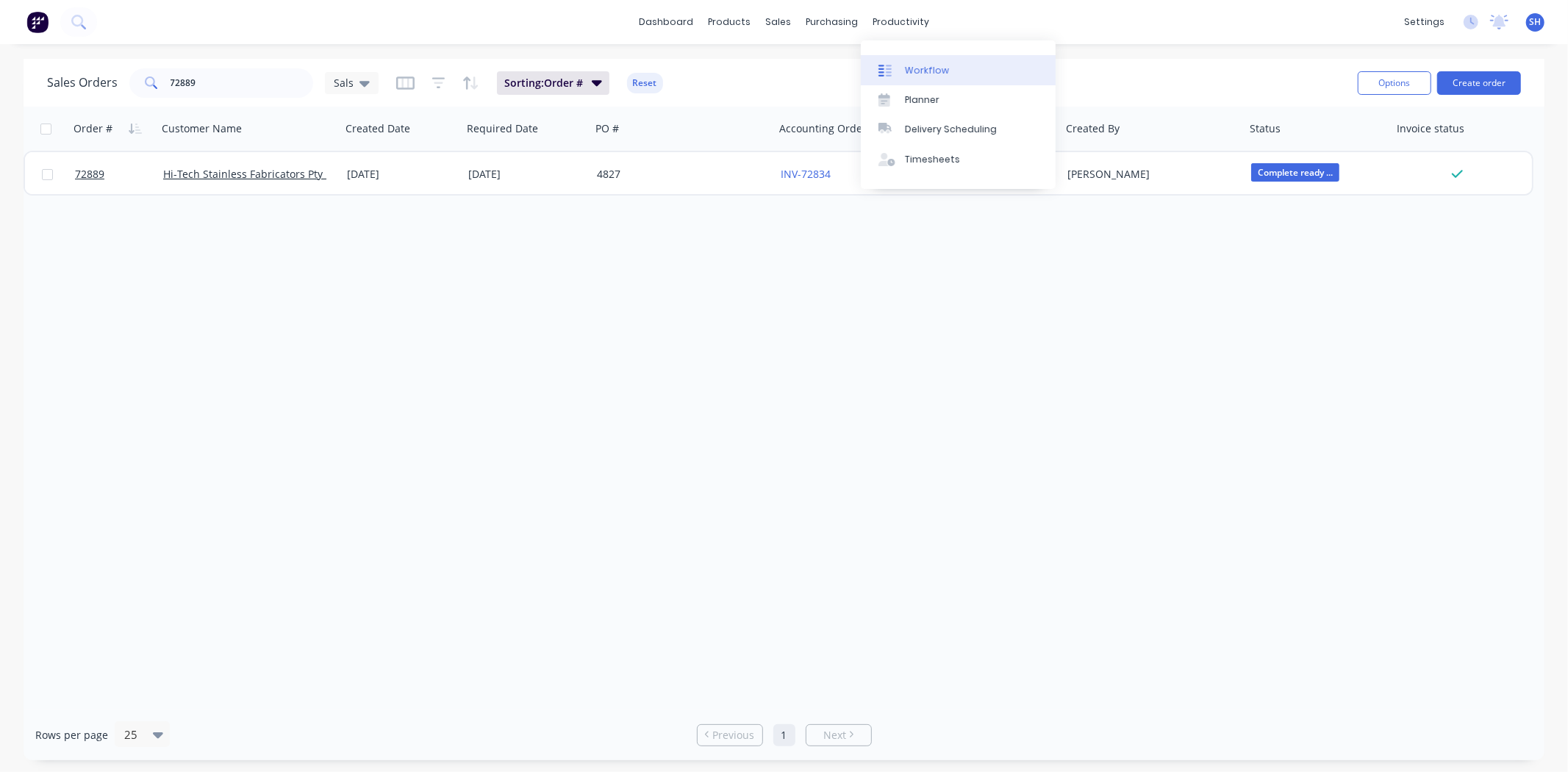
click at [905, 64] on div "Workflow" at bounding box center [927, 71] width 44 height 13
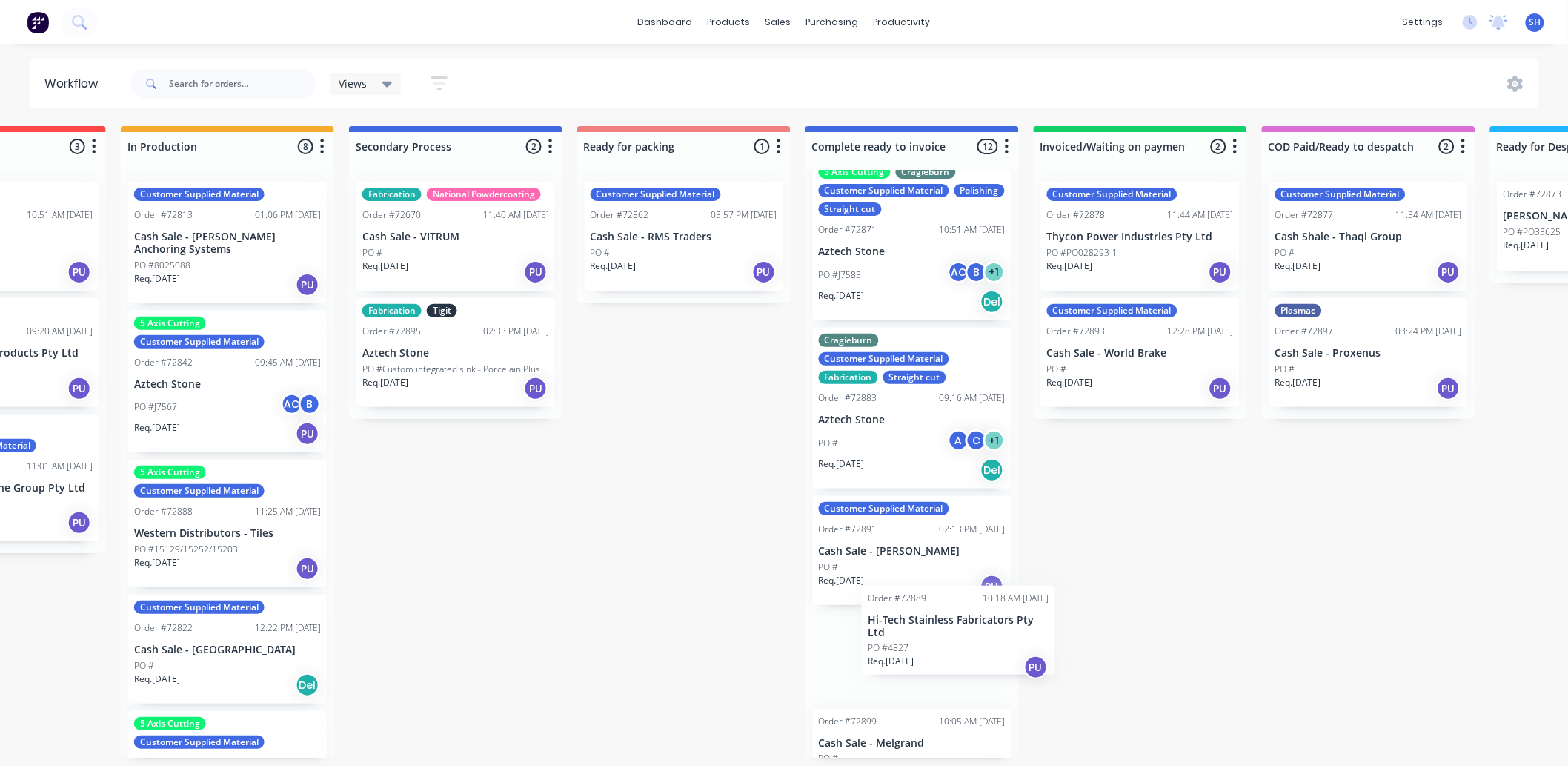
scroll to position [577, 0]
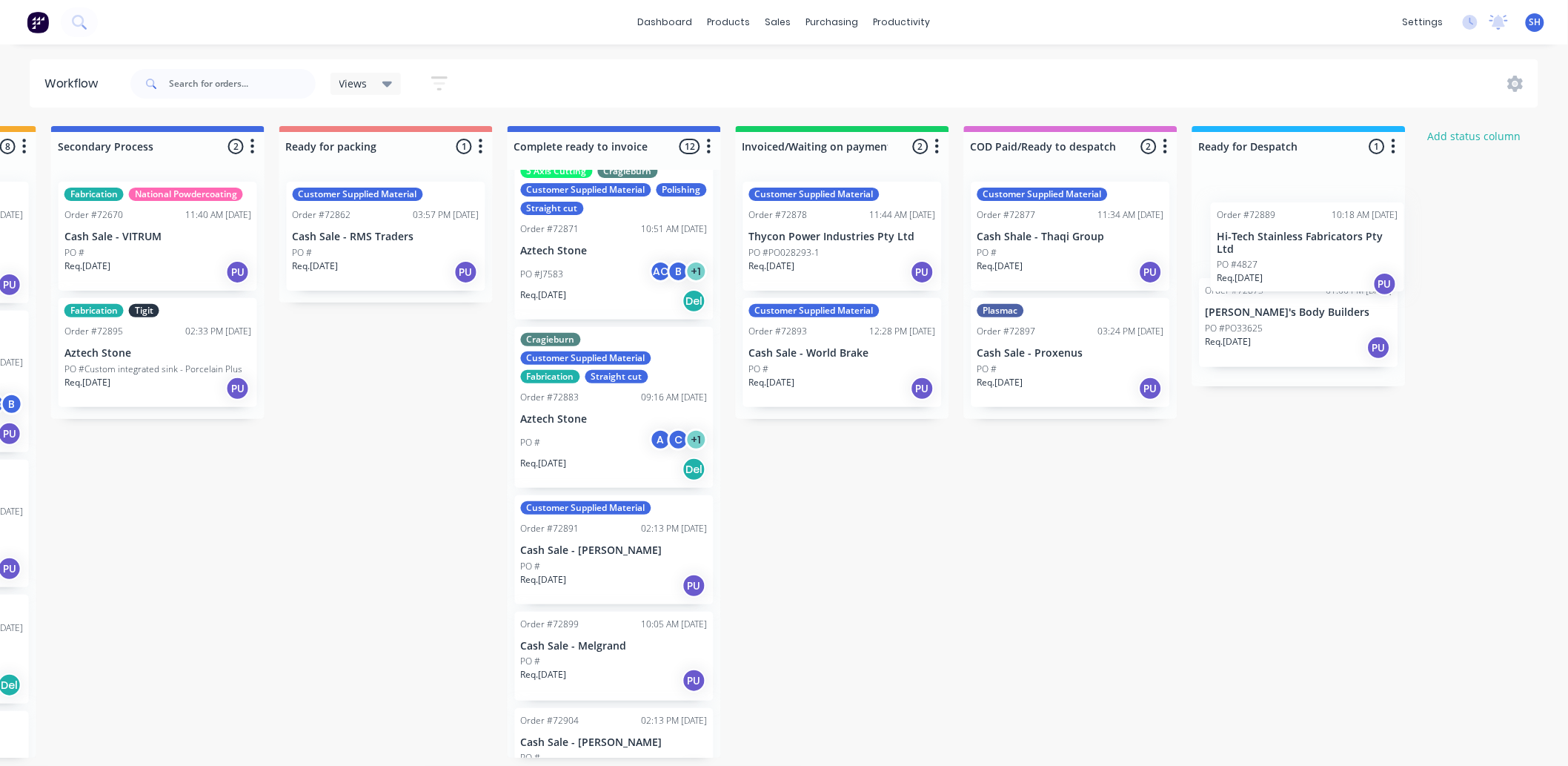
drag, startPoint x: 891, startPoint y: 658, endPoint x: 1258, endPoint y: 216, distance: 574.5
click at [1294, 220] on div "Submitted 1 Status colour #273444 hex #273444 Save Cancel Summaries Total order…" at bounding box center [438, 441] width 2686 height 632
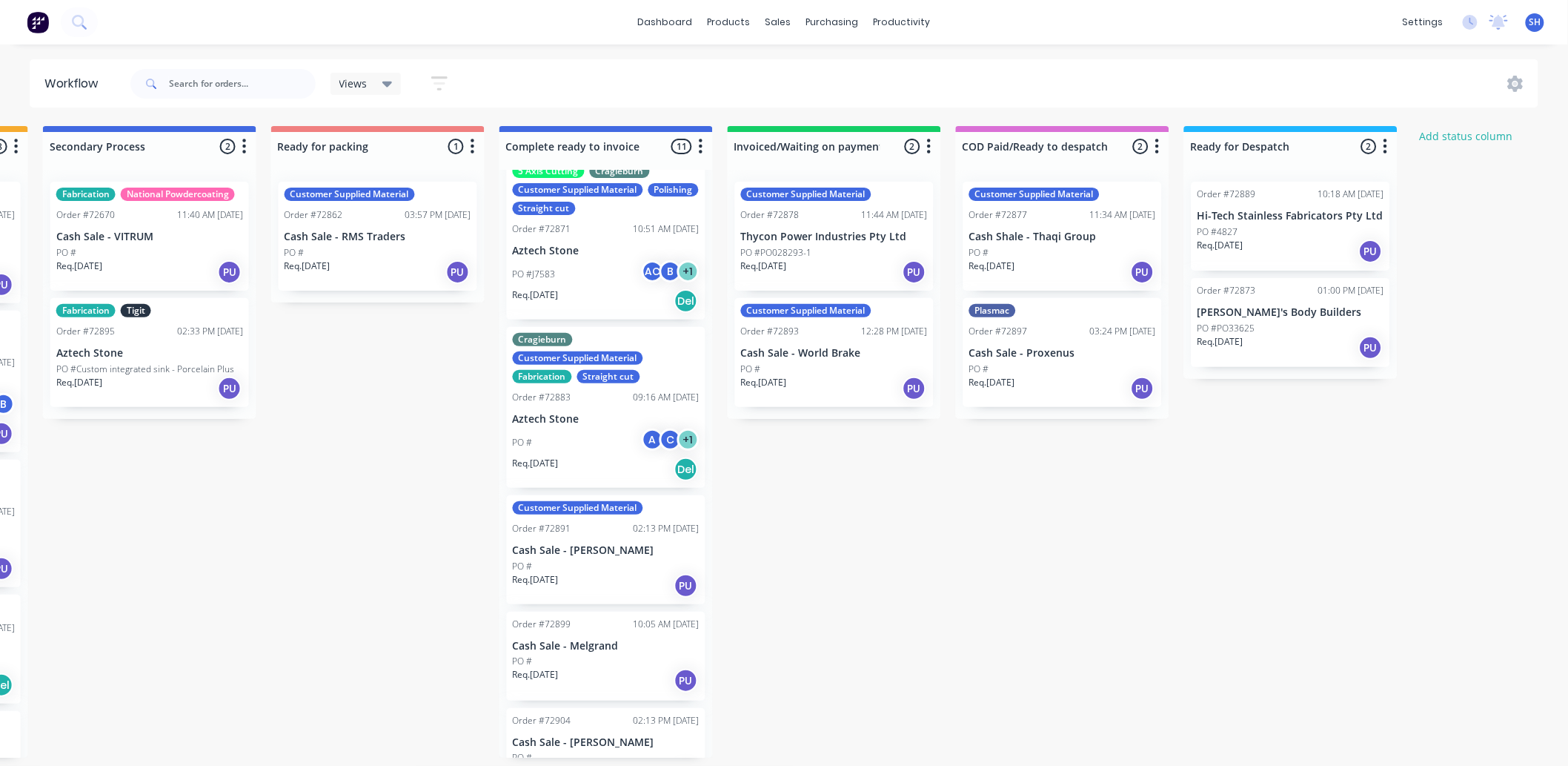
click at [820, 366] on div "PO #" at bounding box center [834, 369] width 186 height 14
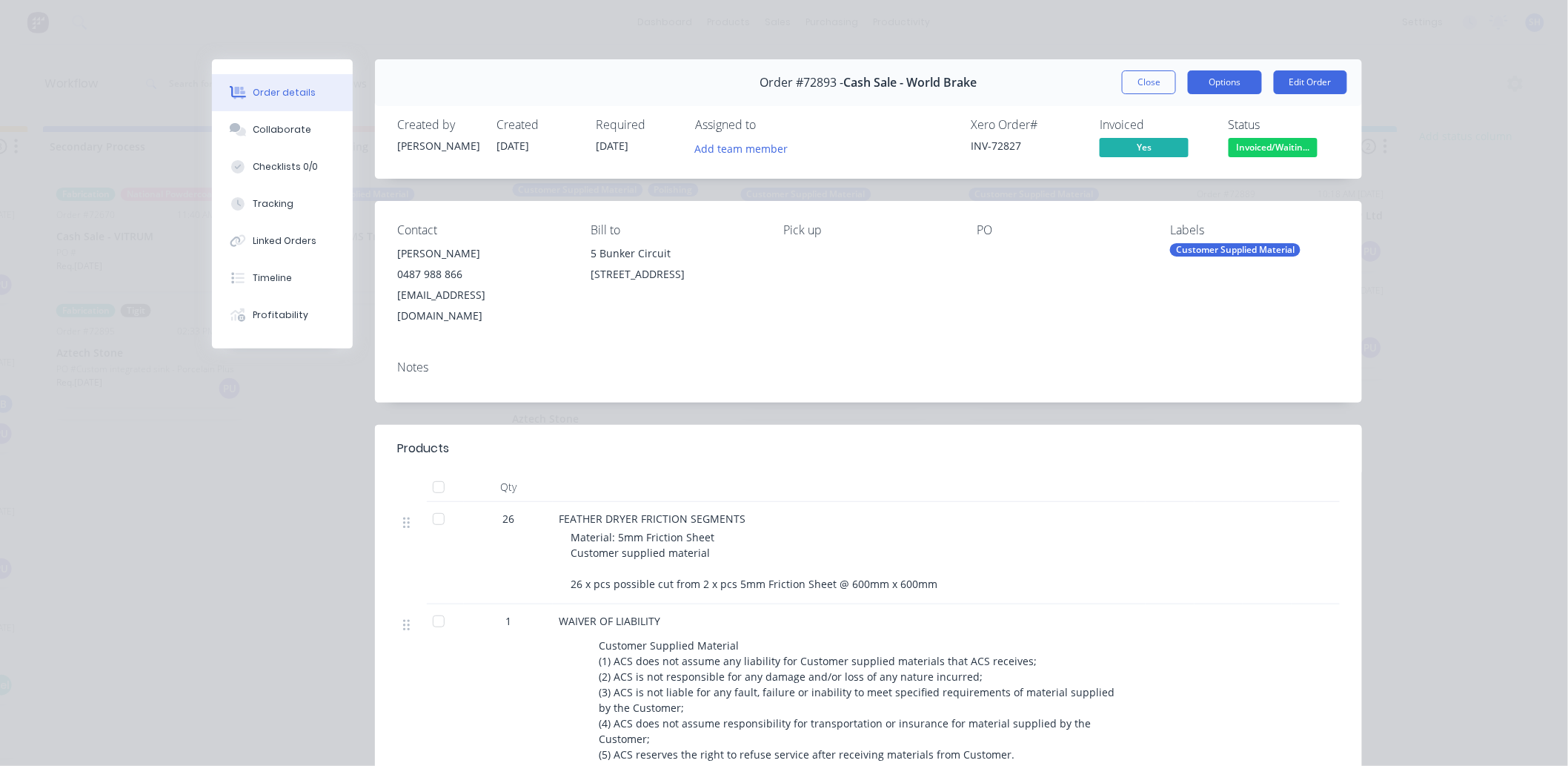
click at [1221, 86] on button "Options" at bounding box center [1225, 82] width 74 height 24
click at [1181, 176] on div "Delivery Docket" at bounding box center [1184, 179] width 129 height 22
click at [1157, 186] on div "Standard" at bounding box center [1184, 179] width 129 height 22
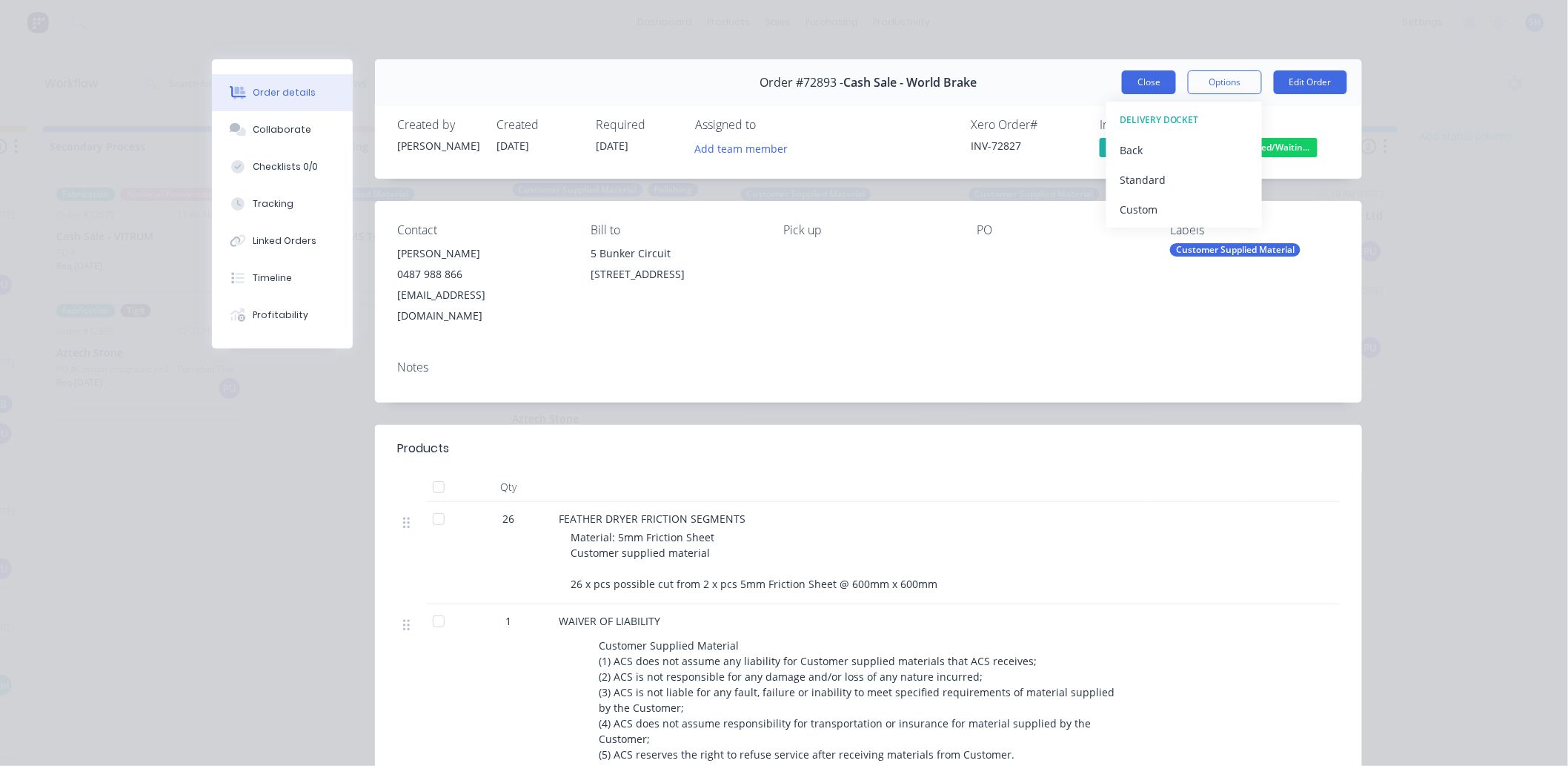
click at [1150, 83] on button "Close" at bounding box center [1150, 82] width 54 height 24
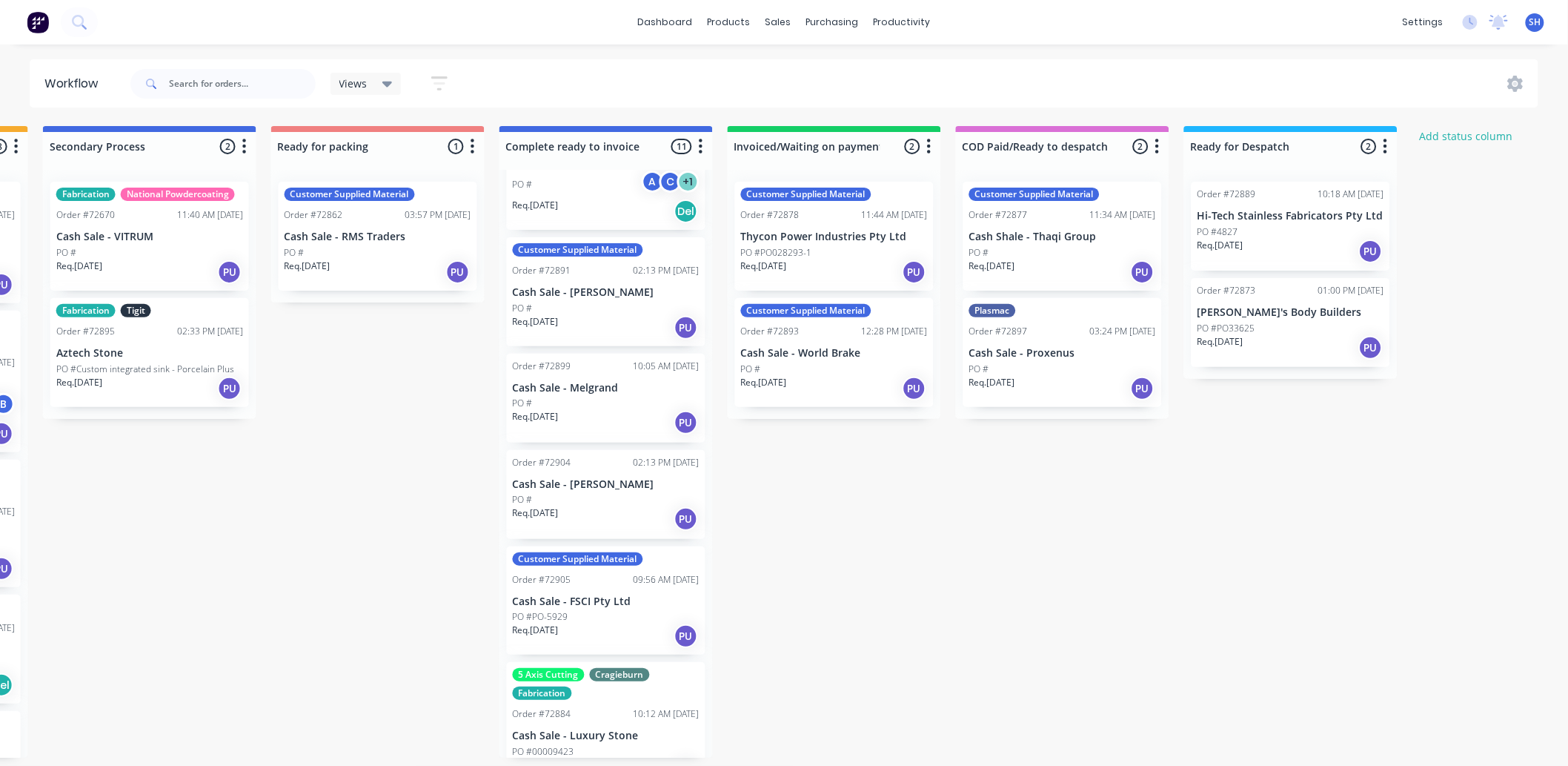
scroll to position [864, 0]
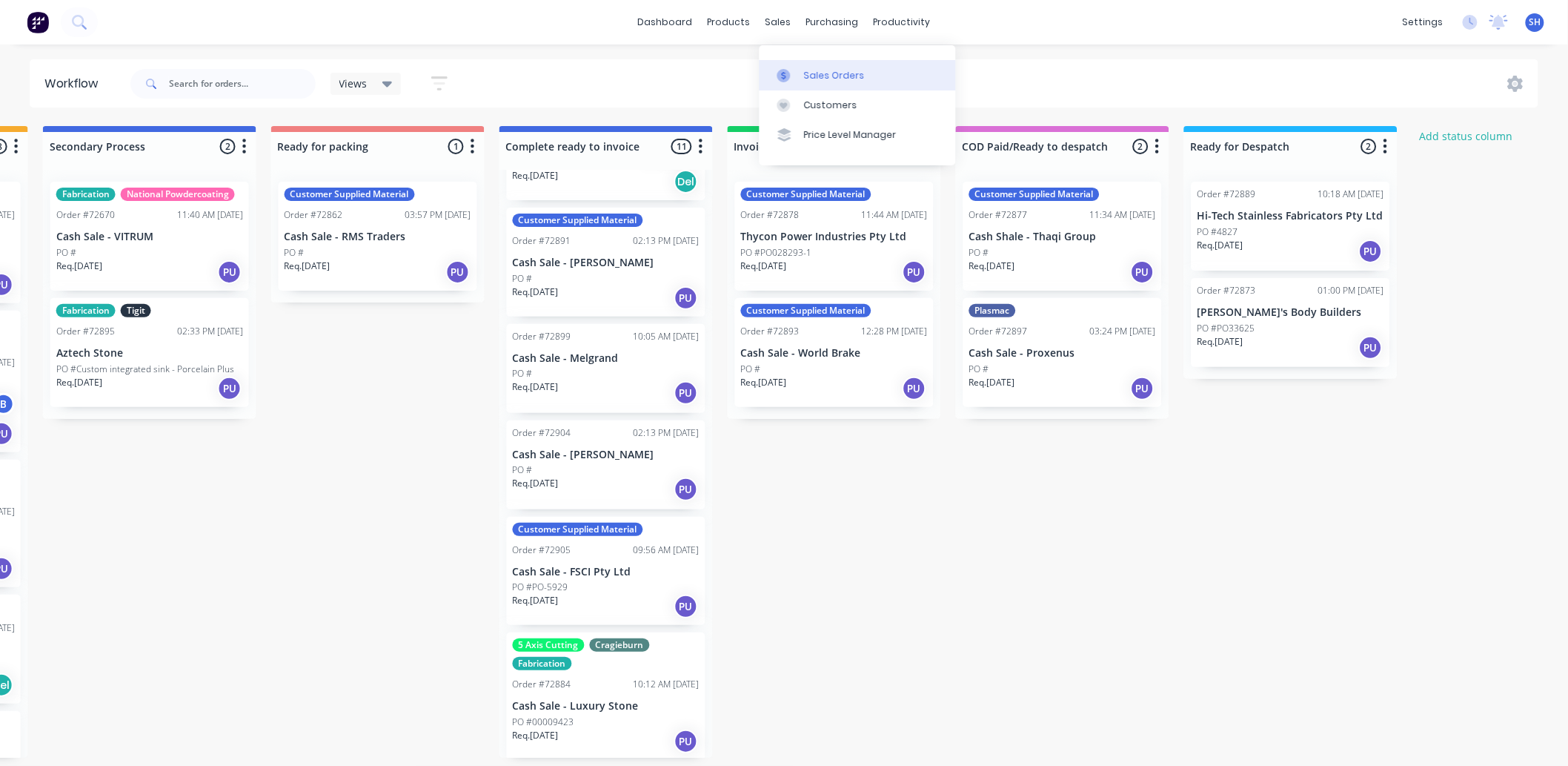
click at [810, 62] on link "Sales Orders" at bounding box center [858, 74] width 197 height 30
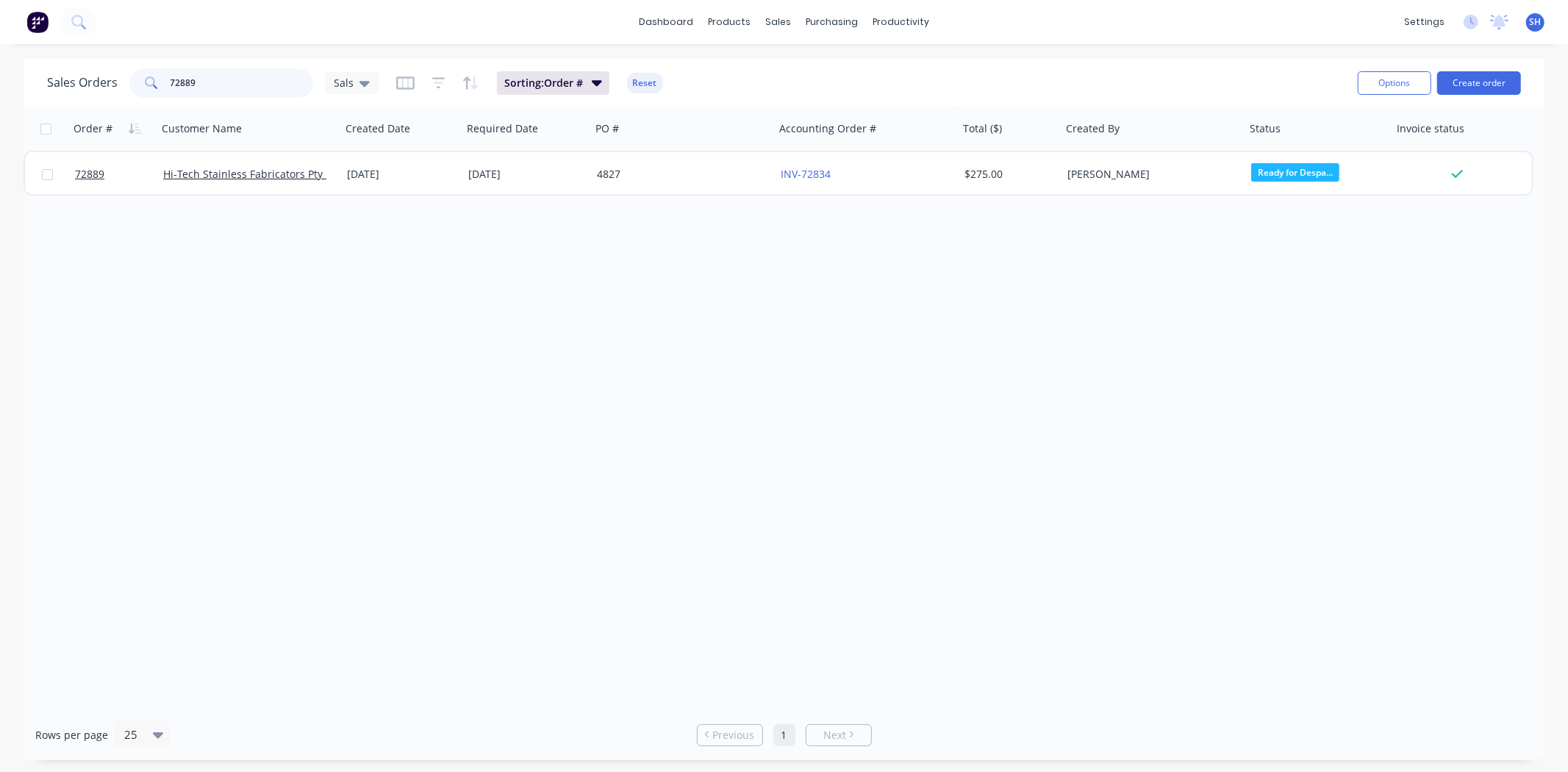
drag, startPoint x: 206, startPoint y: 84, endPoint x: 149, endPoint y: 84, distance: 57.0
click at [149, 84] on div "72889" at bounding box center [221, 83] width 184 height 29
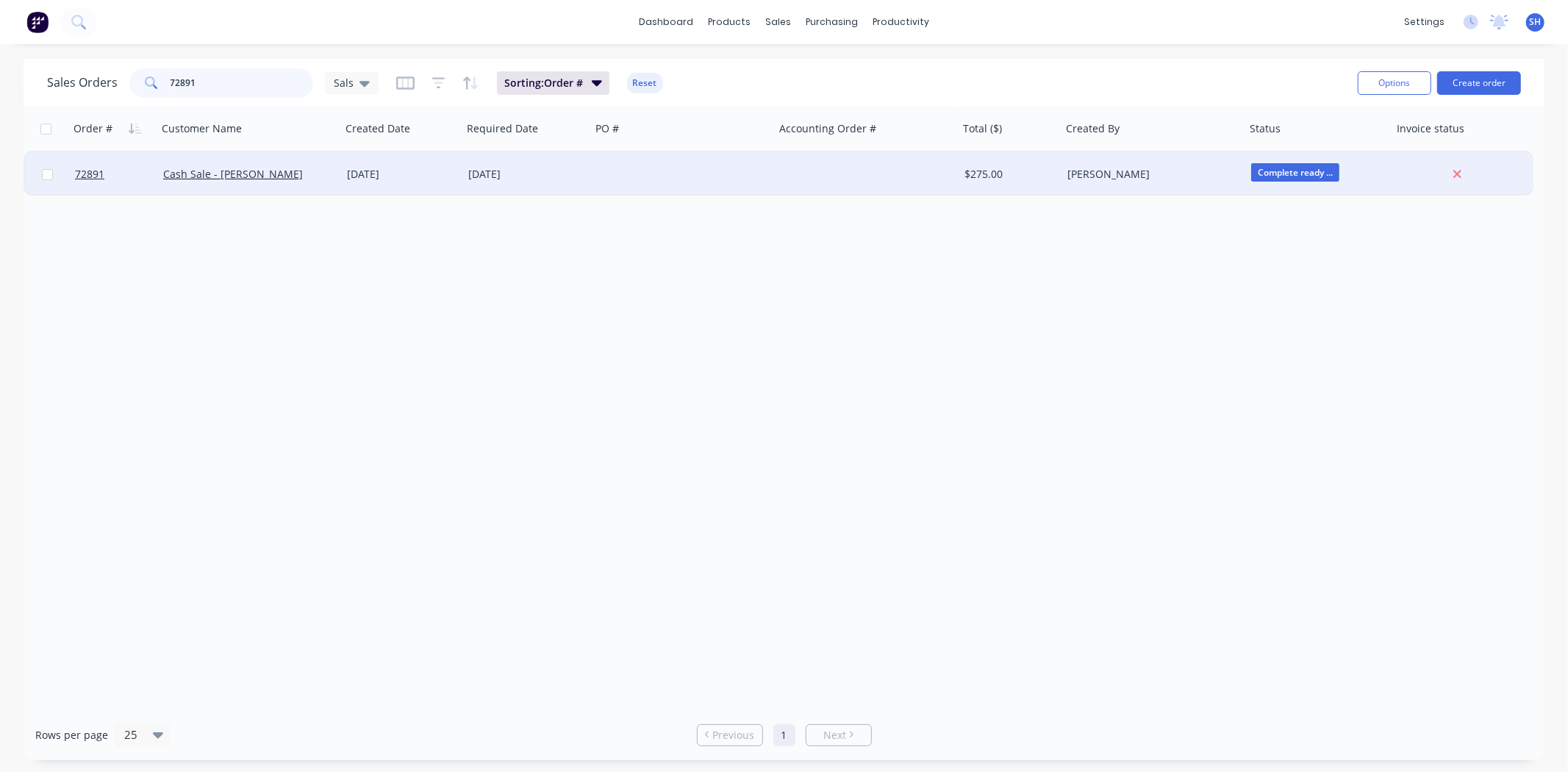
type input "72891"
click at [429, 185] on div "[DATE]" at bounding box center [402, 175] width 121 height 44
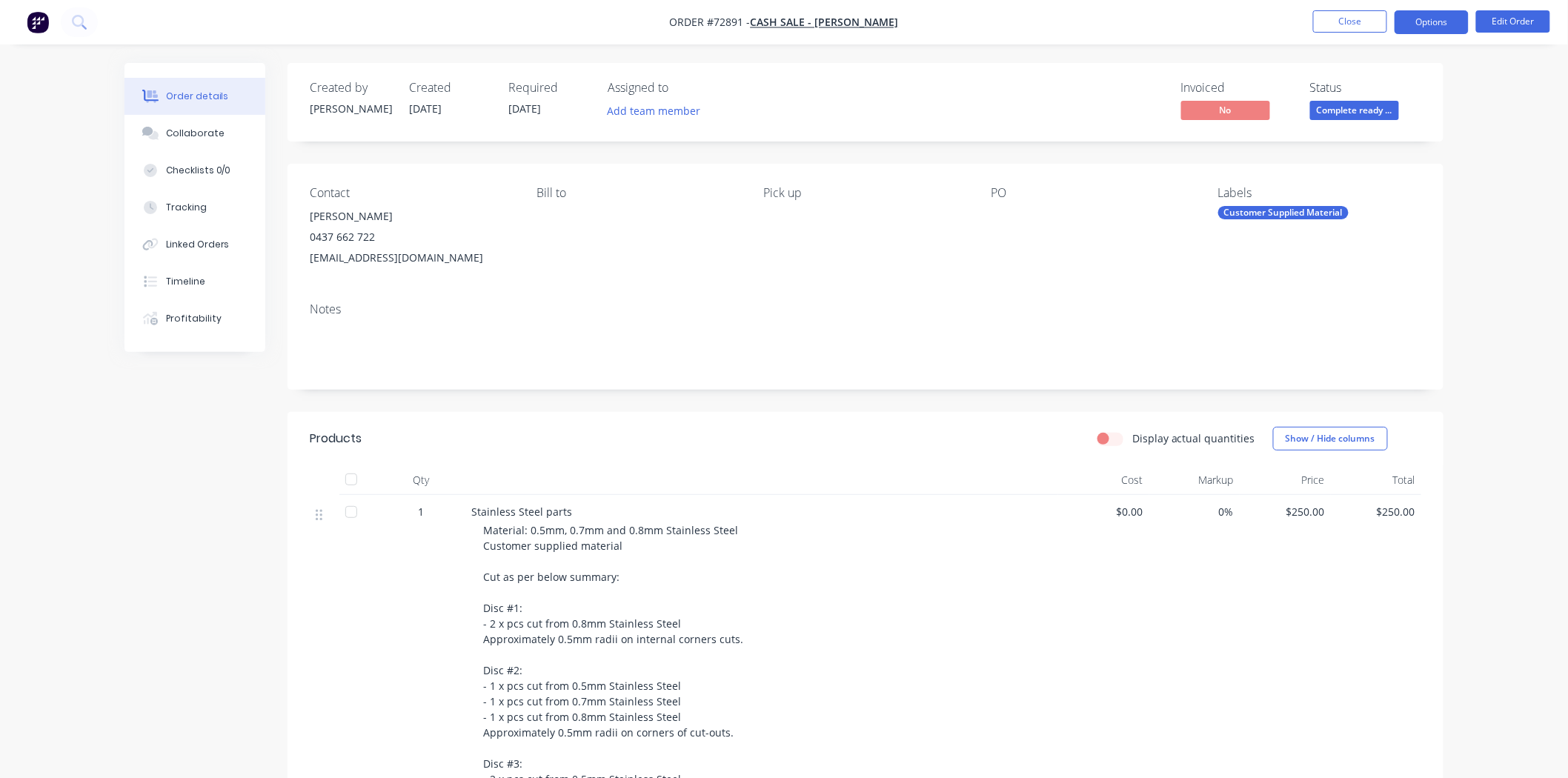
click at [1402, 19] on button "Options" at bounding box center [1432, 22] width 74 height 24
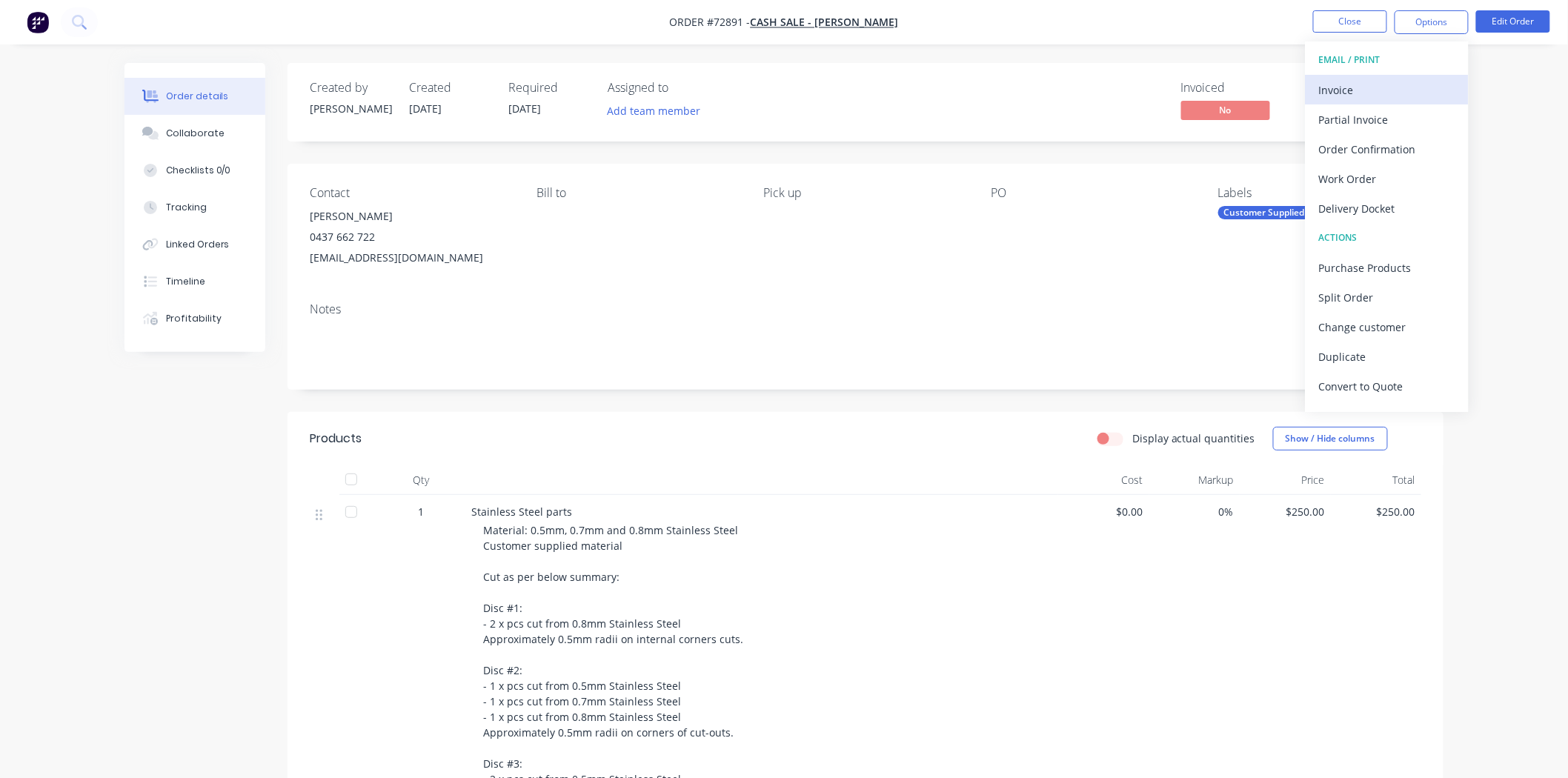
click at [1355, 89] on div "Invoice" at bounding box center [1387, 90] width 136 height 22
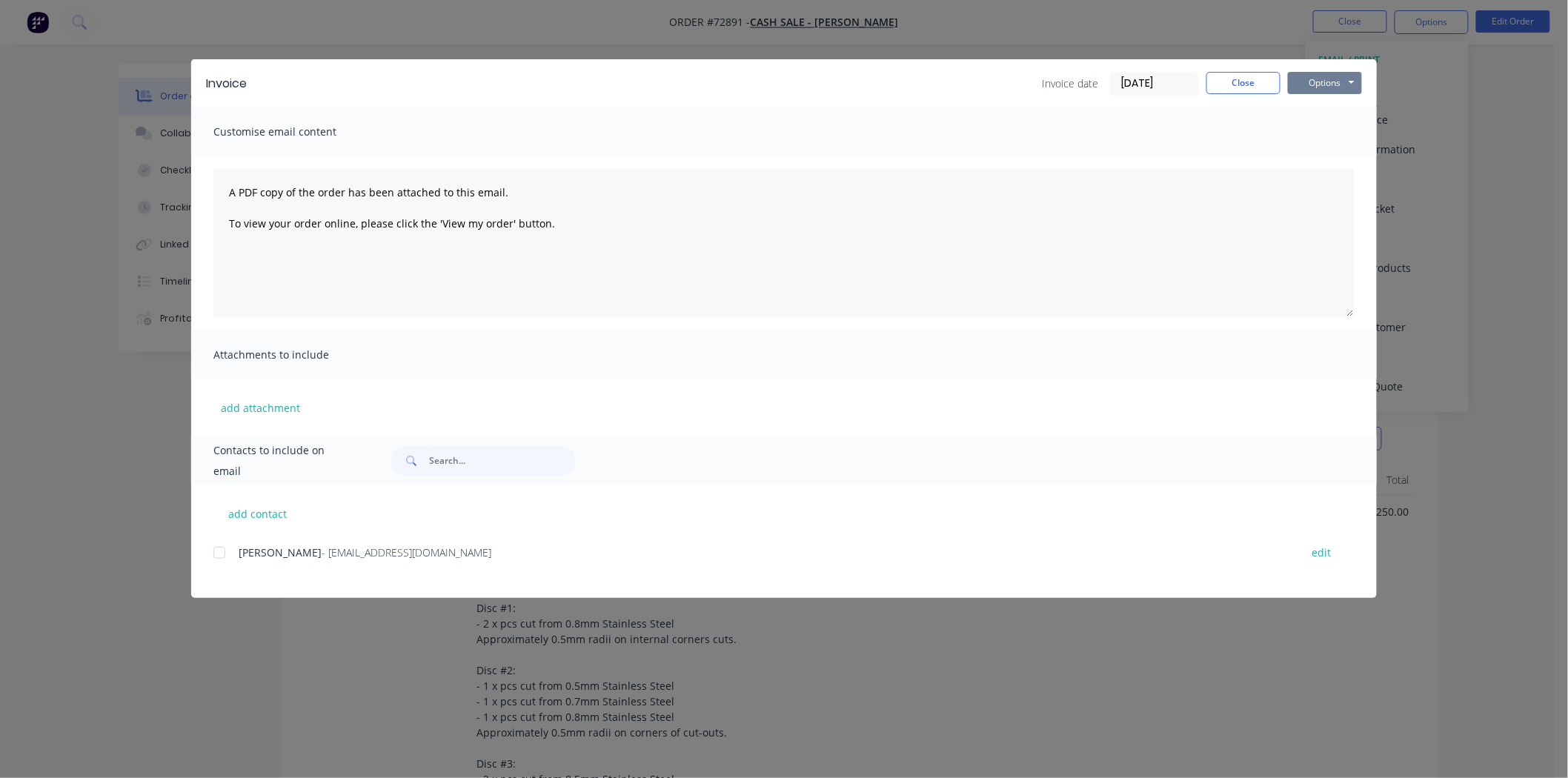
click at [1343, 90] on button "Options" at bounding box center [1325, 83] width 74 height 22
click at [1334, 130] on button "Print" at bounding box center [1335, 134] width 95 height 25
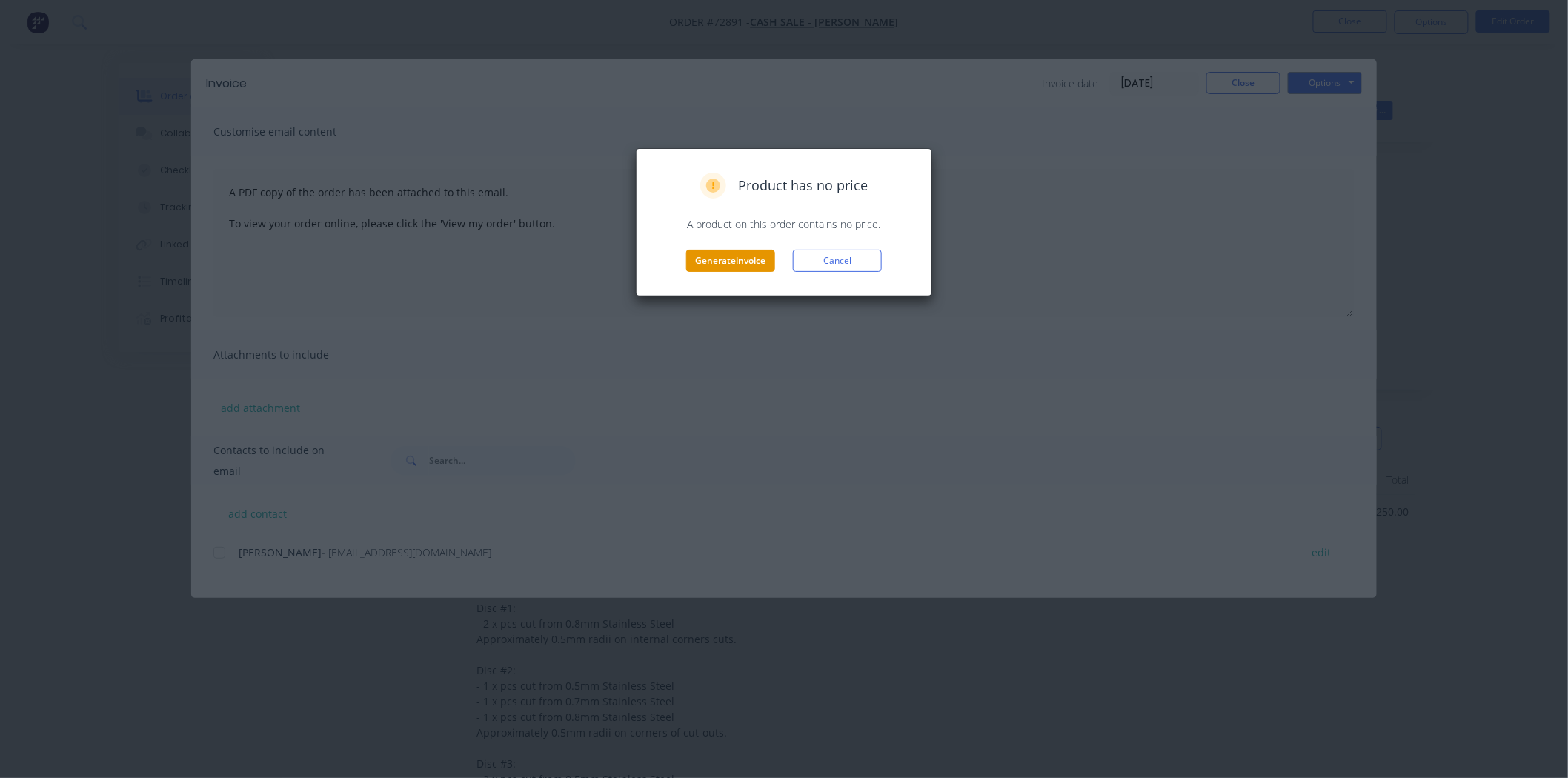
click at [700, 263] on button "Generate invoice" at bounding box center [730, 261] width 89 height 22
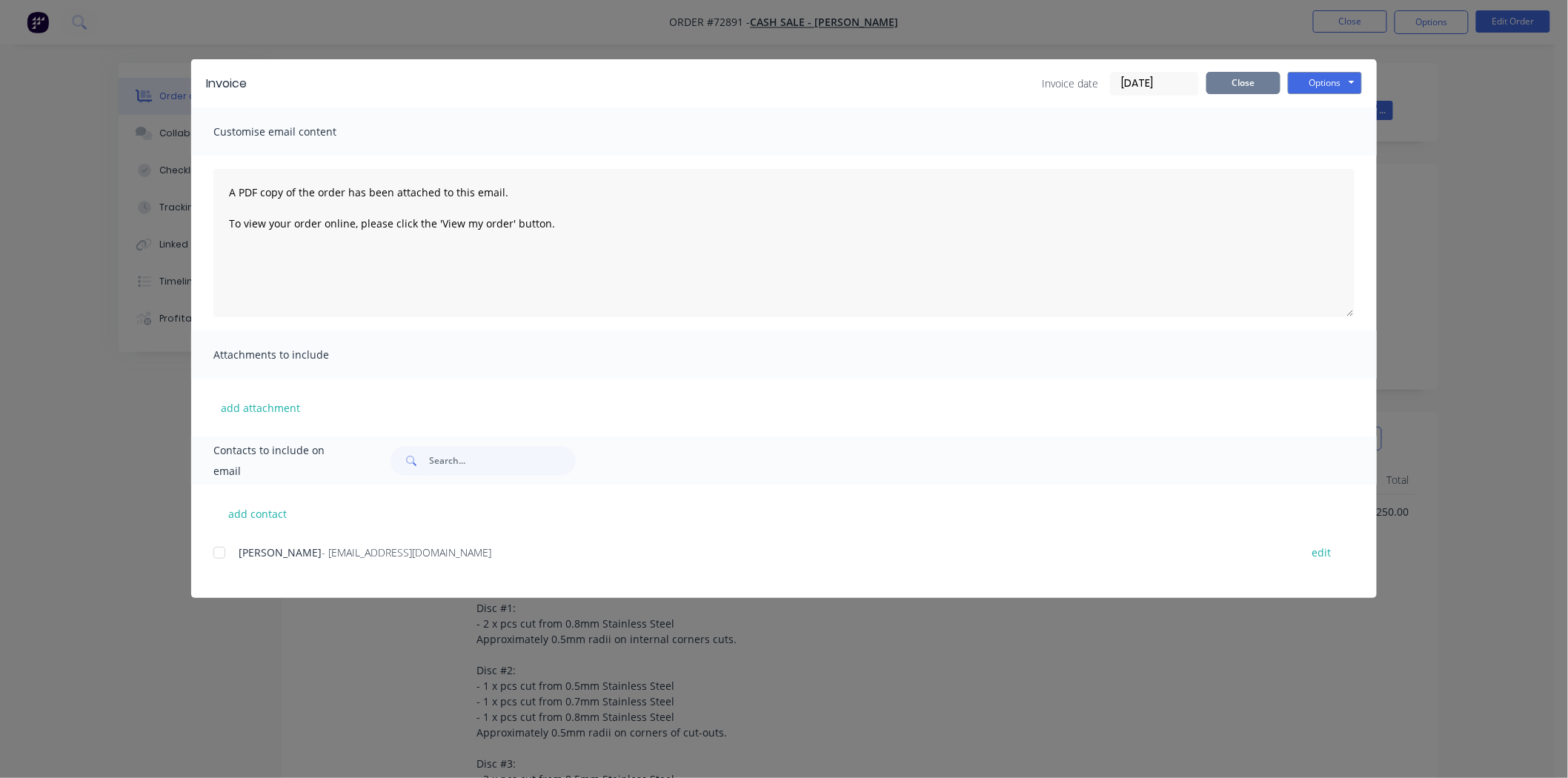
click at [1224, 86] on button "Close" at bounding box center [1243, 83] width 74 height 22
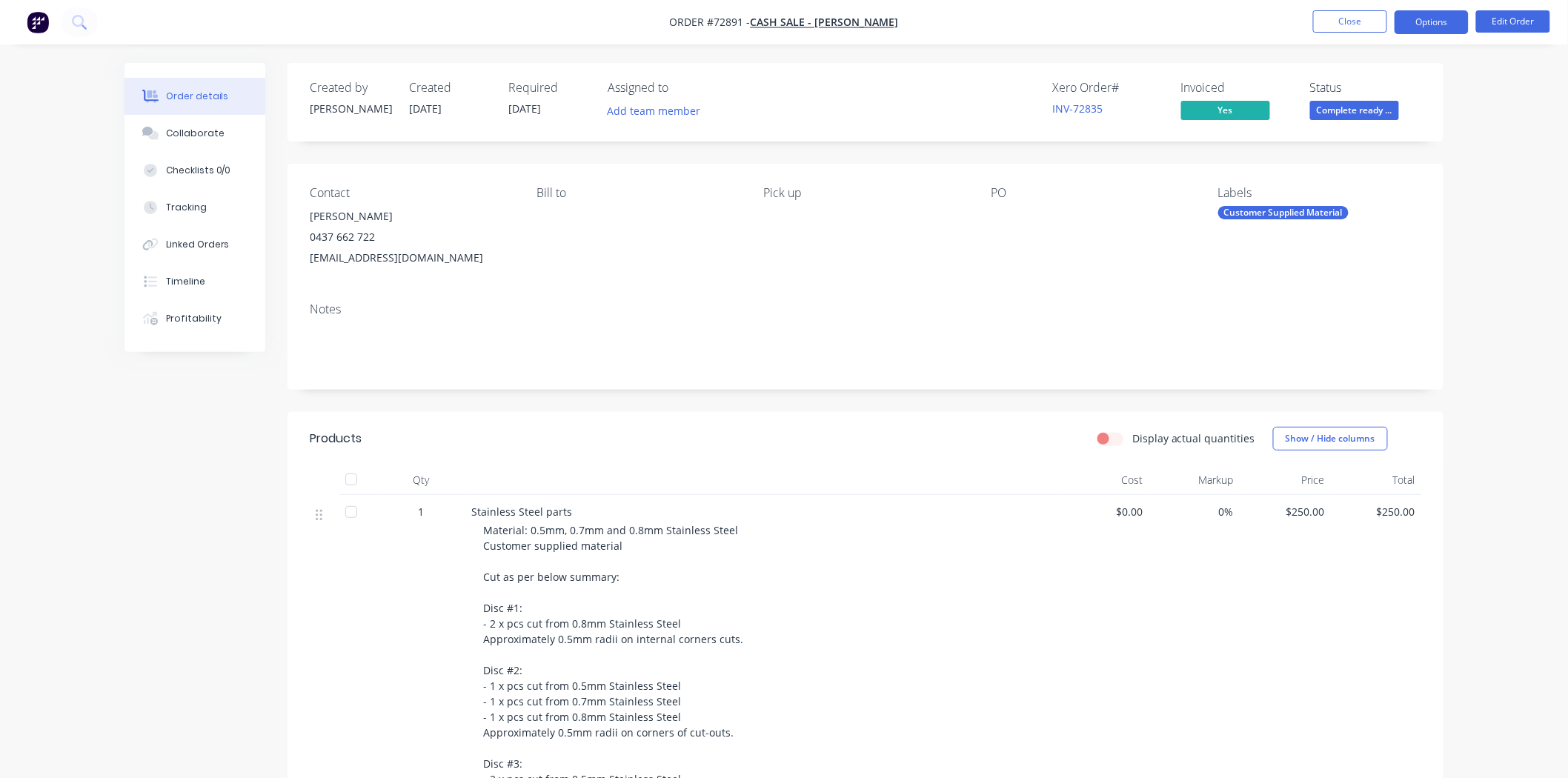
click at [1399, 25] on button "Options" at bounding box center [1432, 22] width 74 height 24
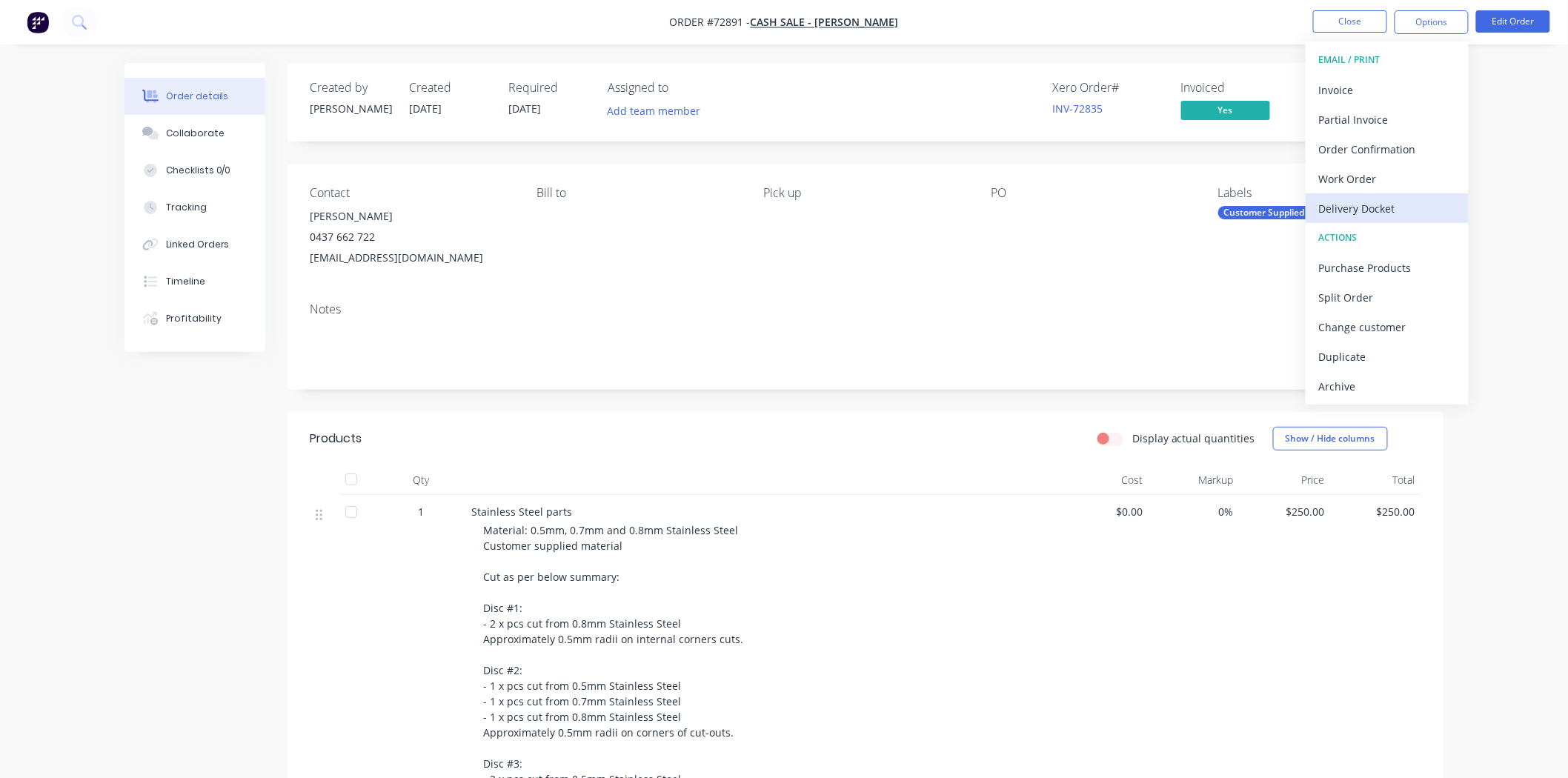
click at [1373, 208] on div "Delivery Docket" at bounding box center [1387, 208] width 136 height 22
click at [1357, 150] on div "Without pricing" at bounding box center [1387, 149] width 136 height 22
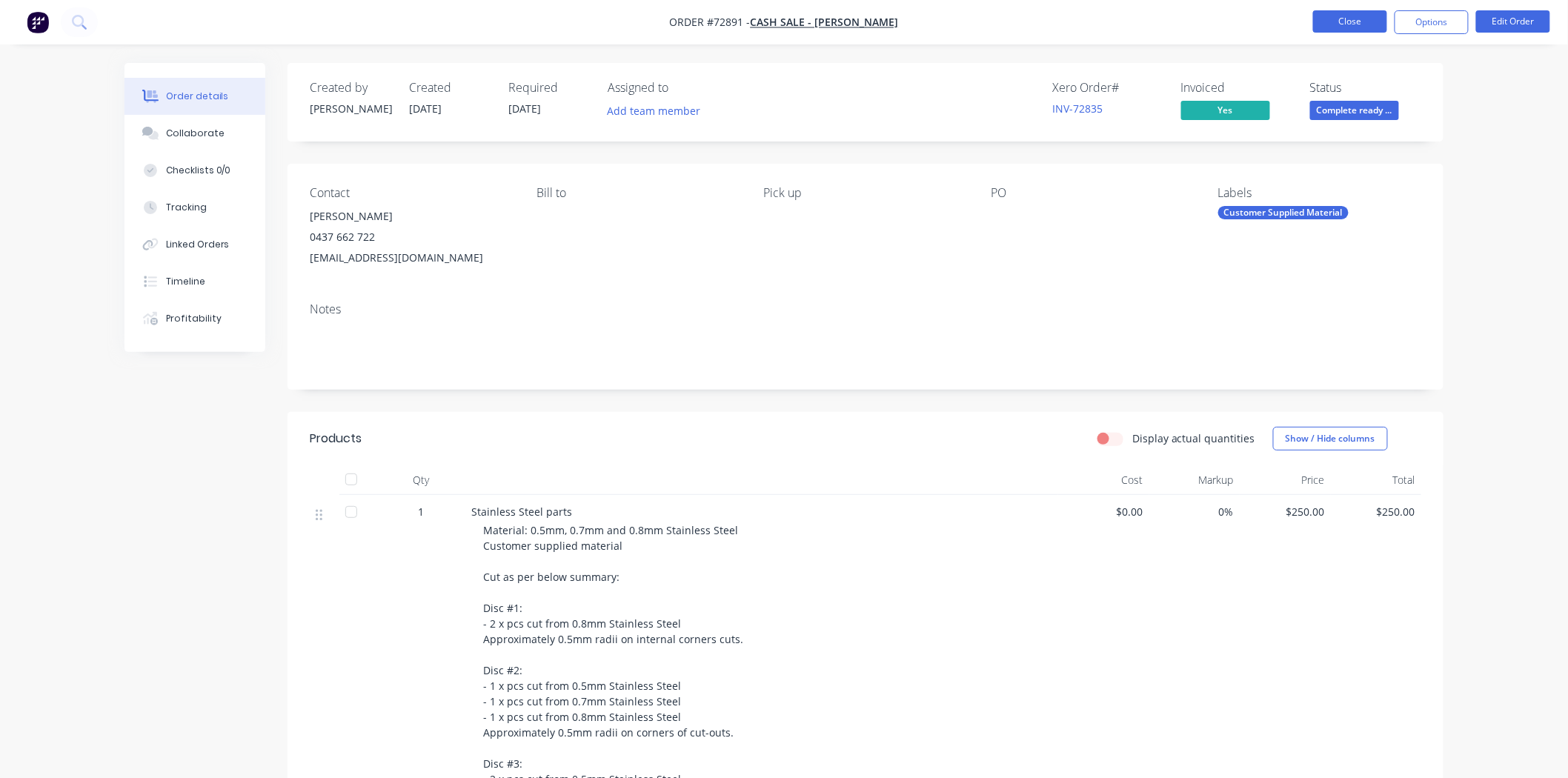
click at [1335, 25] on button "Close" at bounding box center [1350, 22] width 74 height 22
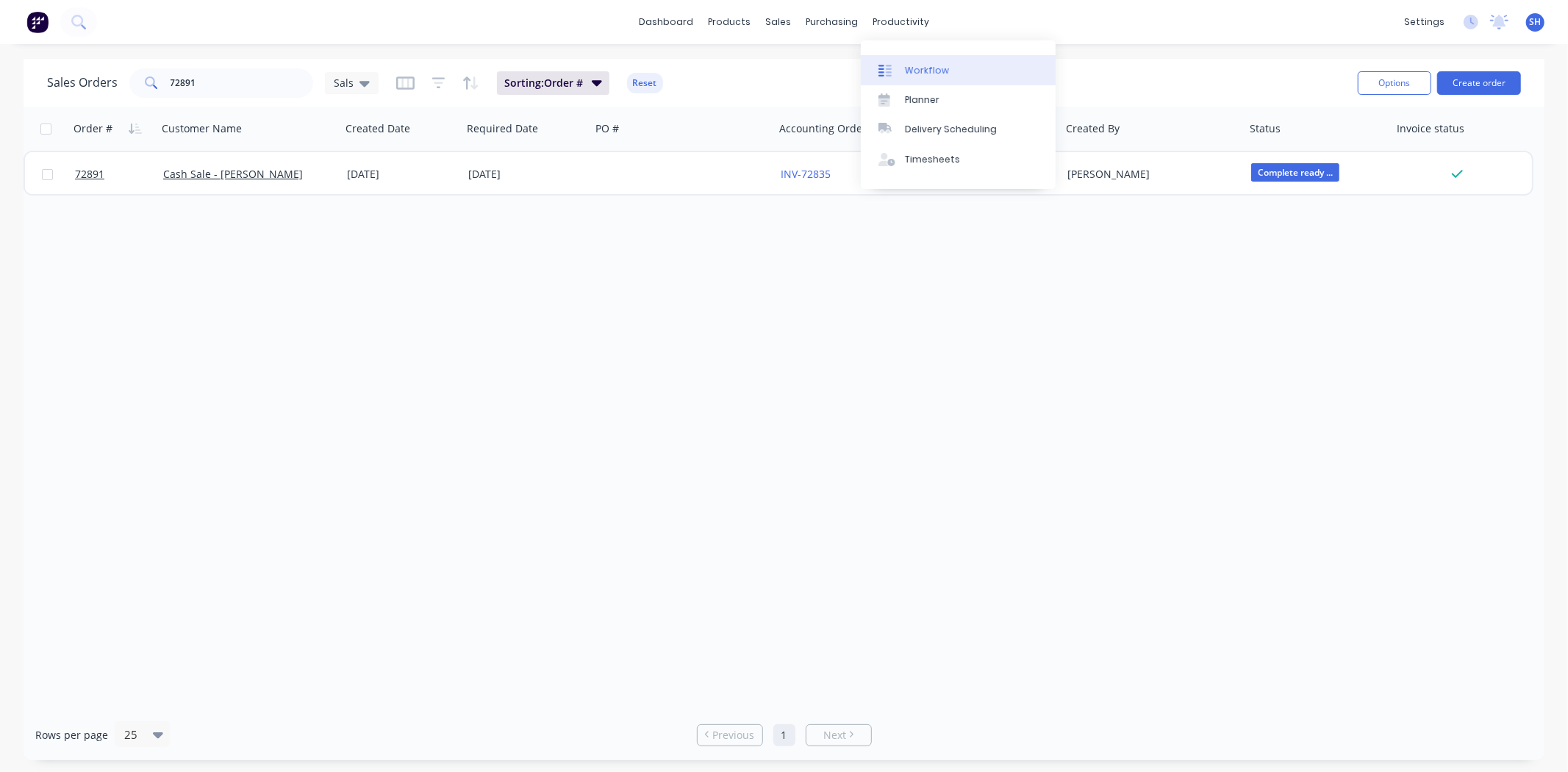
click at [926, 65] on div "Workflow" at bounding box center [927, 71] width 44 height 13
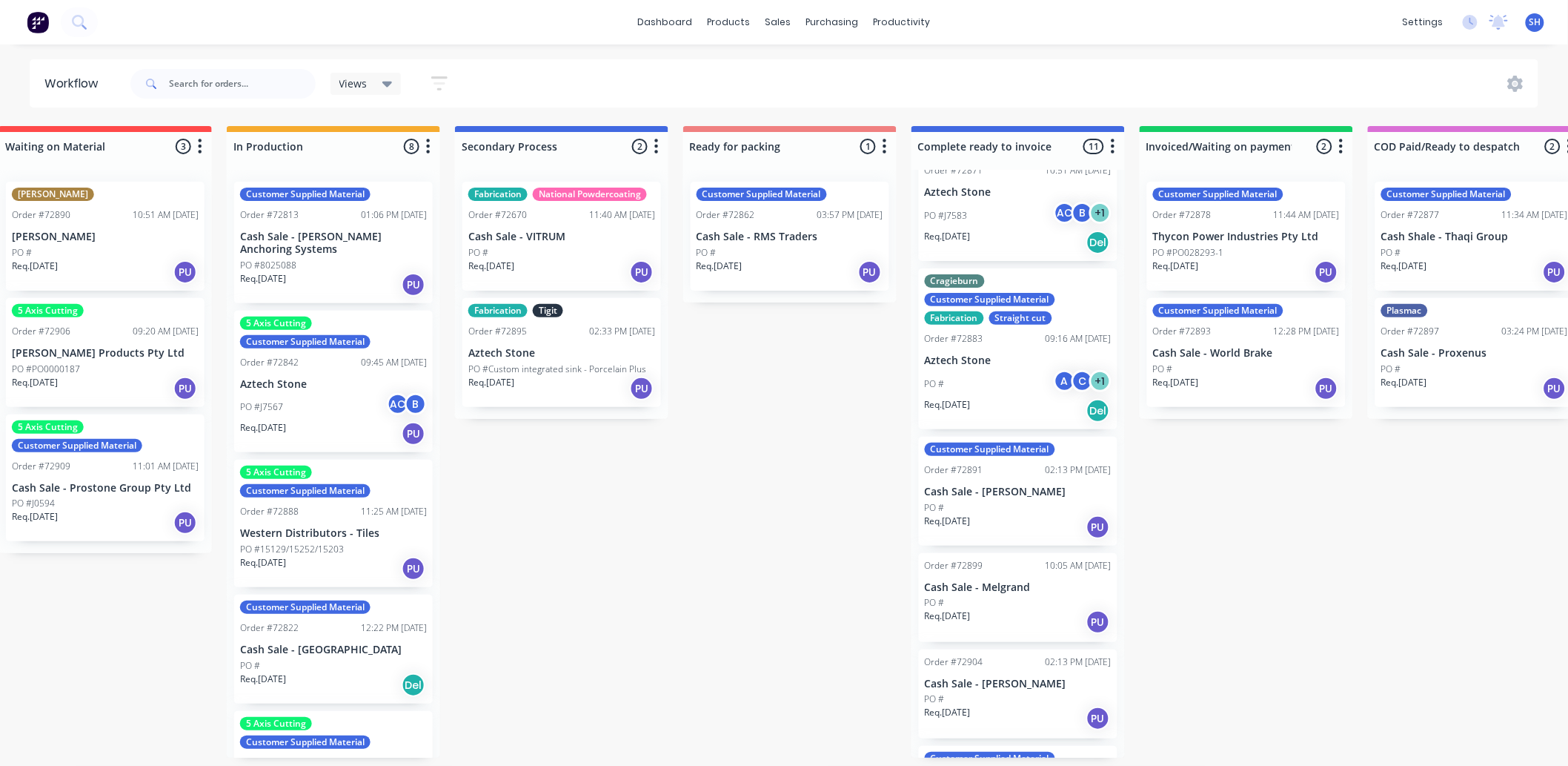
scroll to position [659, 0]
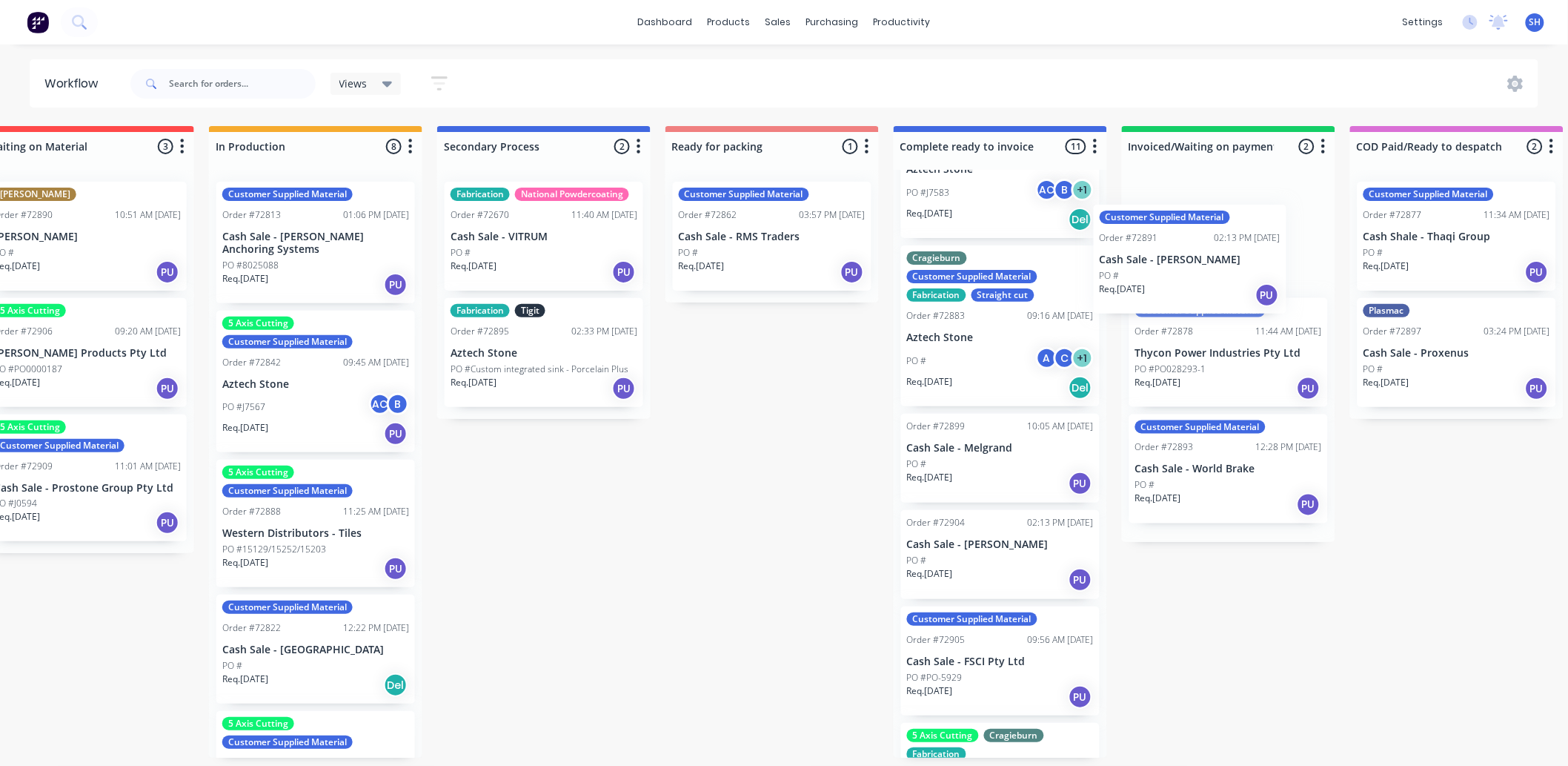
drag, startPoint x: 1020, startPoint y: 487, endPoint x: 1198, endPoint y: 277, distance: 275.3
click at [1198, 277] on div "Submitted 1 Status colour #273444 hex #273444 Save Cancel Summaries Total order…" at bounding box center [824, 441] width 2686 height 632
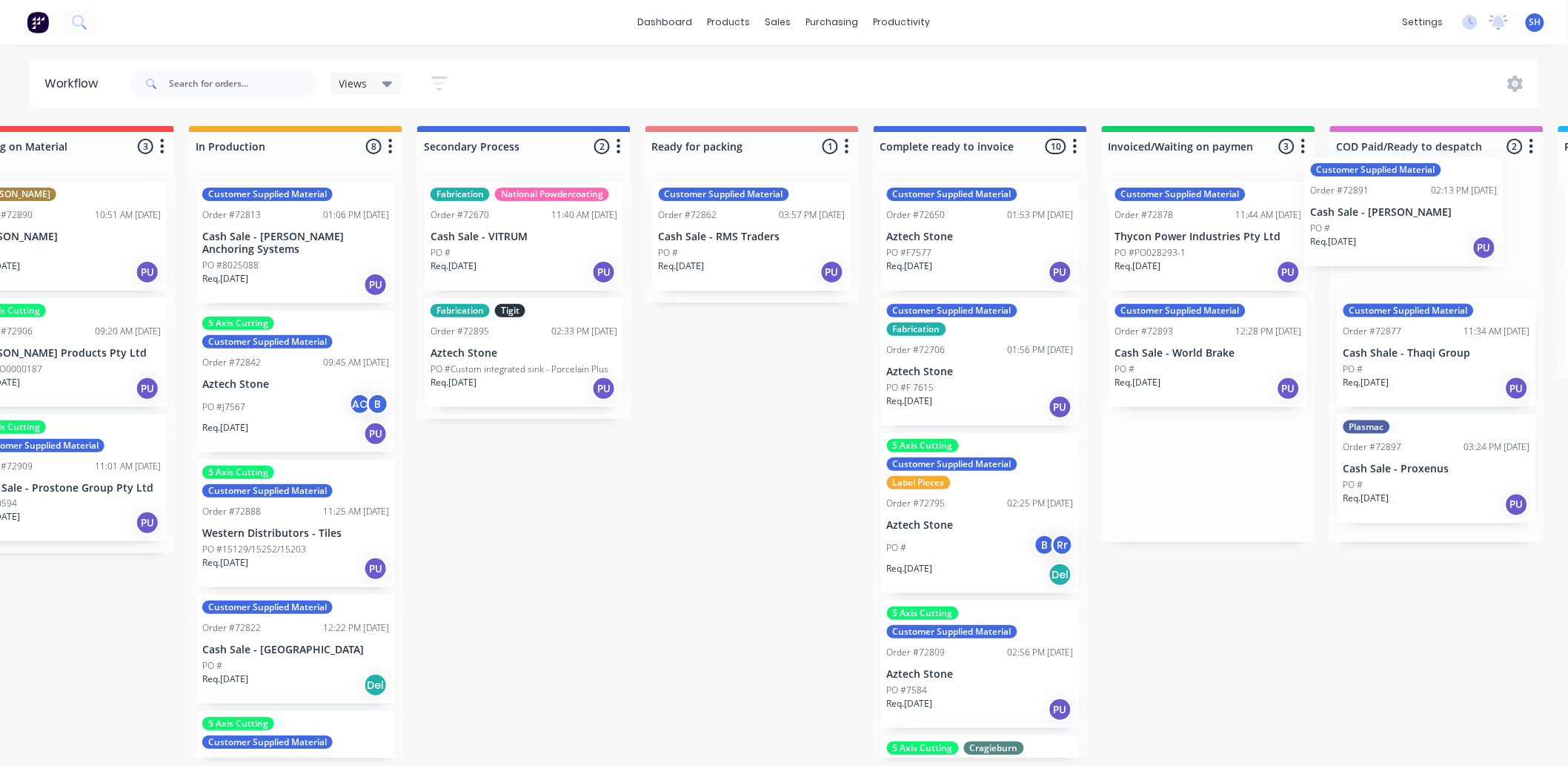
scroll to position [0, 534]
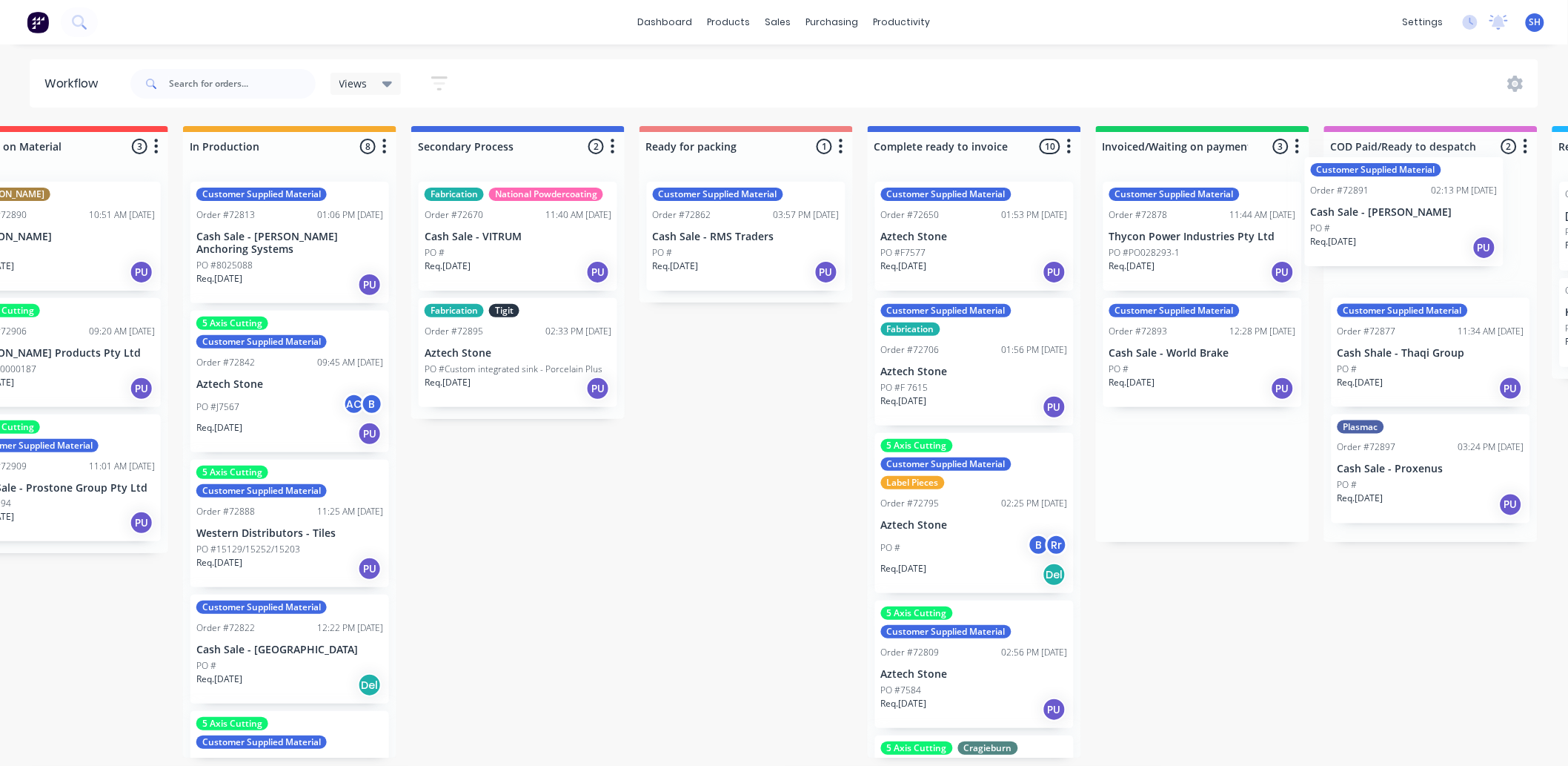
drag, startPoint x: 1242, startPoint y: 251, endPoint x: 1426, endPoint y: 227, distance: 185.6
click at [1426, 227] on div "Submitted 1 Status colour #273444 hex #273444 Save Cancel Summaries Total order…" at bounding box center [798, 441] width 2686 height 632
